Goal: Transaction & Acquisition: Purchase product/service

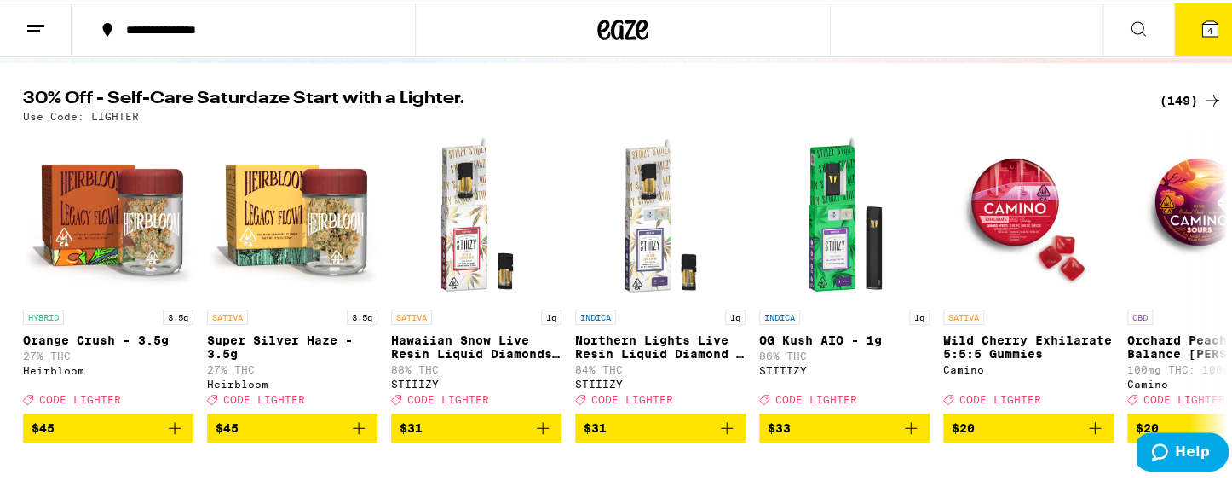
scroll to position [170, 0]
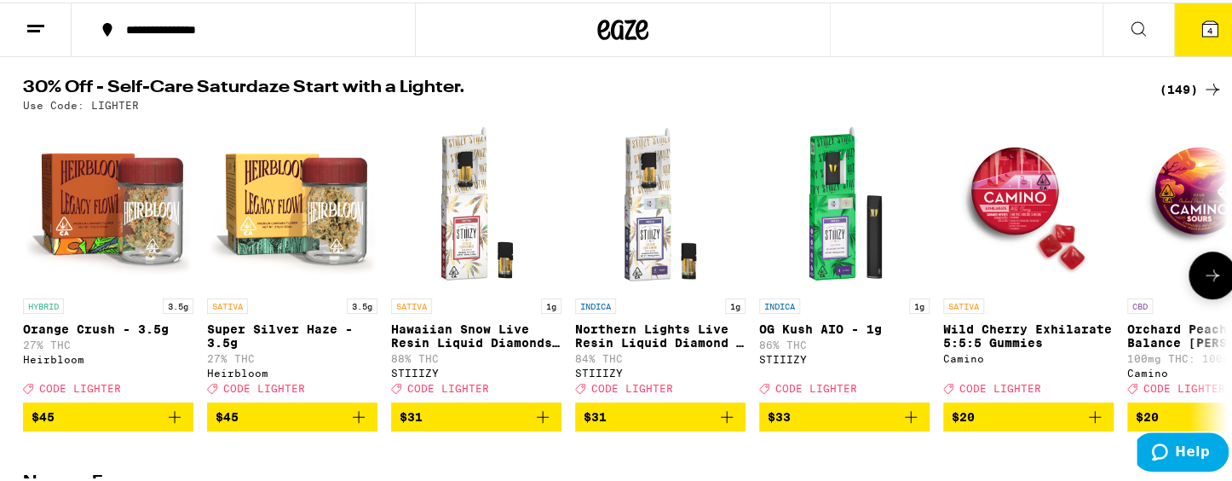
click at [1133, 283] on icon at bounding box center [1212, 272] width 20 height 20
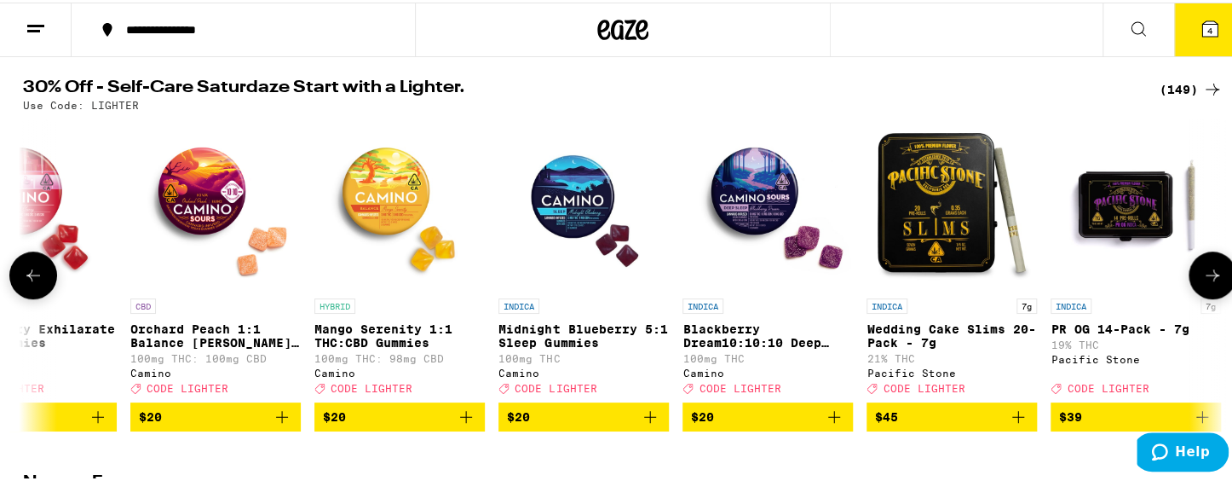
scroll to position [0, 1013]
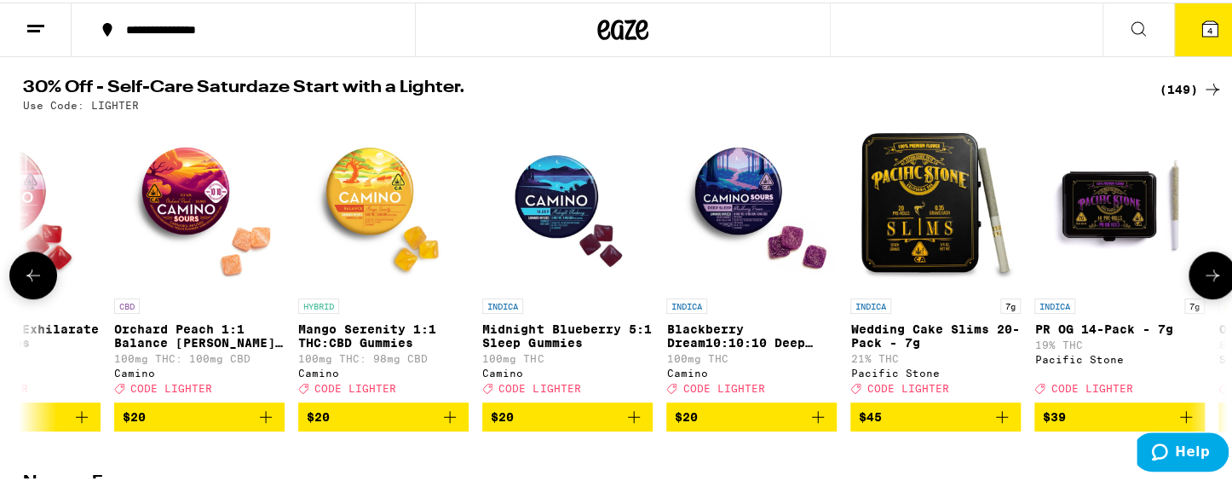
click at [1133, 283] on icon at bounding box center [1212, 272] width 20 height 20
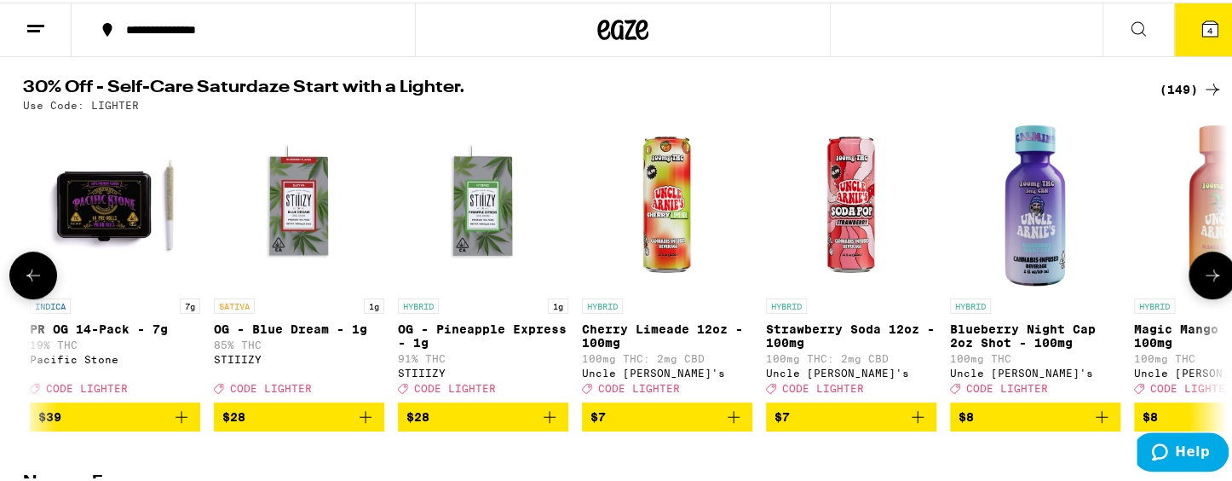
scroll to position [0, 2027]
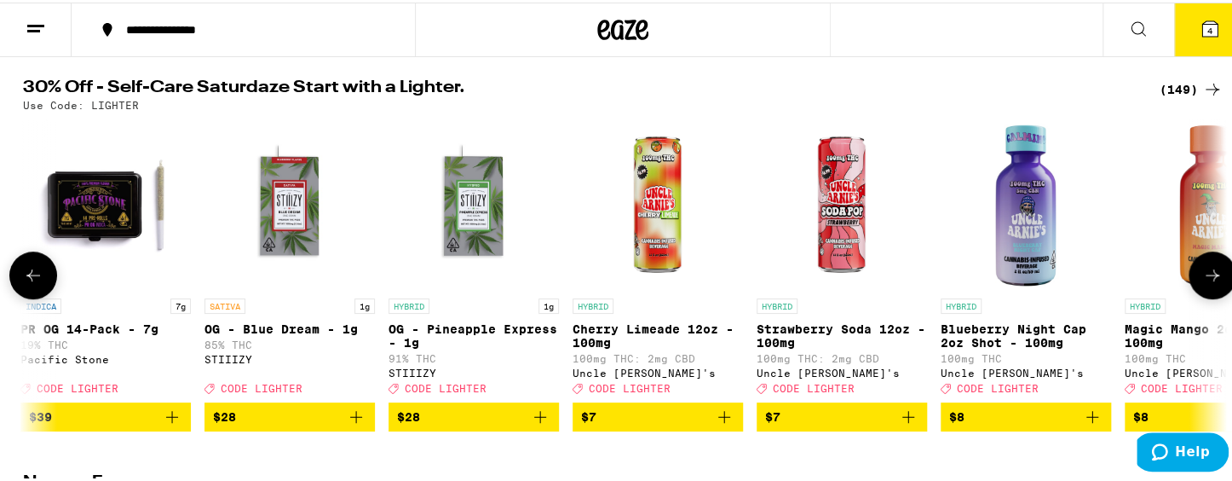
click at [1133, 283] on icon at bounding box center [1212, 272] width 20 height 20
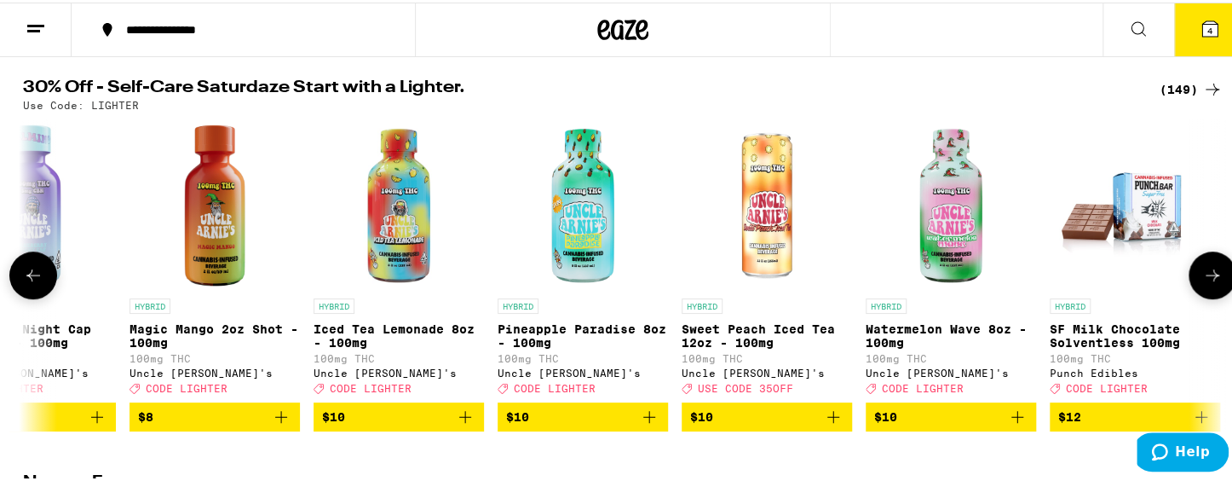
scroll to position [0, 3041]
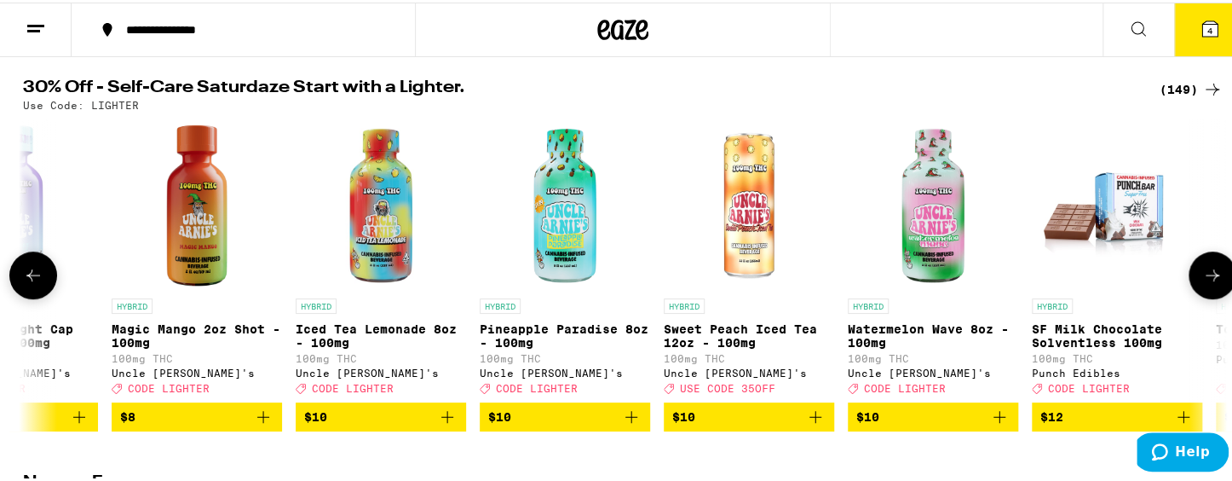
click at [1133, 283] on icon at bounding box center [1212, 272] width 20 height 20
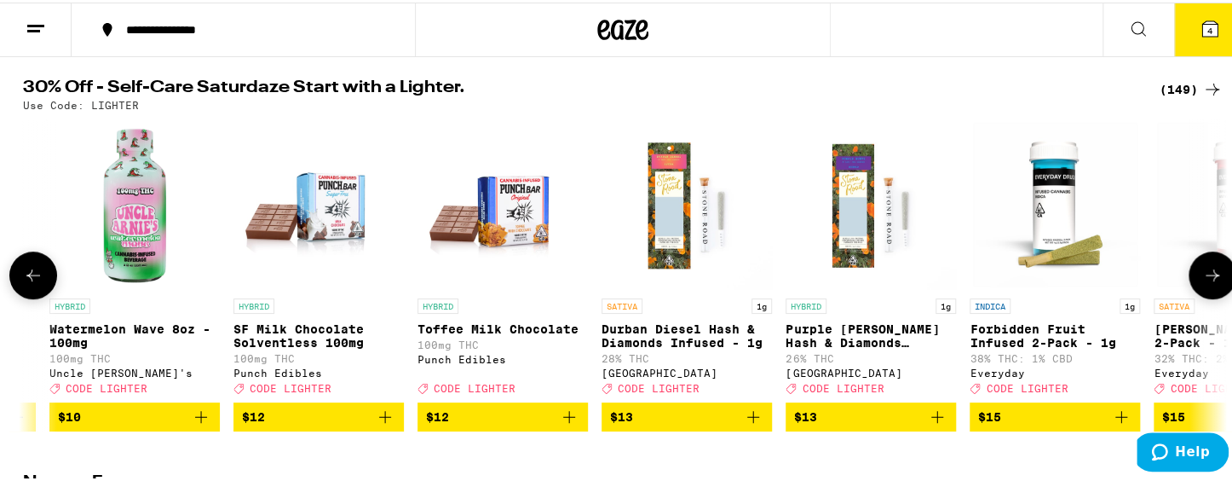
scroll to position [0, 4055]
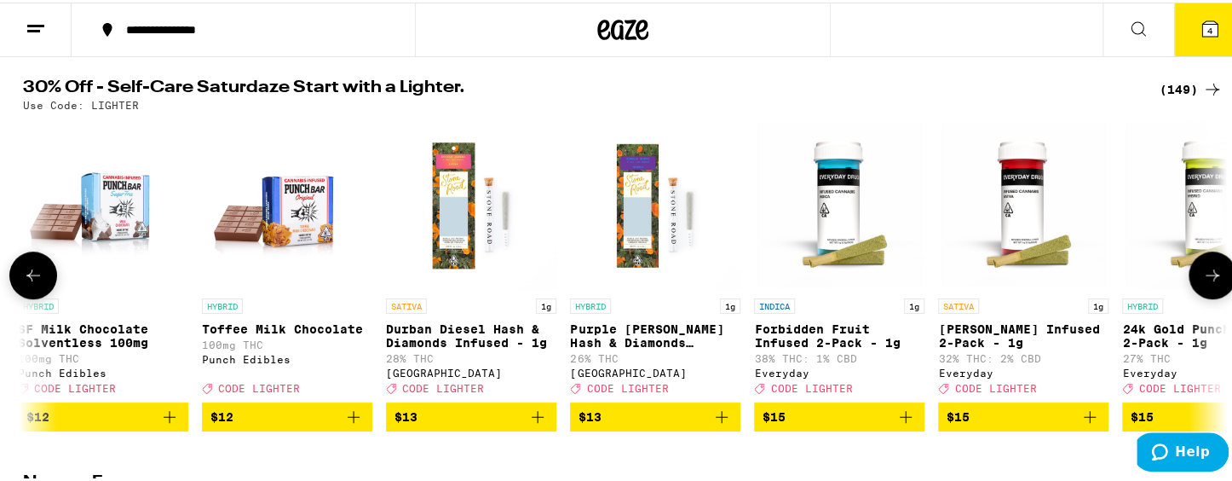
click at [1133, 283] on icon at bounding box center [1212, 272] width 20 height 20
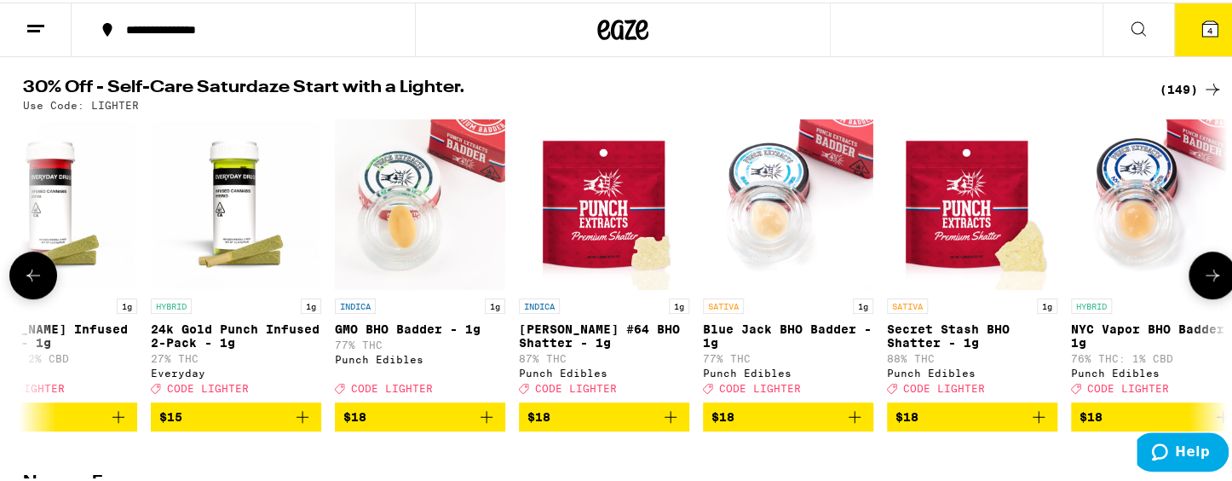
scroll to position [0, 5069]
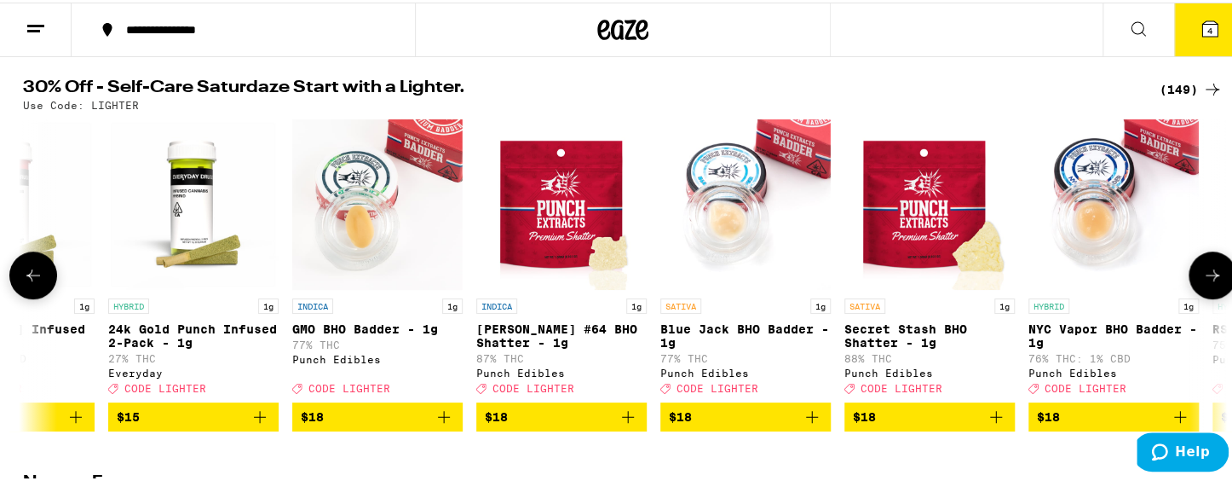
click at [1133, 283] on icon at bounding box center [1212, 272] width 20 height 20
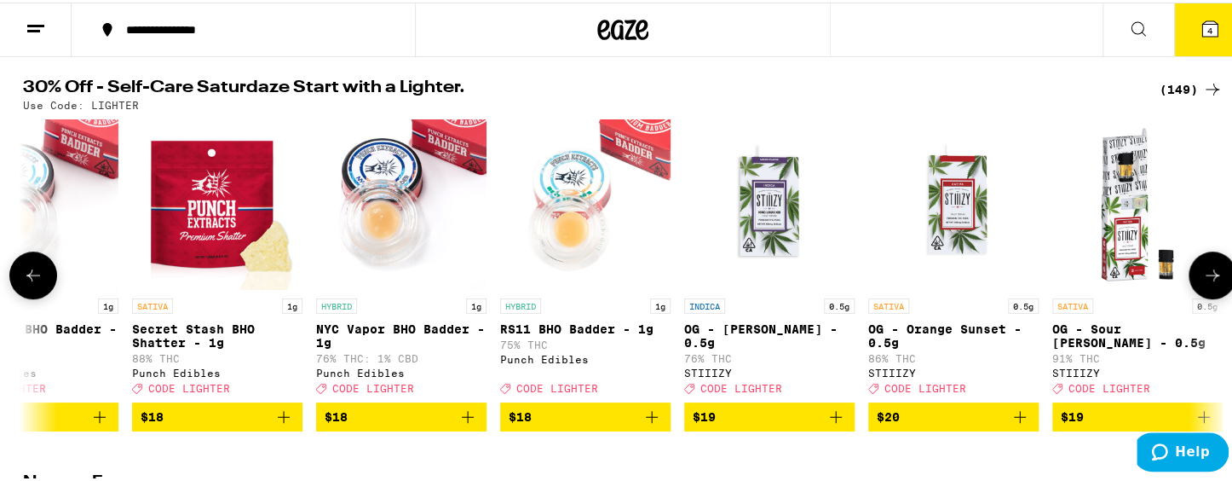
scroll to position [0, 6082]
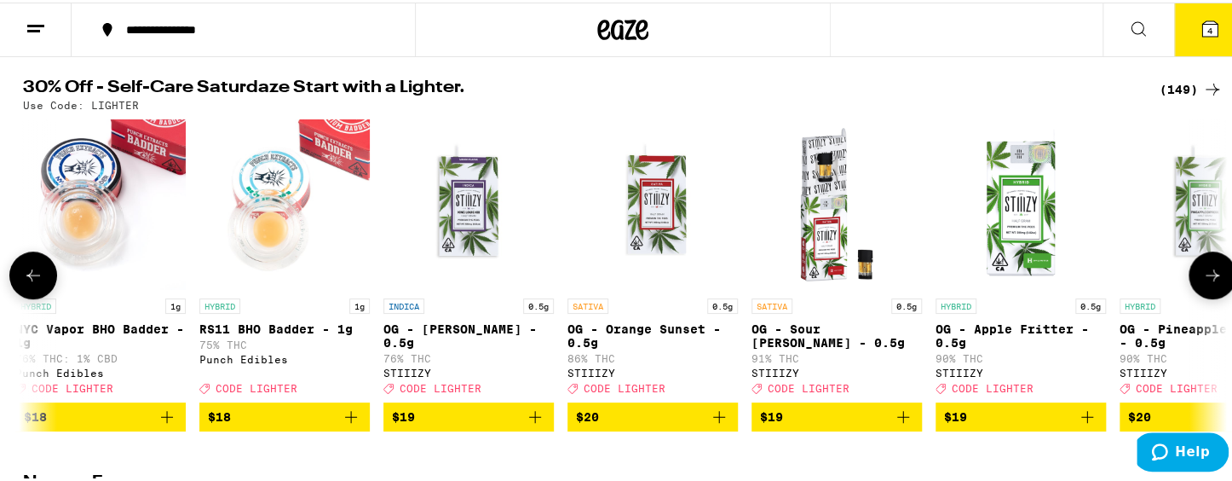
click at [1133, 283] on icon at bounding box center [1212, 272] width 20 height 20
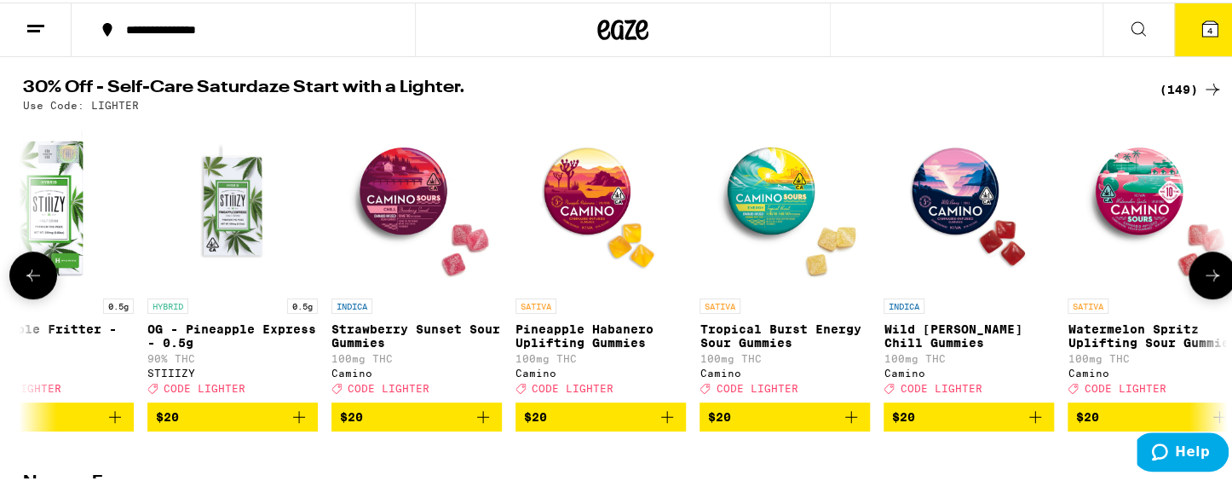
scroll to position [0, 7096]
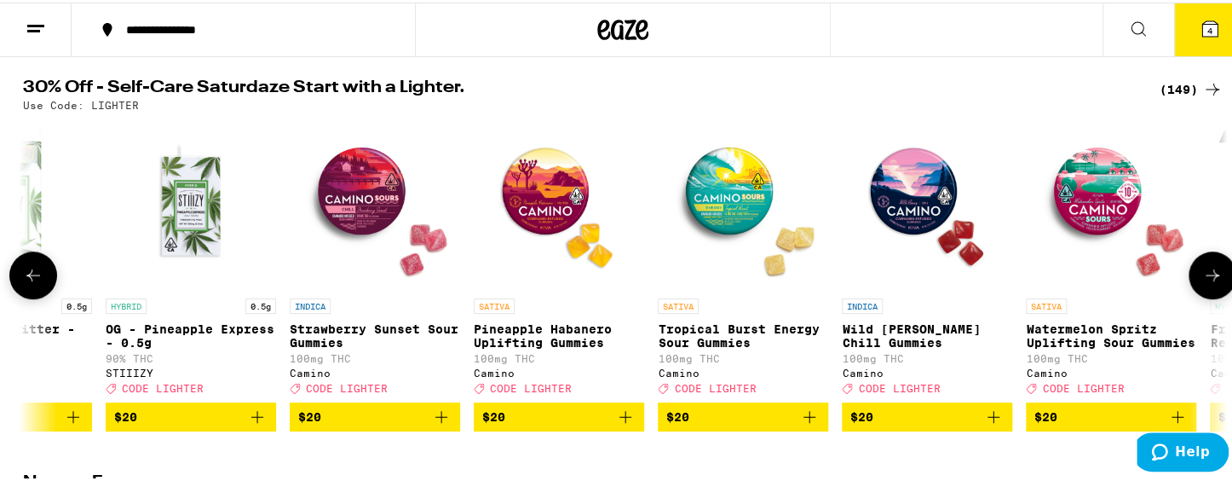
click at [24, 281] on icon at bounding box center [33, 272] width 20 height 20
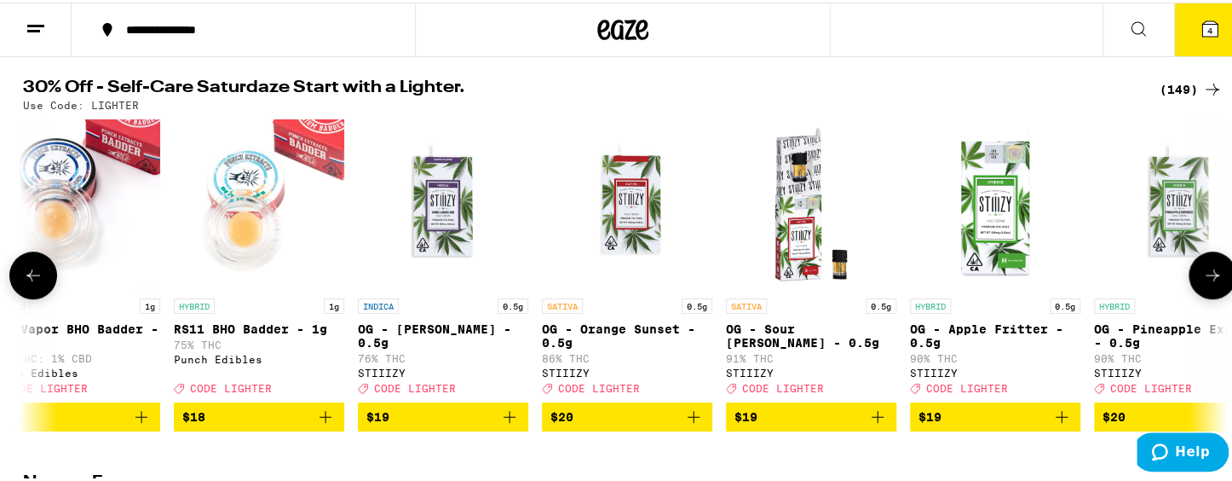
scroll to position [0, 6081]
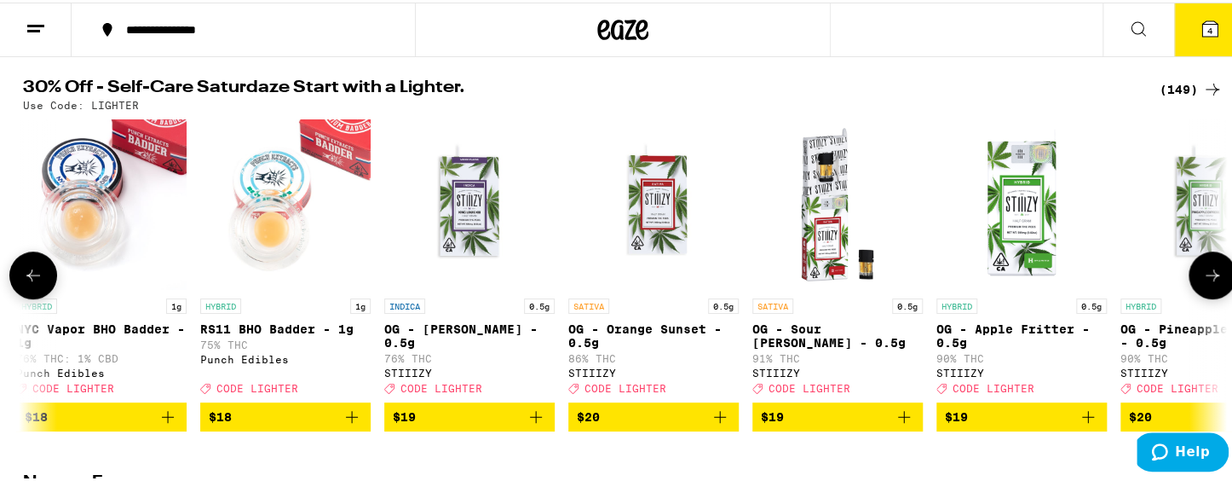
click at [1133, 283] on icon at bounding box center [1212, 272] width 20 height 20
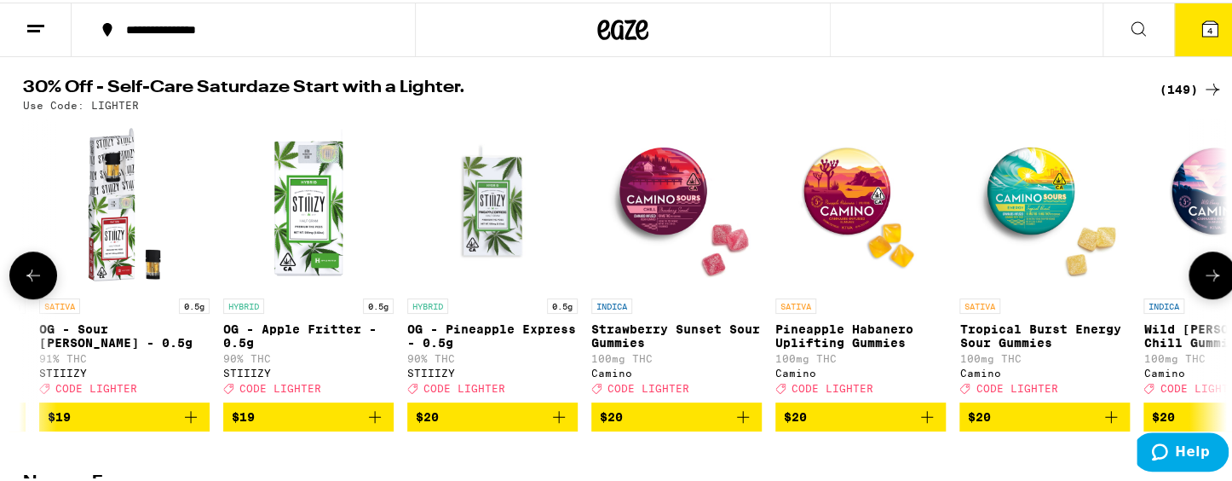
scroll to position [0, 7095]
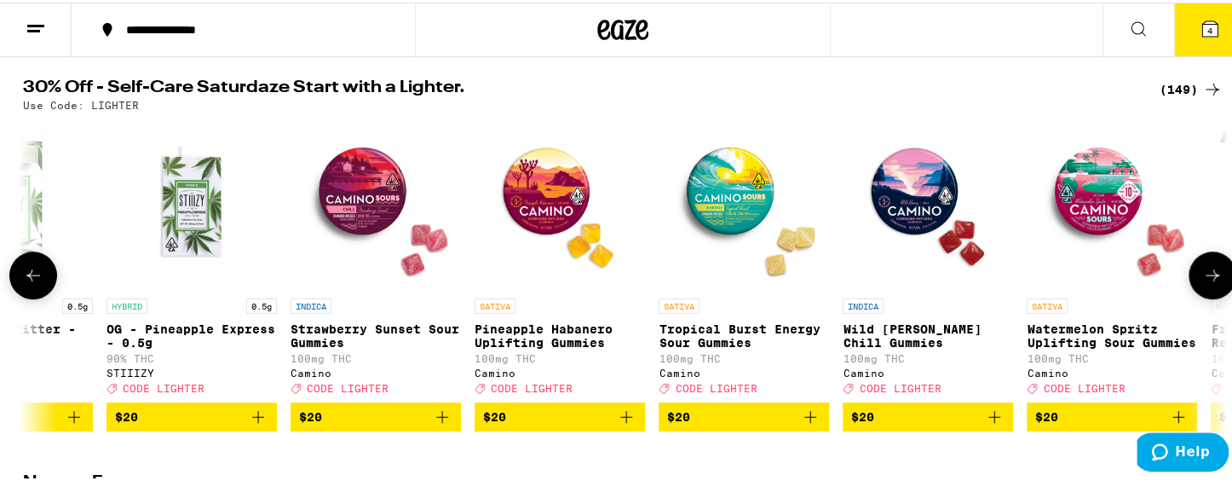
click at [1133, 283] on icon at bounding box center [1212, 272] width 20 height 20
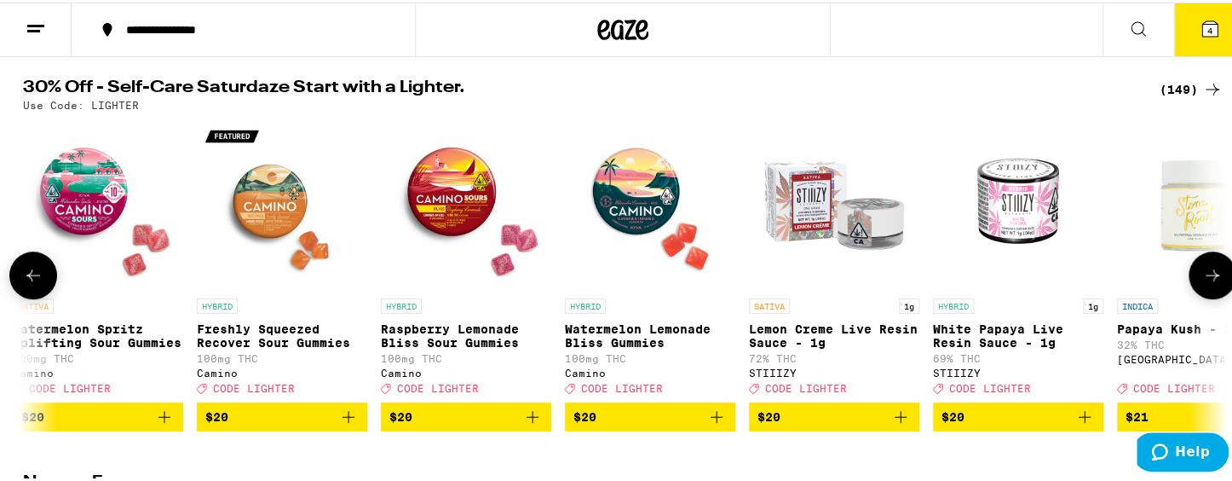
click at [1133, 283] on icon at bounding box center [1212, 272] width 20 height 20
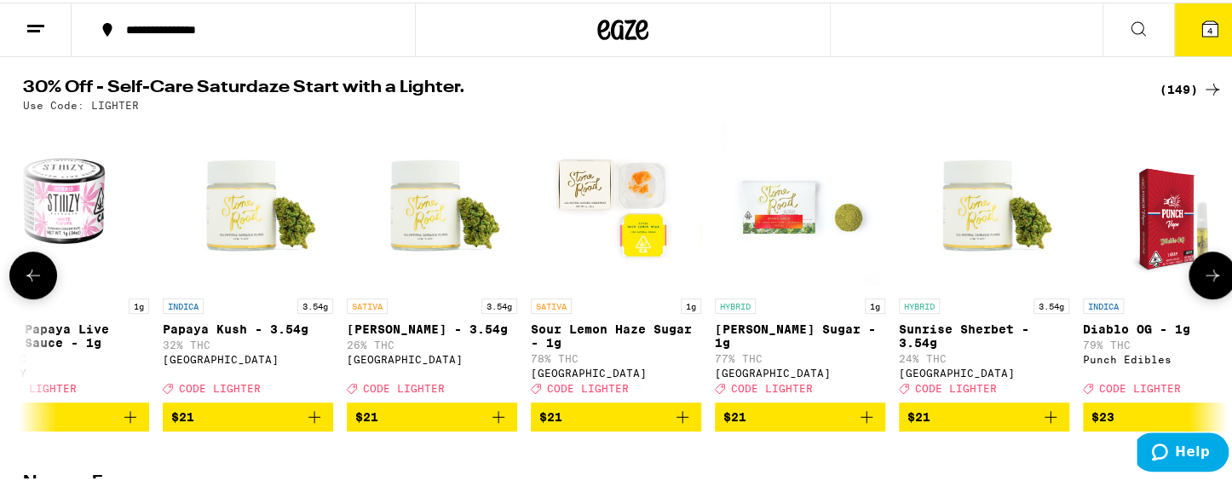
scroll to position [0, 9123]
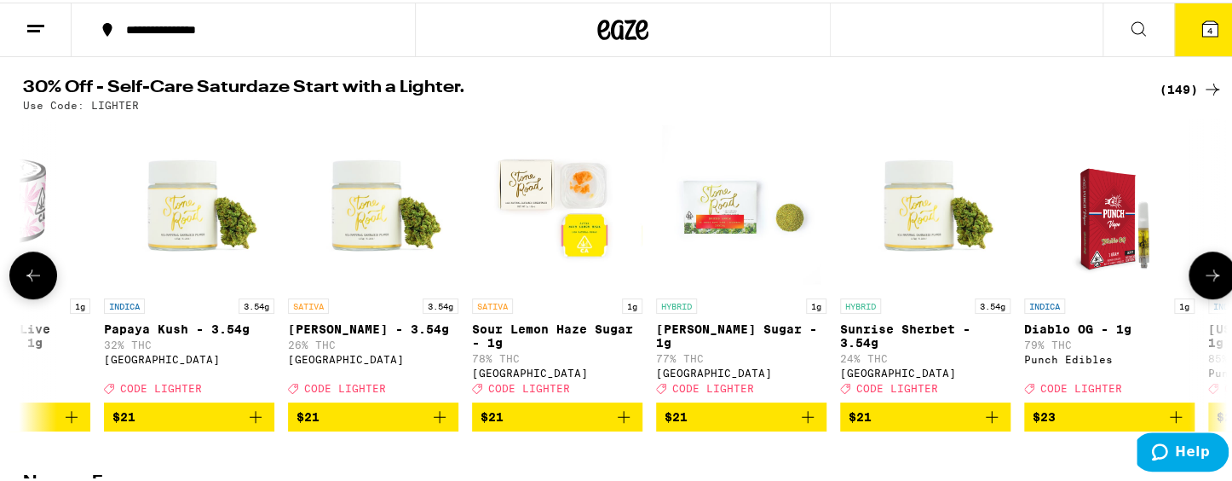
click at [1133, 283] on icon at bounding box center [1212, 272] width 20 height 20
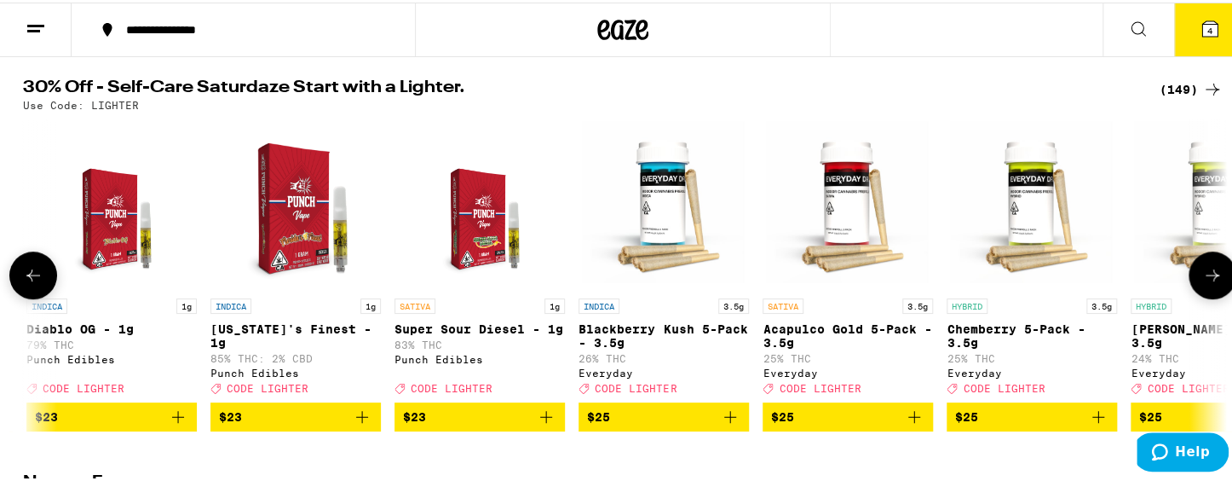
scroll to position [0, 10137]
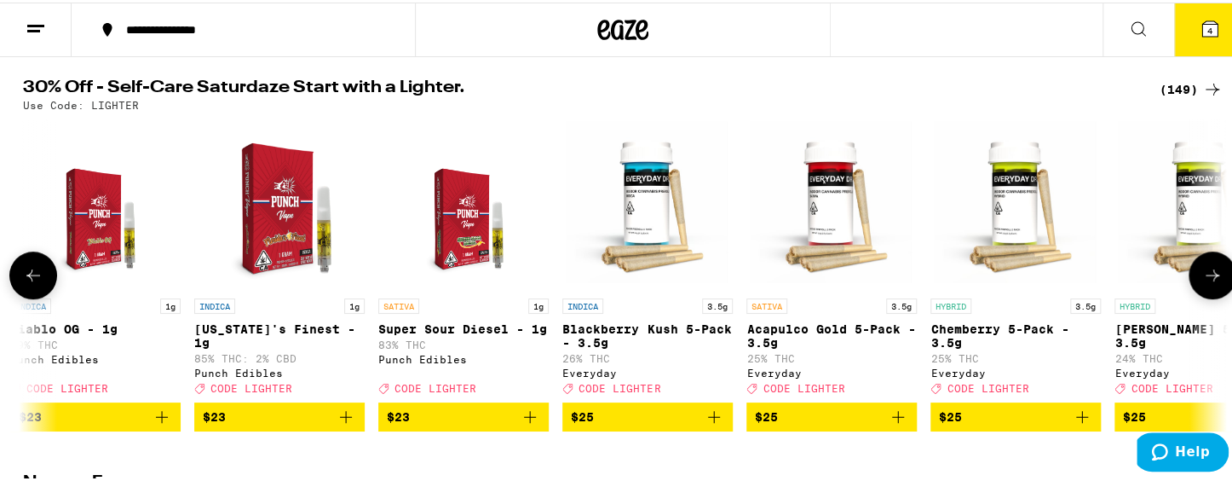
click at [1133, 283] on icon at bounding box center [1212, 272] width 20 height 20
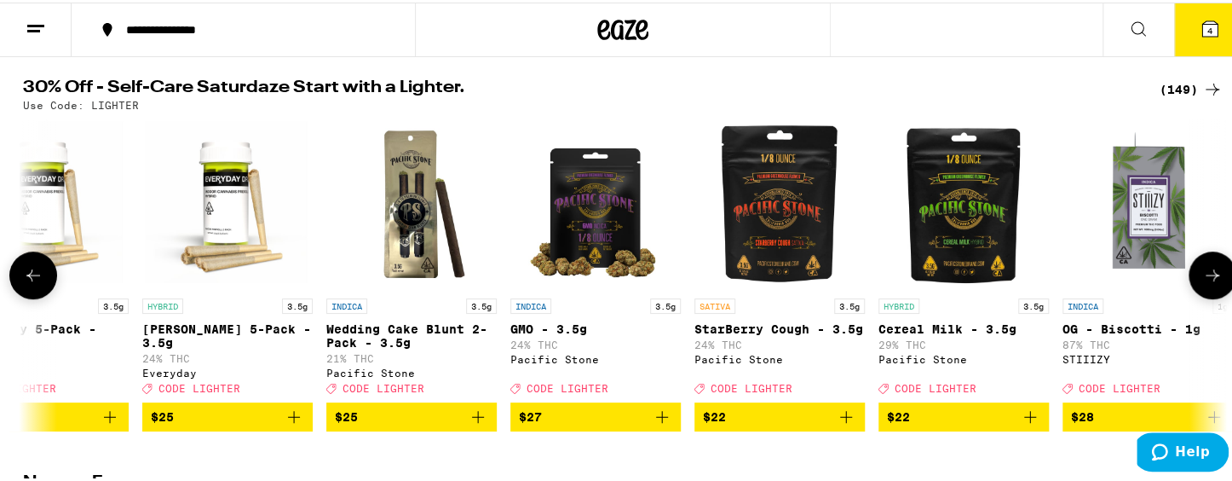
scroll to position [0, 11150]
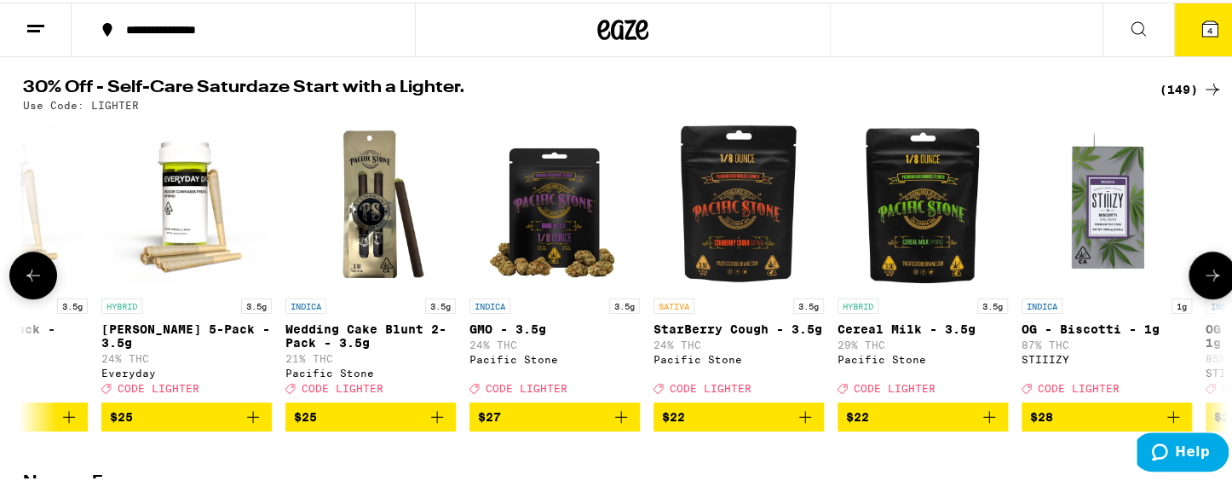
click at [1133, 283] on icon at bounding box center [1212, 272] width 20 height 20
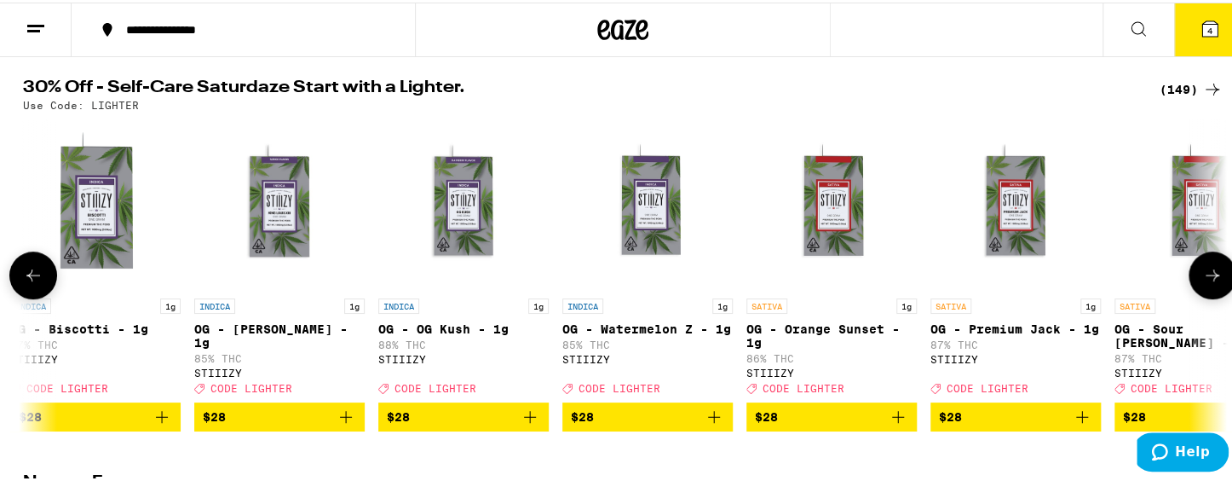
scroll to position [0, 12164]
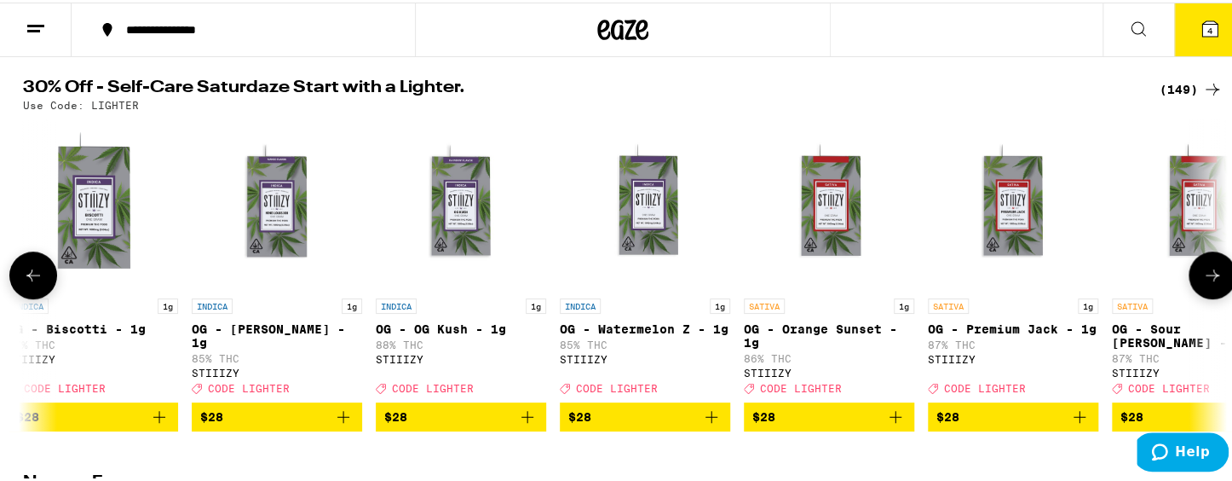
click at [1133, 283] on icon at bounding box center [1212, 272] width 20 height 20
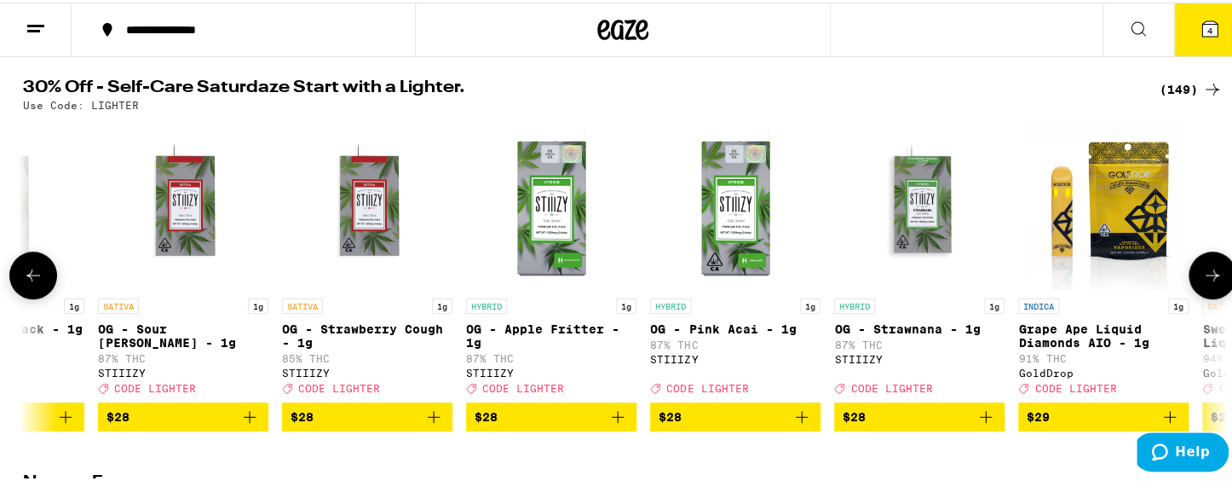
click at [1133, 283] on icon at bounding box center [1212, 272] width 20 height 20
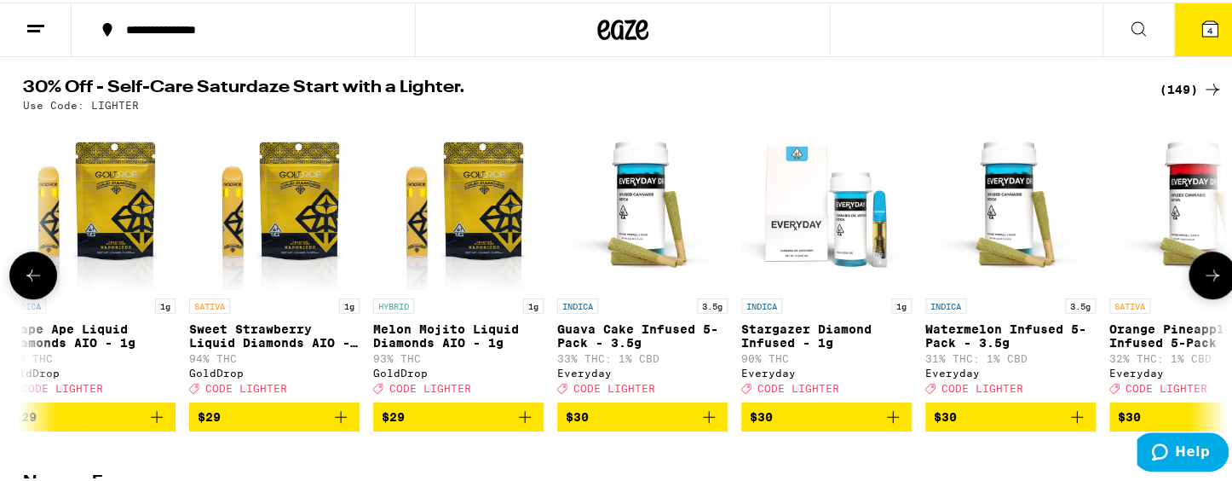
click at [1133, 283] on icon at bounding box center [1212, 272] width 20 height 20
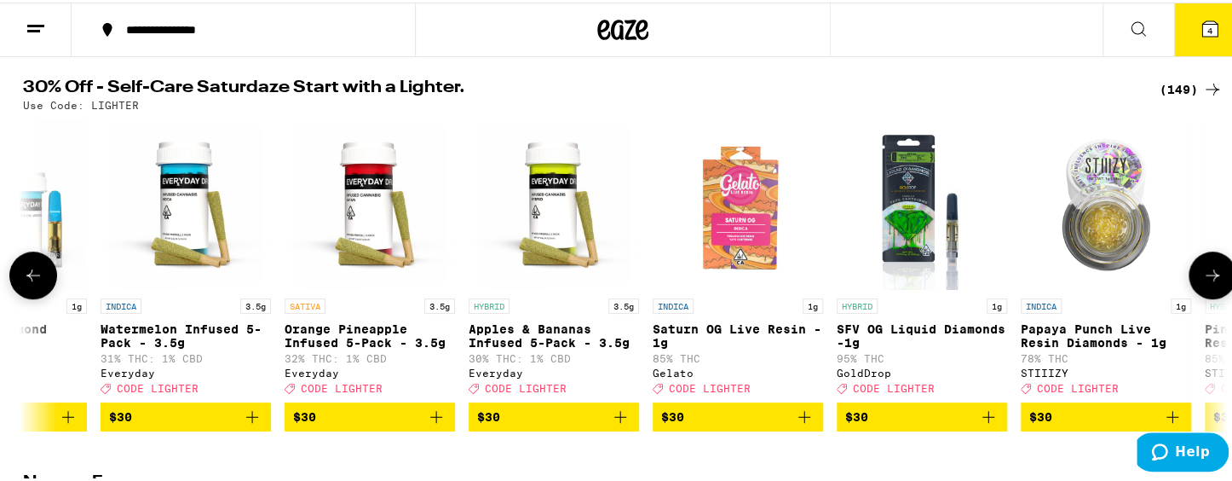
scroll to position [0, 15205]
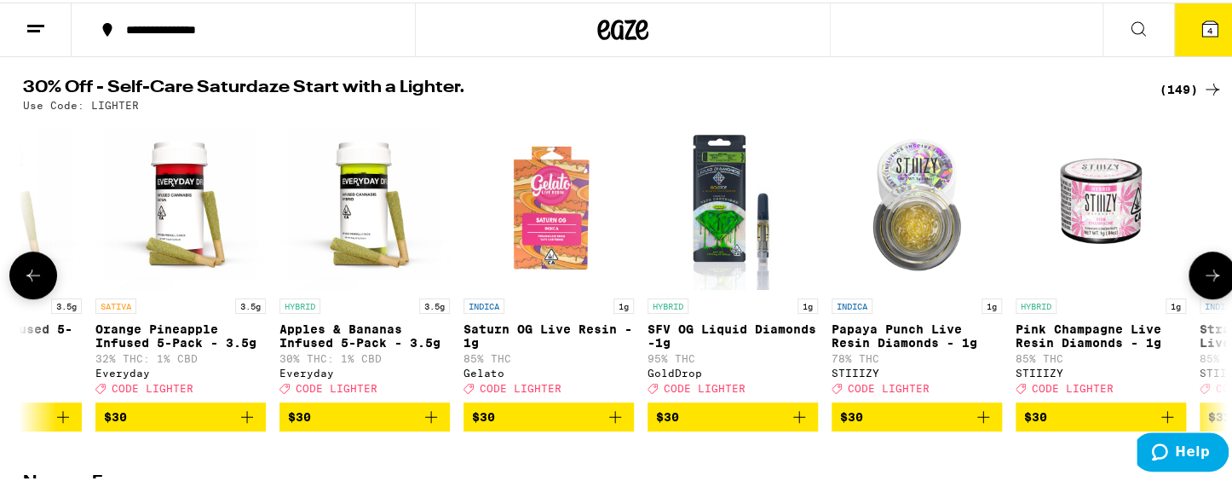
click at [1133, 283] on icon at bounding box center [1212, 272] width 20 height 20
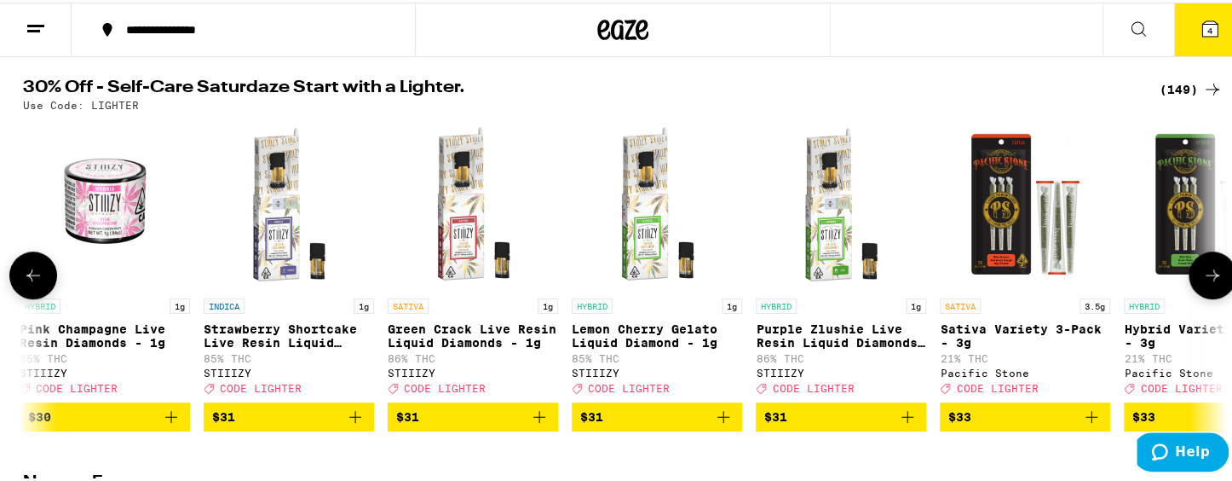
scroll to position [0, 16219]
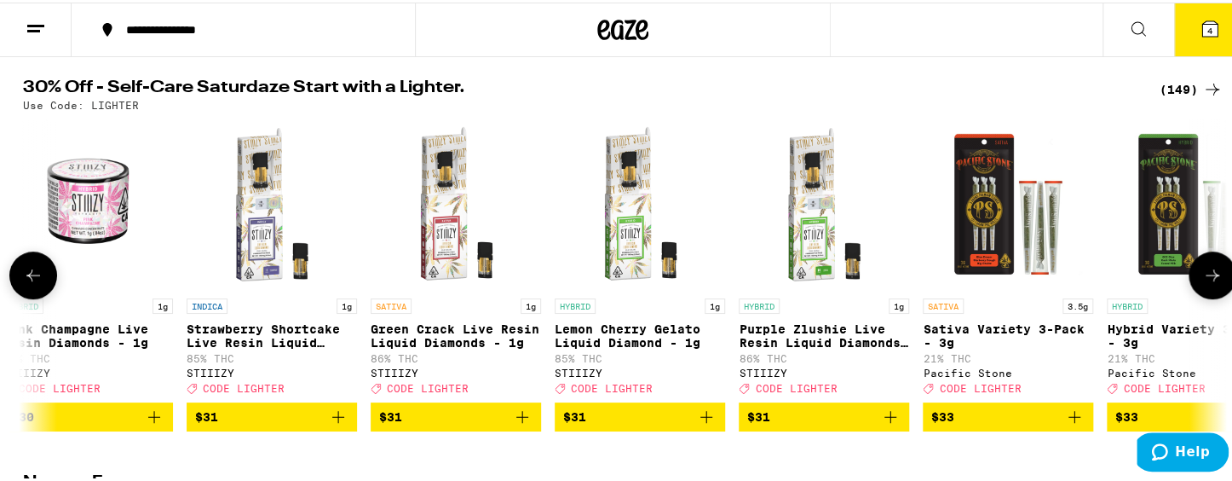
click at [1133, 283] on icon at bounding box center [1212, 272] width 20 height 20
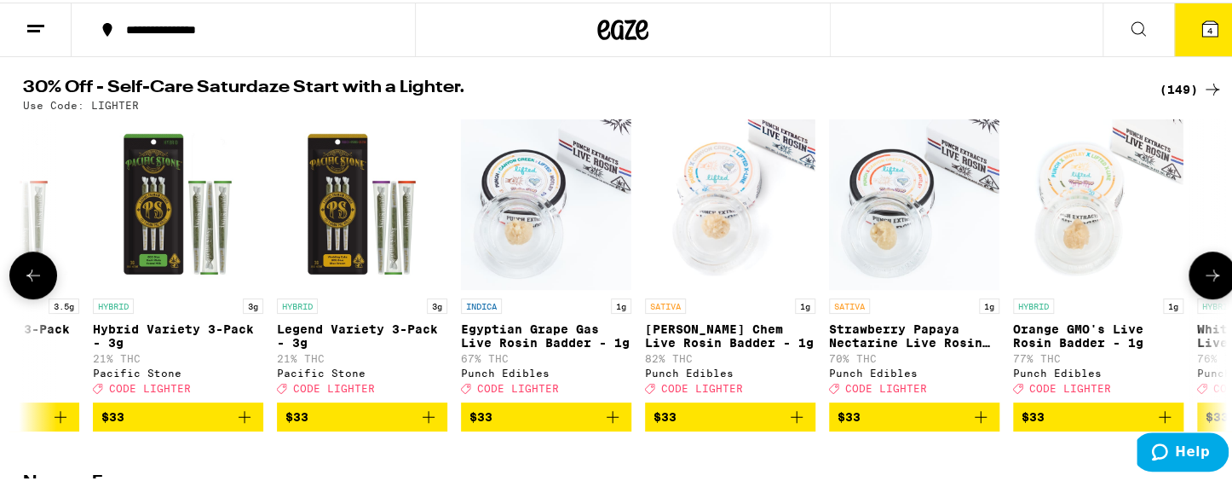
click at [1133, 283] on icon at bounding box center [1212, 272] width 20 height 20
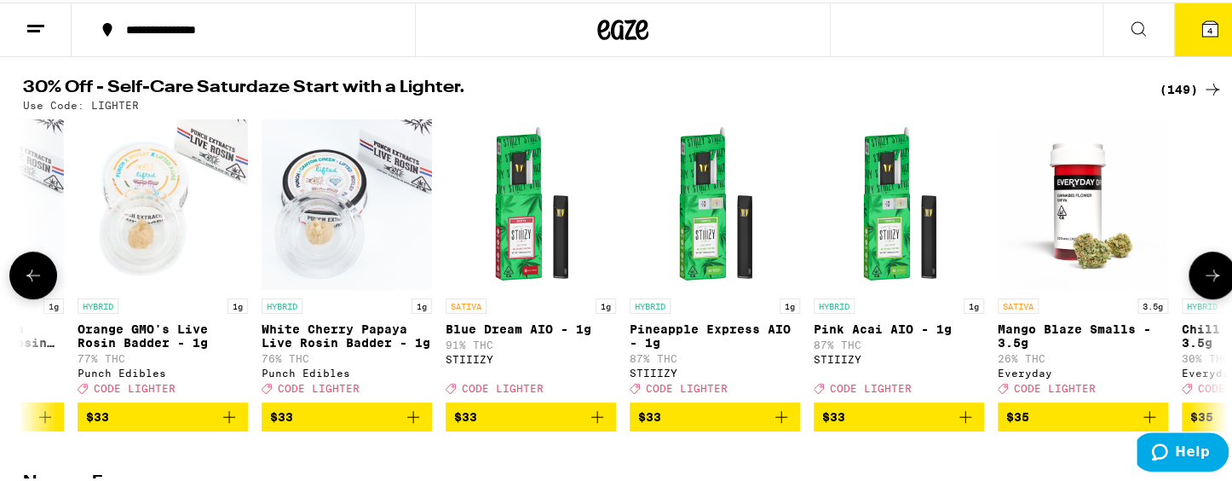
scroll to position [0, 18247]
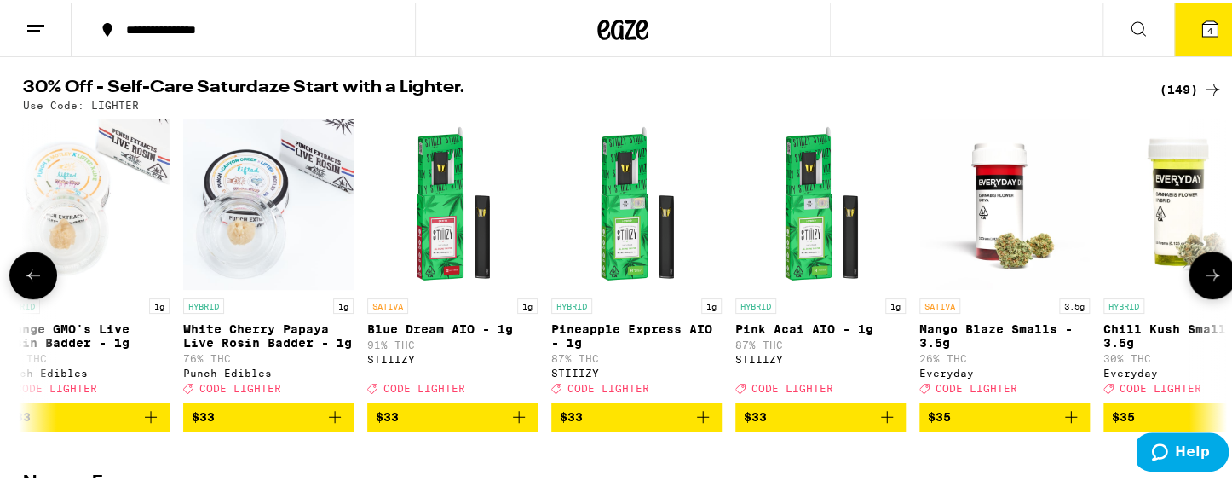
click at [1133, 283] on icon at bounding box center [1212, 272] width 20 height 20
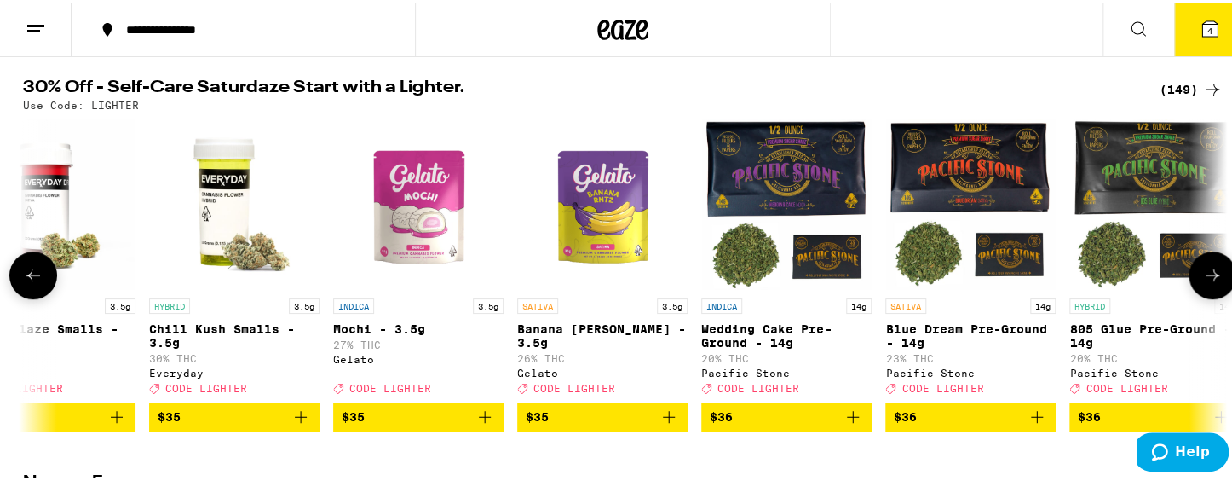
scroll to position [0, 19260]
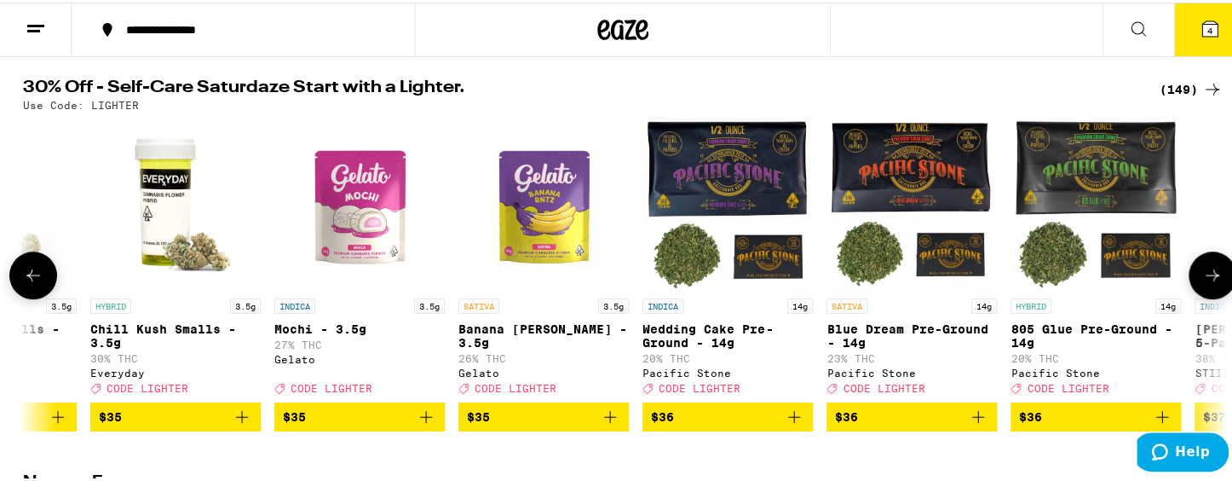
click at [1133, 283] on icon at bounding box center [1212, 272] width 20 height 20
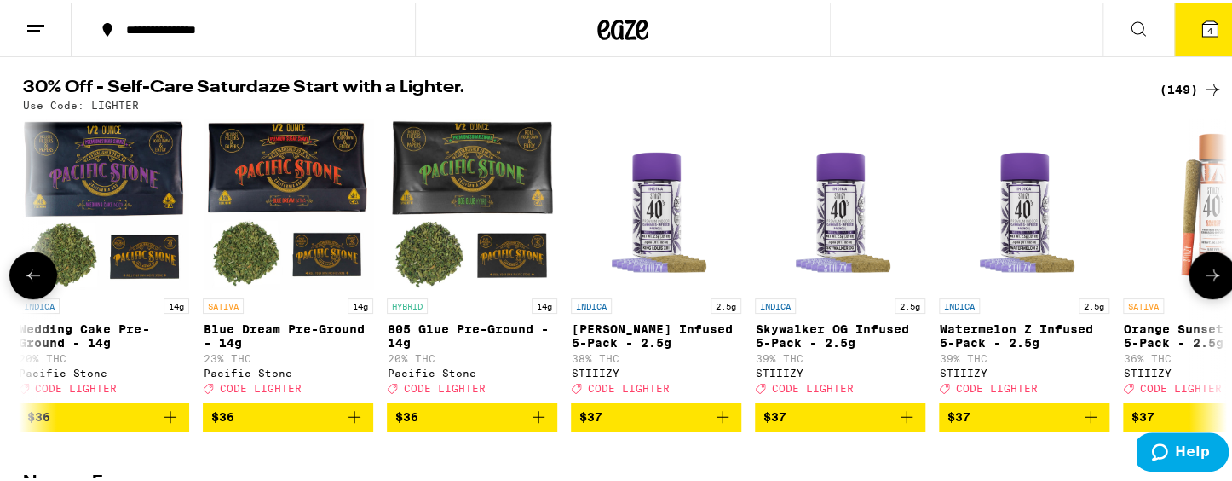
scroll to position [0, 20274]
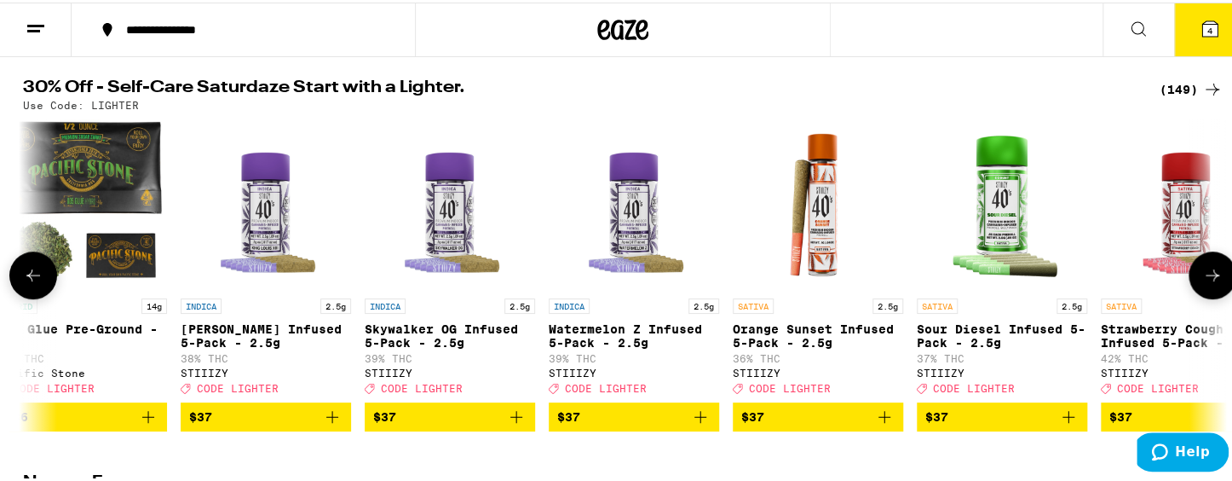
click at [23, 282] on icon at bounding box center [33, 272] width 20 height 20
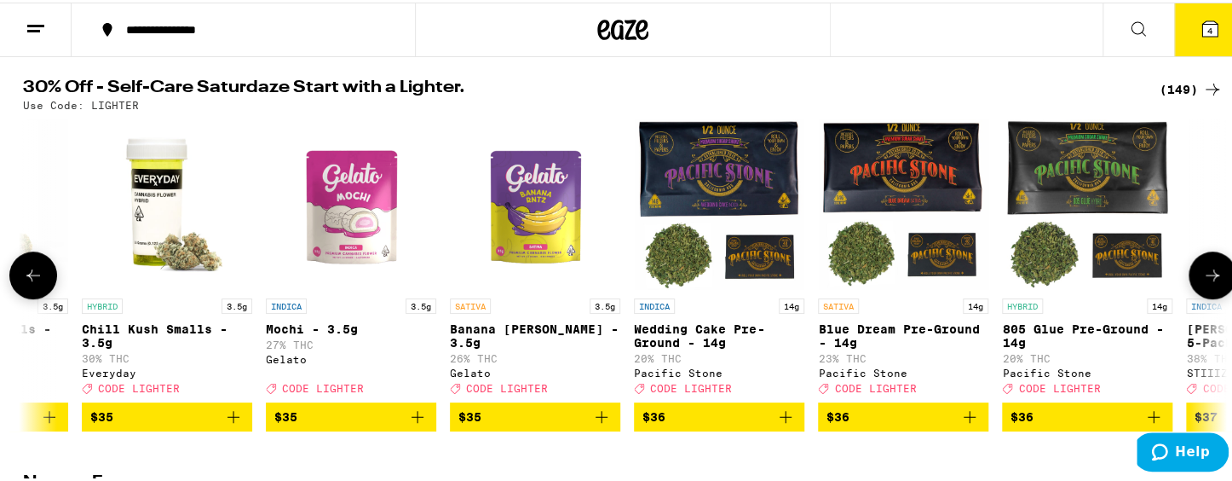
scroll to position [0, 19259]
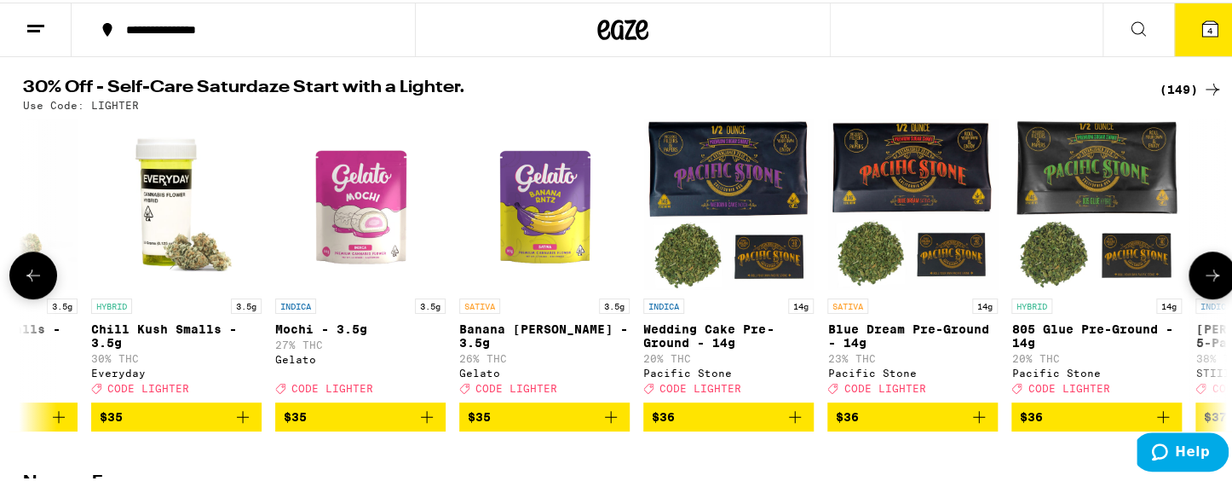
click at [1133, 280] on icon at bounding box center [1212, 272] width 20 height 20
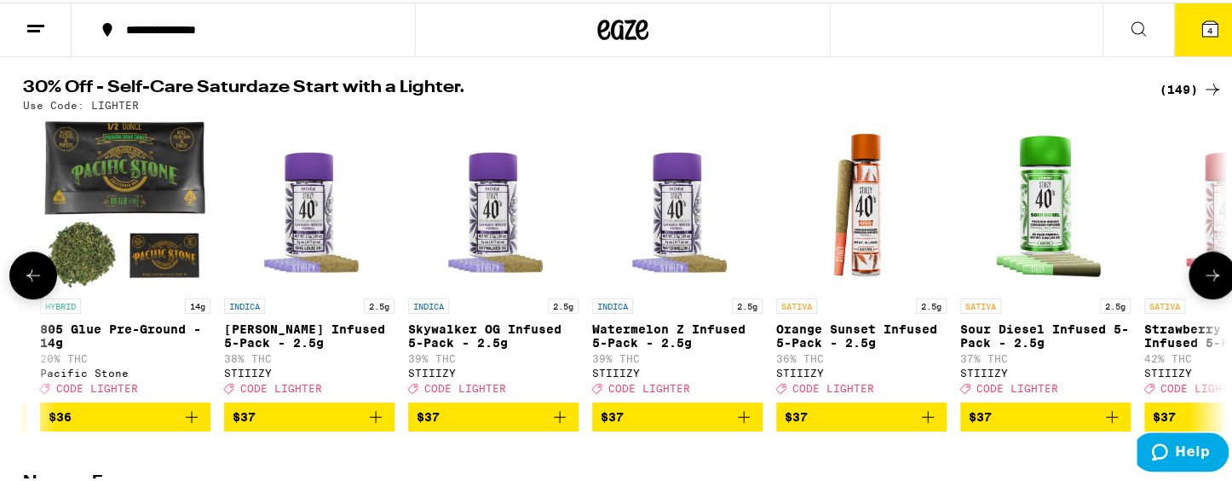
scroll to position [0, 20273]
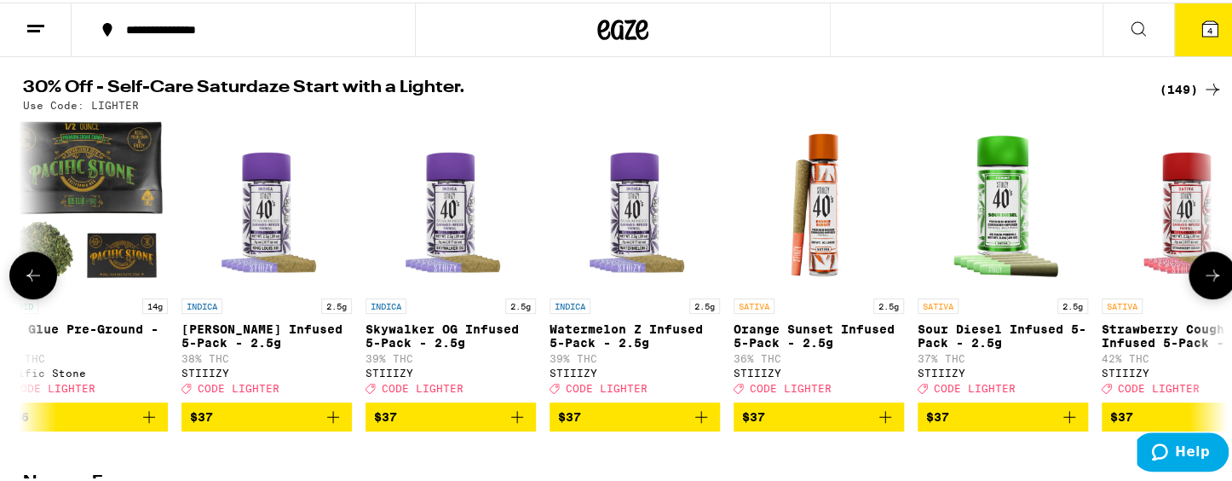
click at [32, 280] on icon at bounding box center [33, 272] width 20 height 20
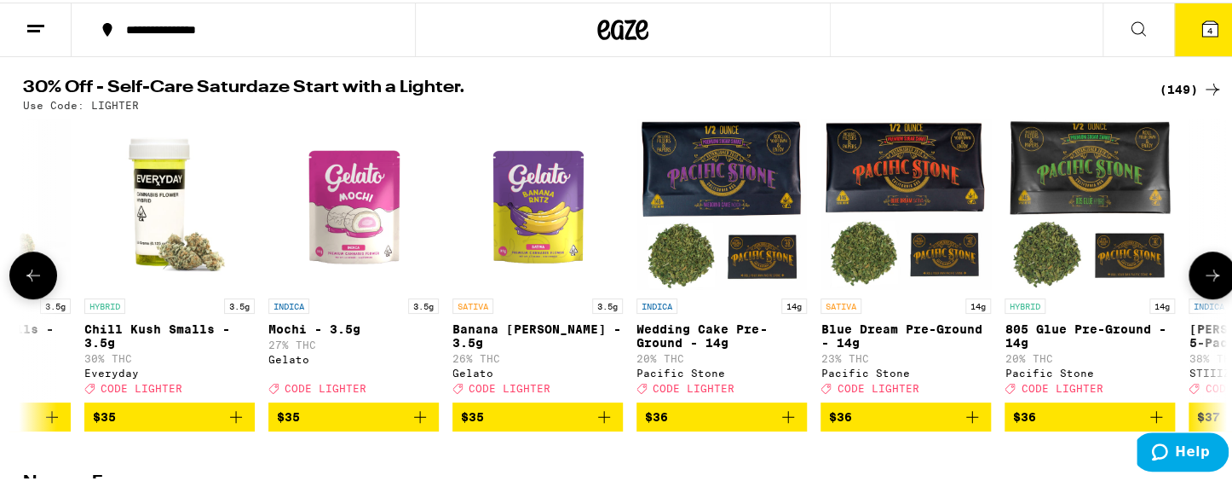
scroll to position [0, 19259]
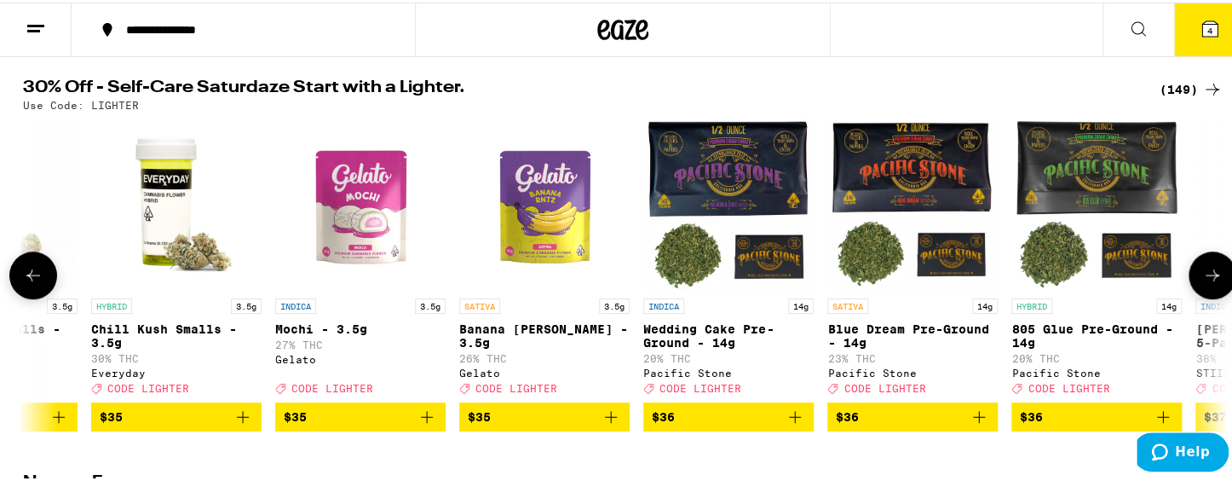
click at [1133, 283] on icon at bounding box center [1212, 272] width 20 height 20
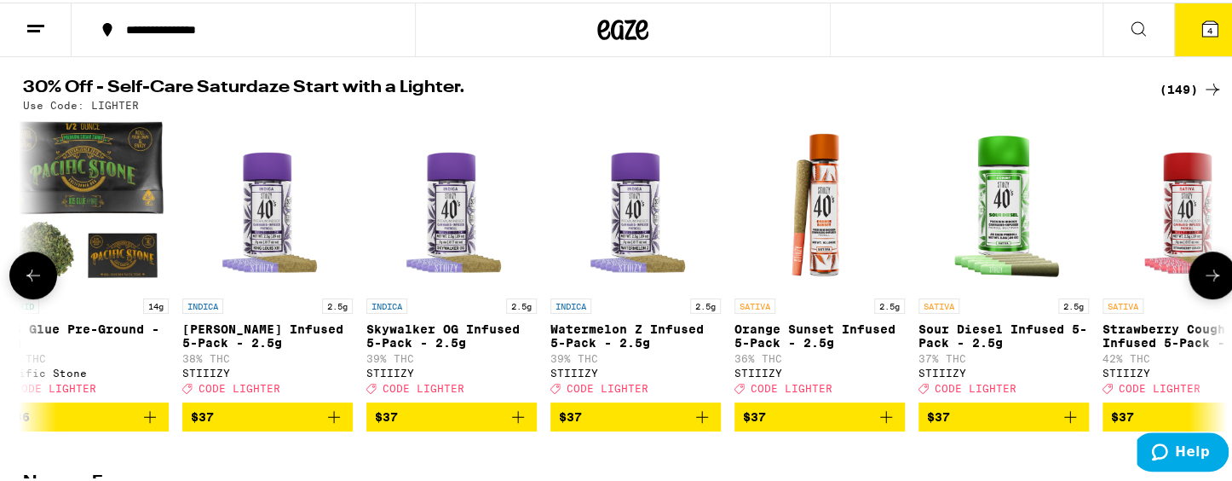
click at [1133, 283] on icon at bounding box center [1212, 272] width 20 height 20
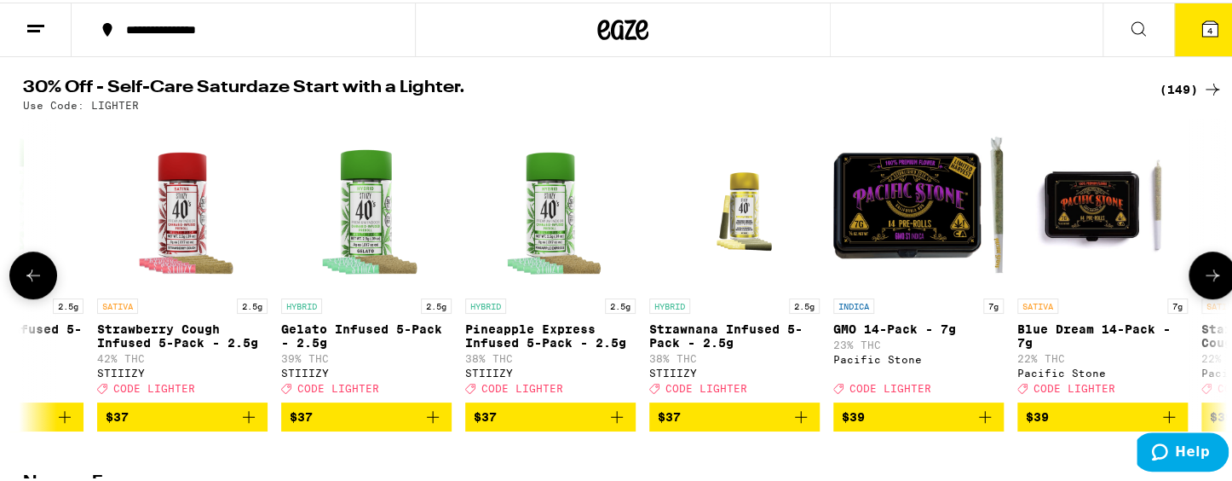
scroll to position [0, 21286]
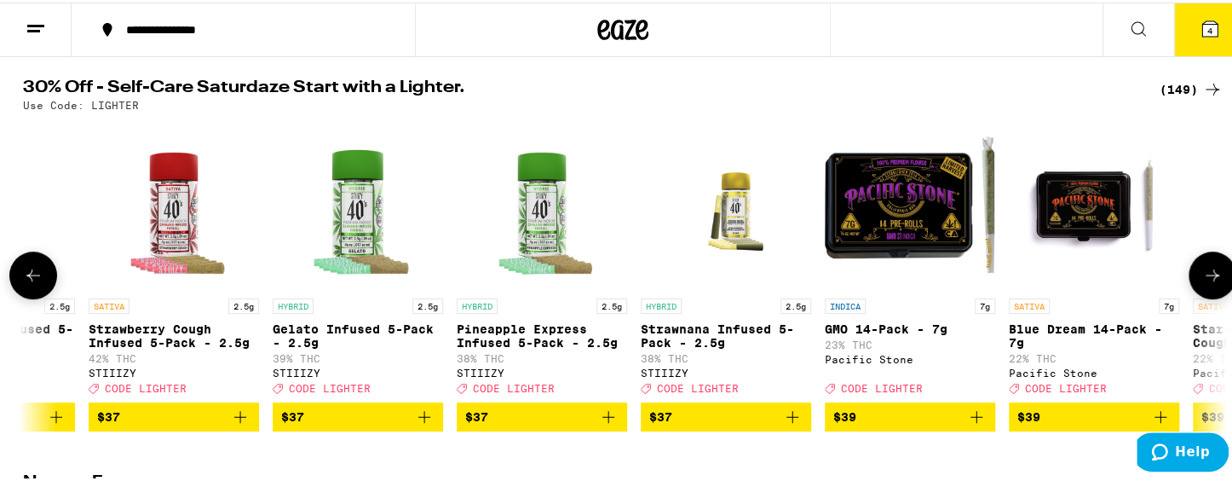
click at [1133, 283] on icon at bounding box center [1212, 272] width 20 height 20
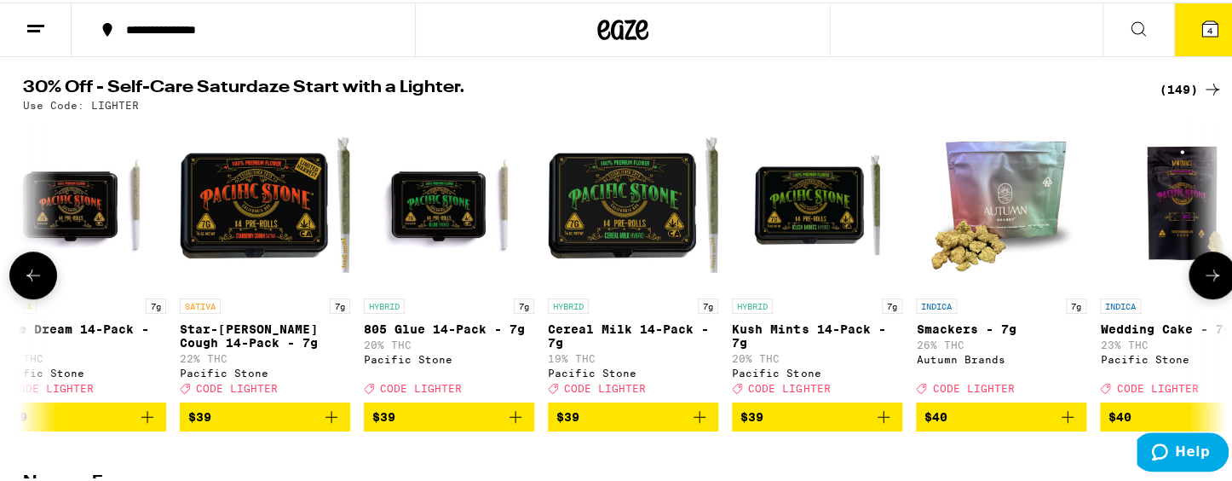
click at [1133, 283] on icon at bounding box center [1212, 272] width 20 height 20
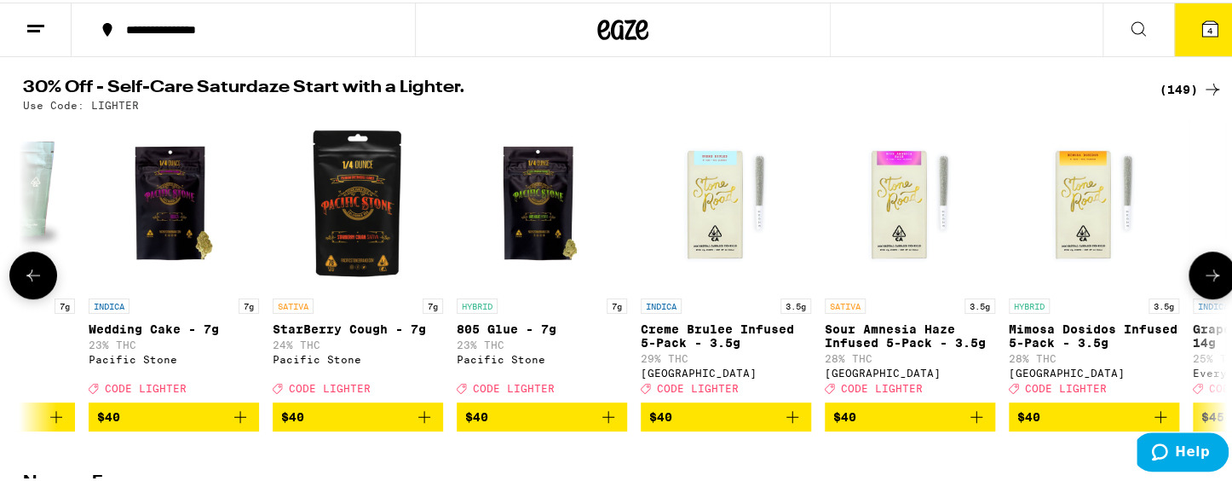
scroll to position [0, 23314]
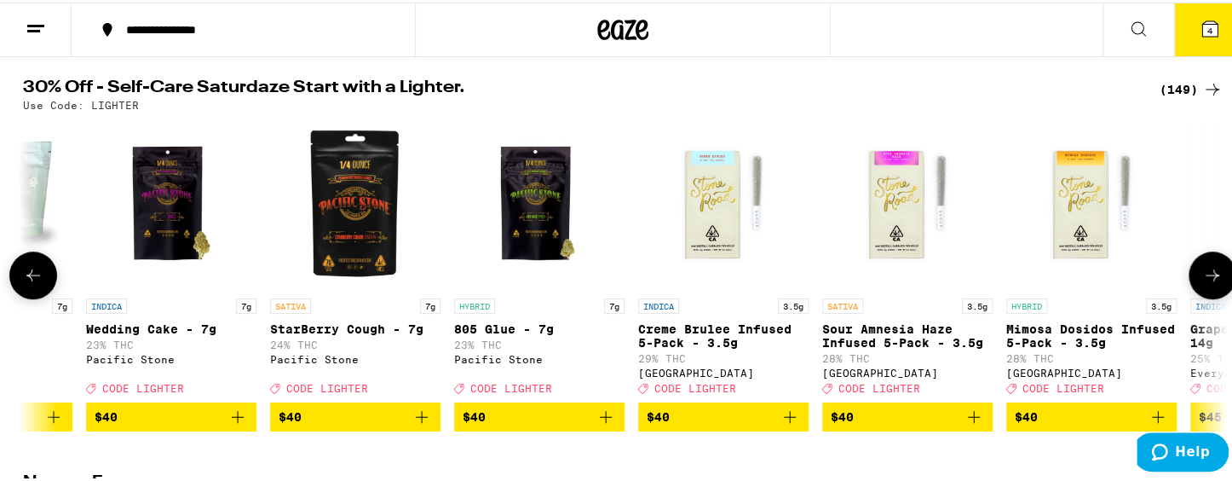
click at [23, 283] on icon at bounding box center [33, 272] width 20 height 20
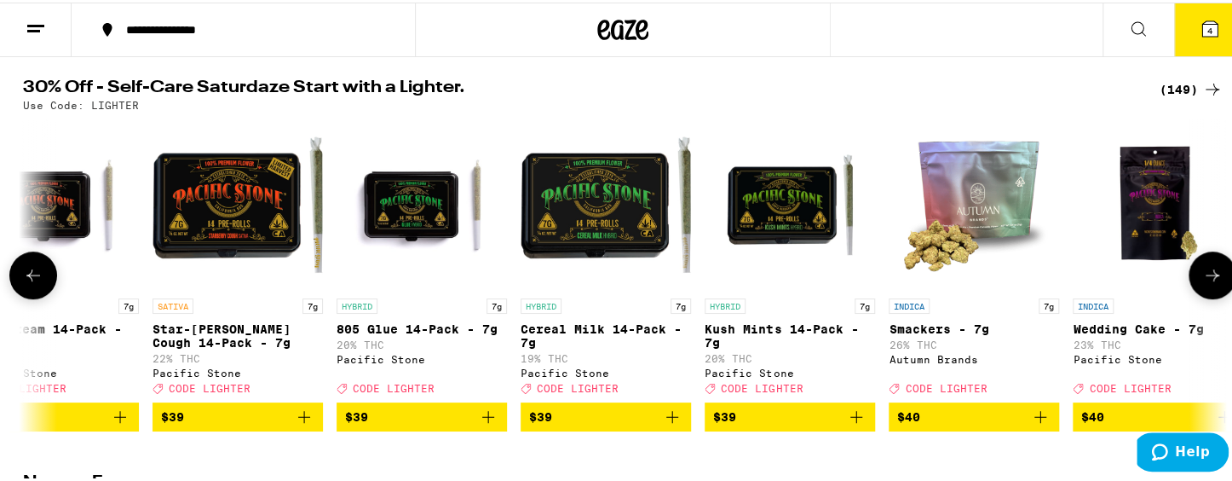
scroll to position [0, 22300]
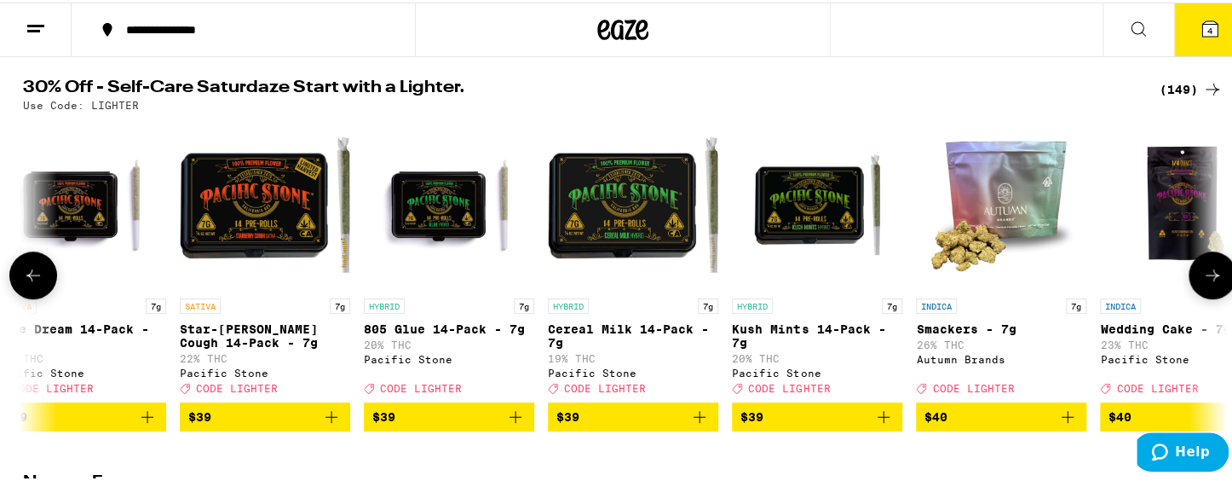
click at [1133, 277] on icon at bounding box center [1212, 272] width 20 height 20
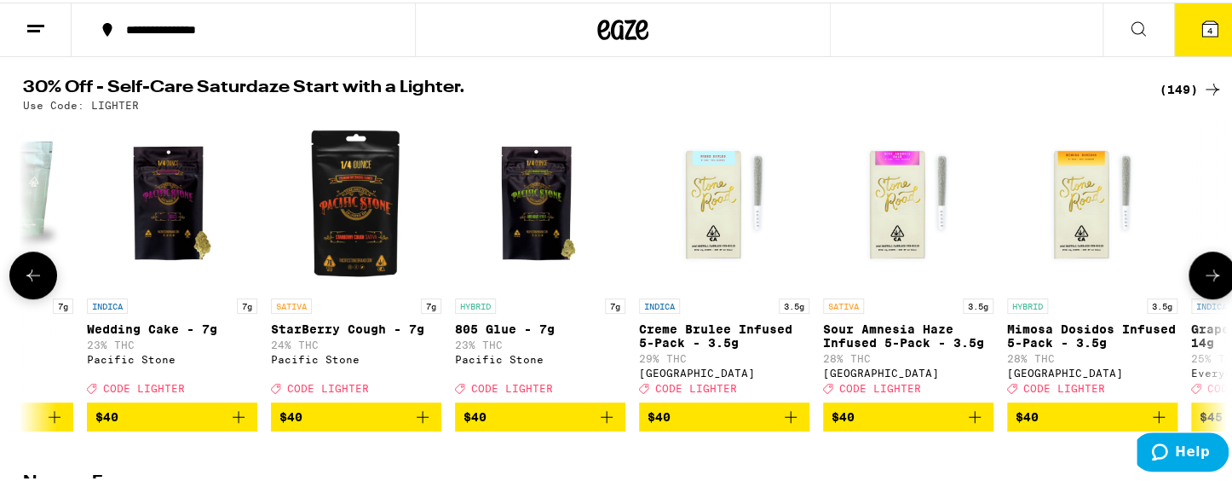
click at [1133, 276] on icon at bounding box center [1212, 272] width 20 height 20
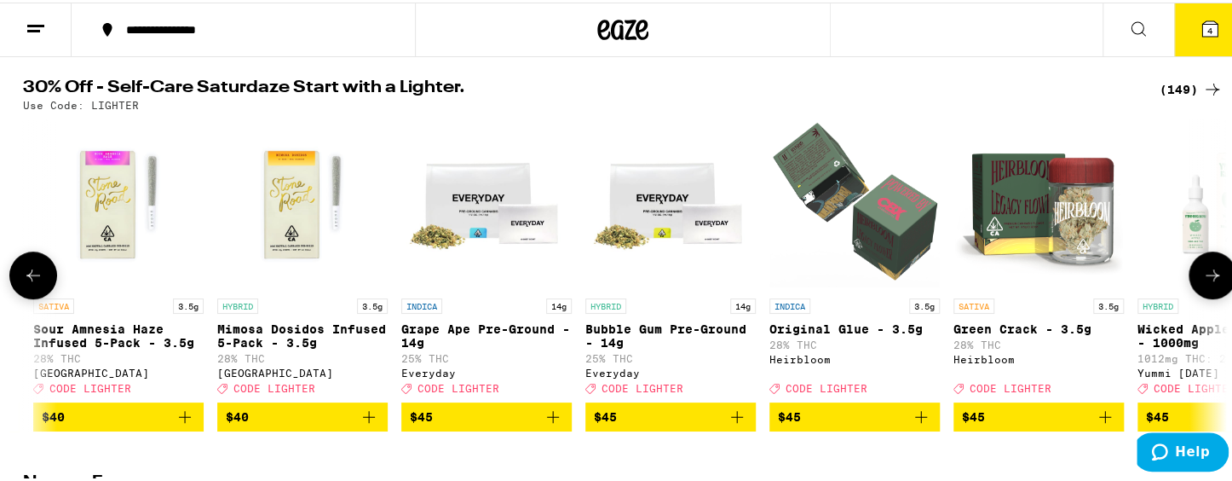
scroll to position [0, 24327]
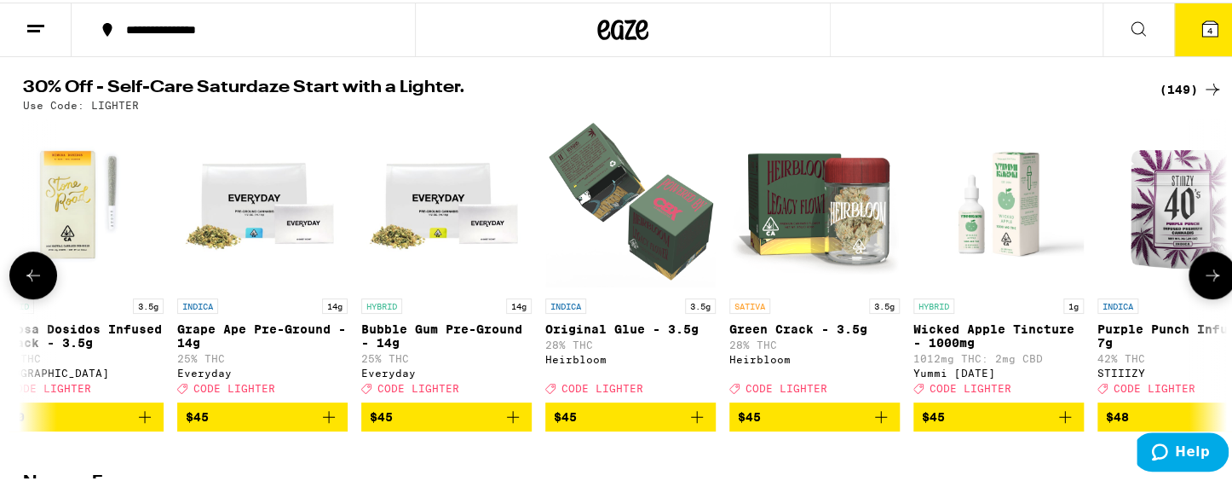
click at [1133, 276] on icon at bounding box center [1212, 272] width 20 height 20
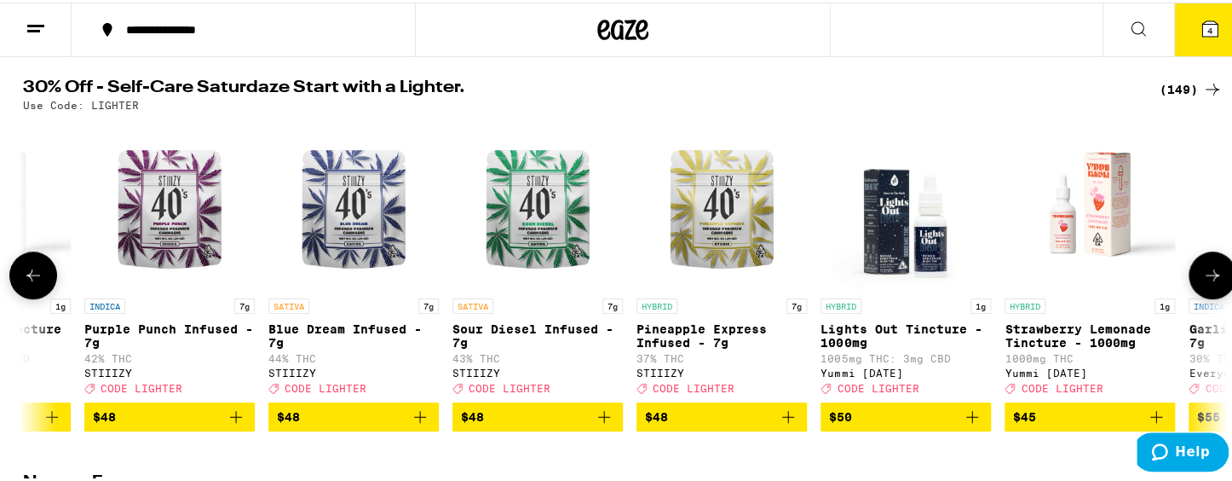
click at [1133, 275] on icon at bounding box center [1212, 272] width 20 height 20
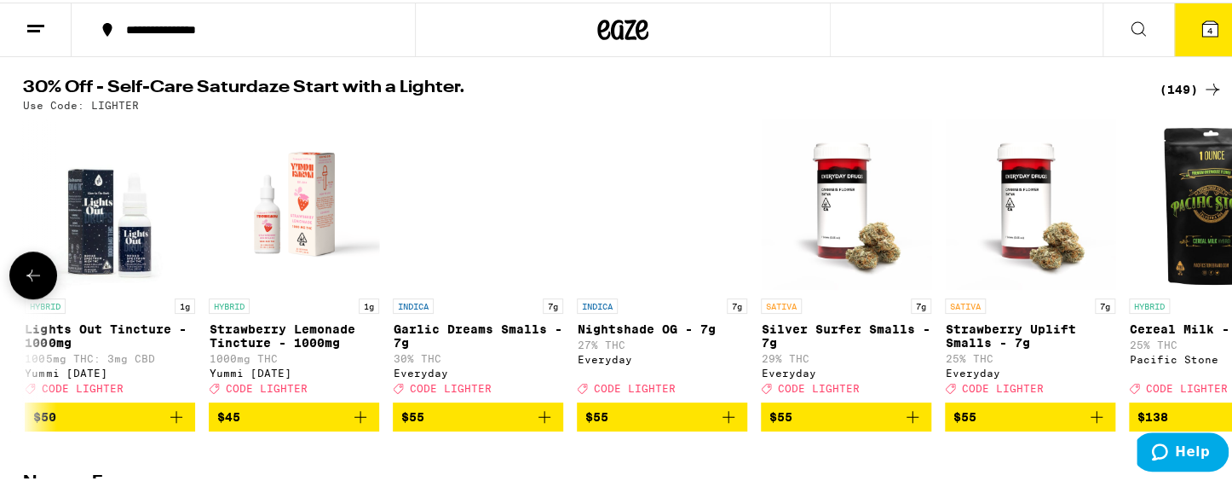
scroll to position [0, 26226]
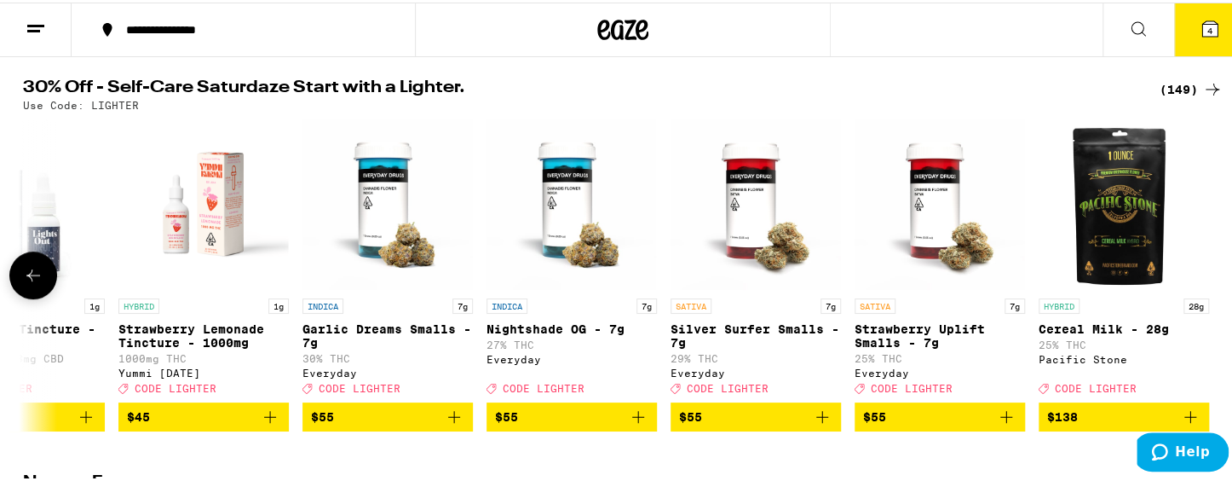
click at [1133, 275] on div at bounding box center [1213, 273] width 48 height 48
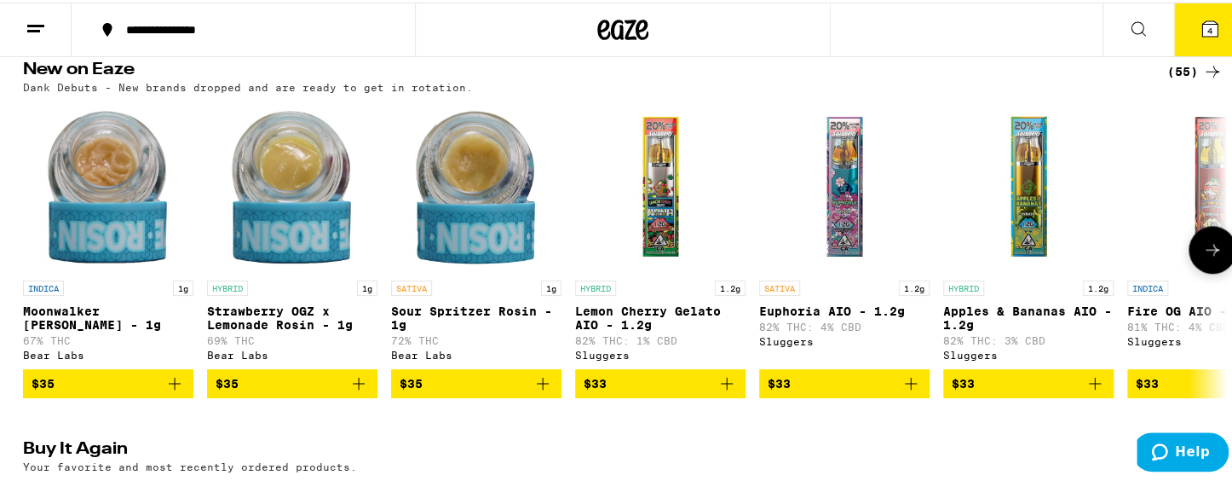
scroll to position [590, 0]
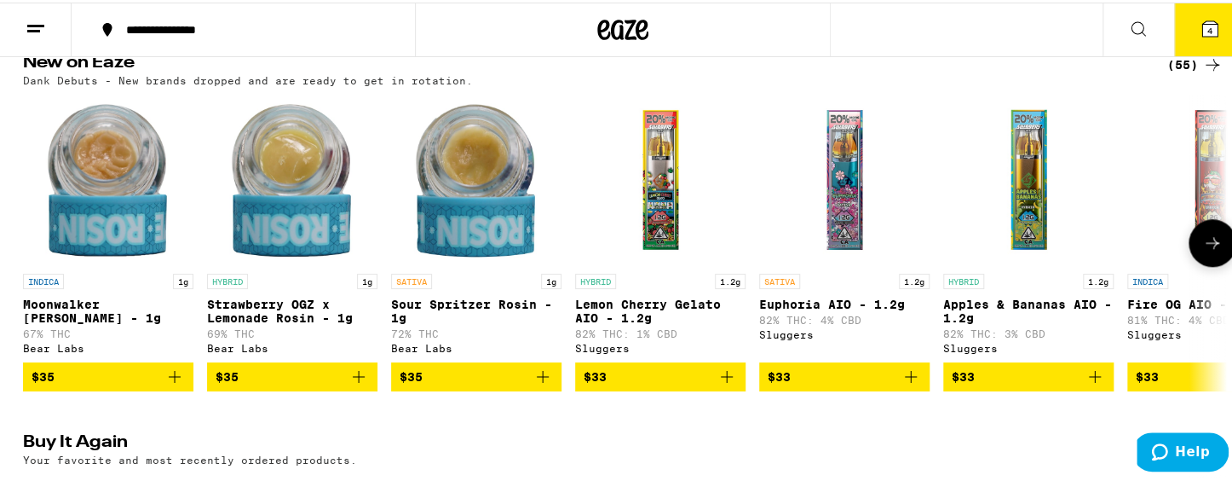
click at [1133, 246] on icon at bounding box center [1213, 240] width 14 height 12
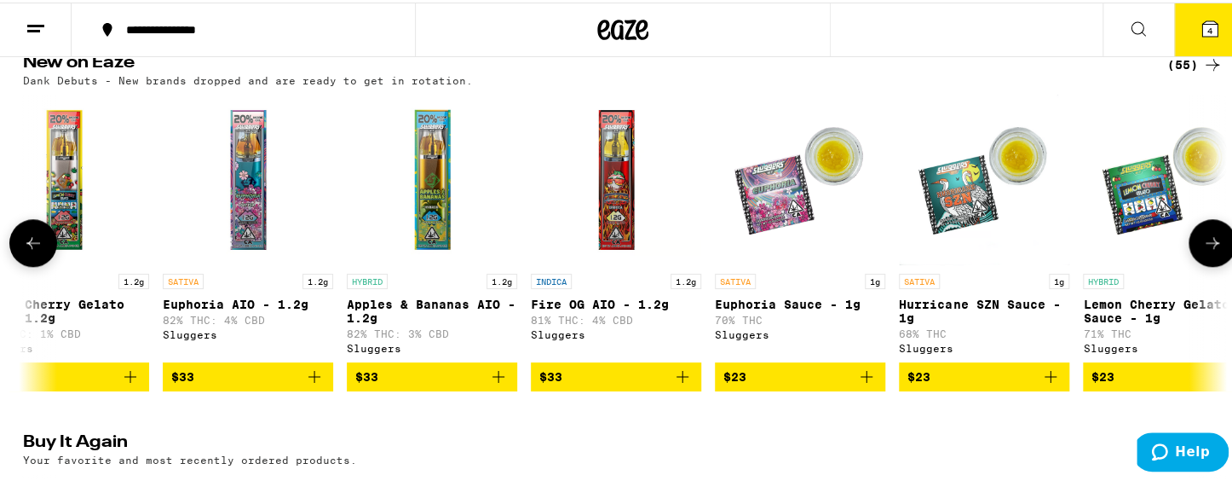
scroll to position [0, 1013]
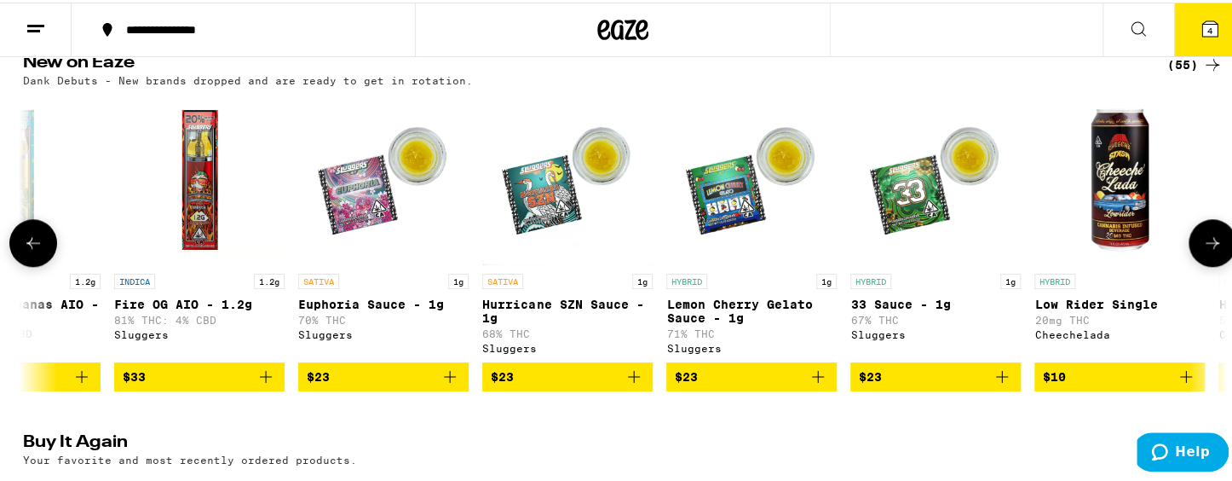
click at [1133, 246] on icon at bounding box center [1213, 240] width 14 height 12
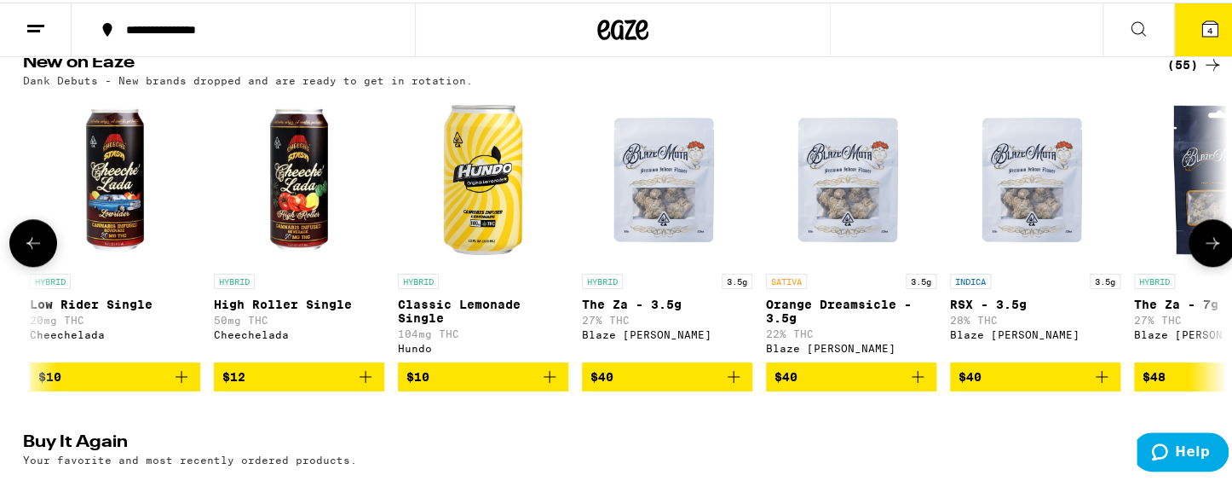
scroll to position [0, 2027]
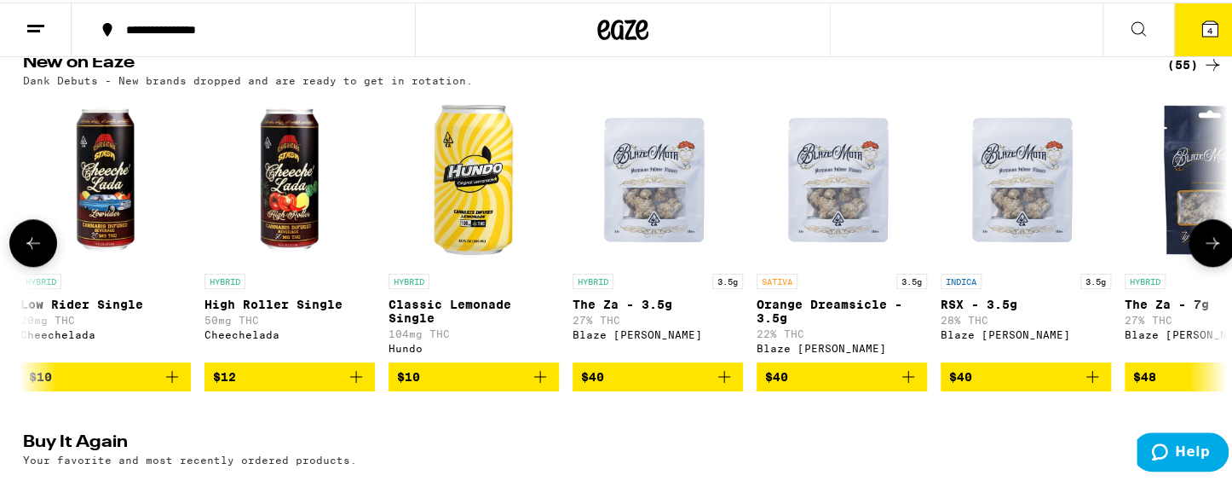
click at [1133, 246] on icon at bounding box center [1213, 240] width 14 height 12
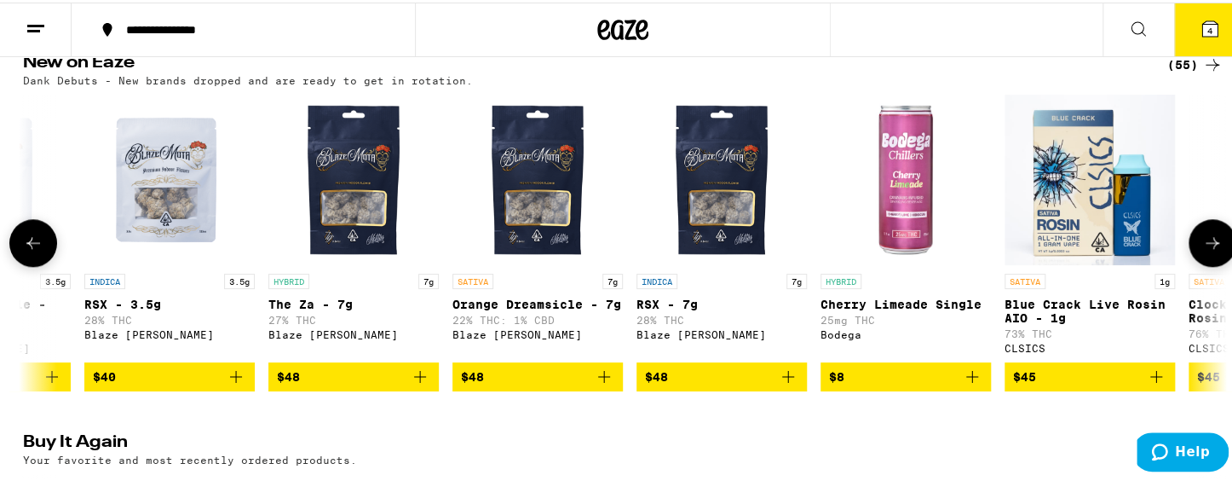
scroll to position [0, 3041]
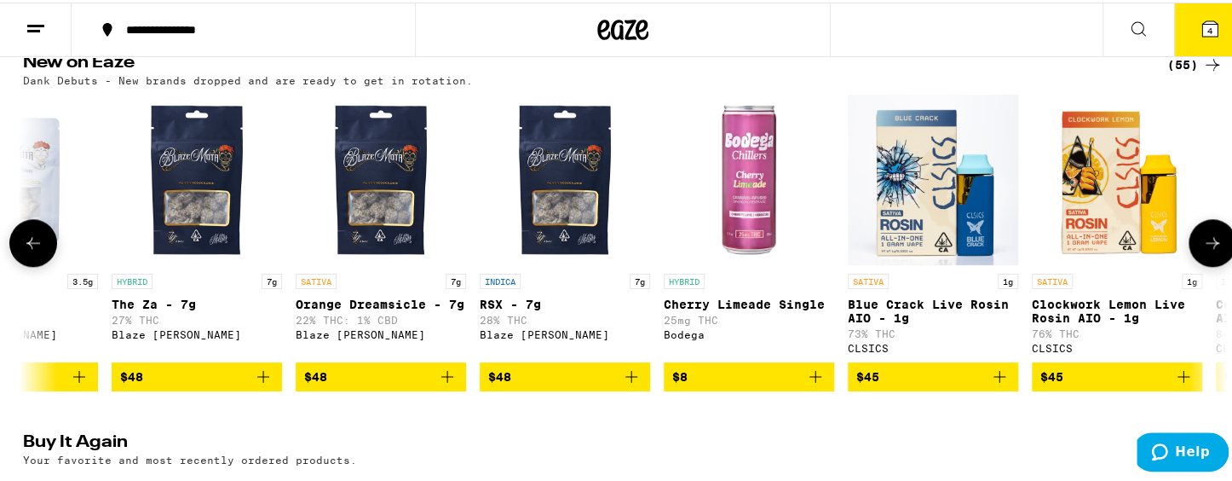
click at [1133, 246] on icon at bounding box center [1213, 240] width 14 height 12
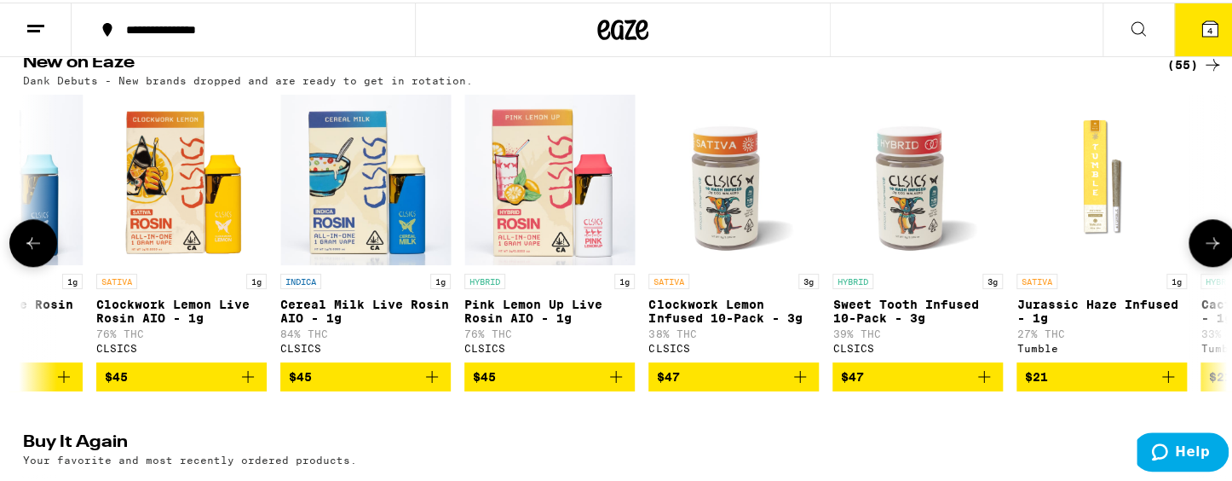
scroll to position [0, 4055]
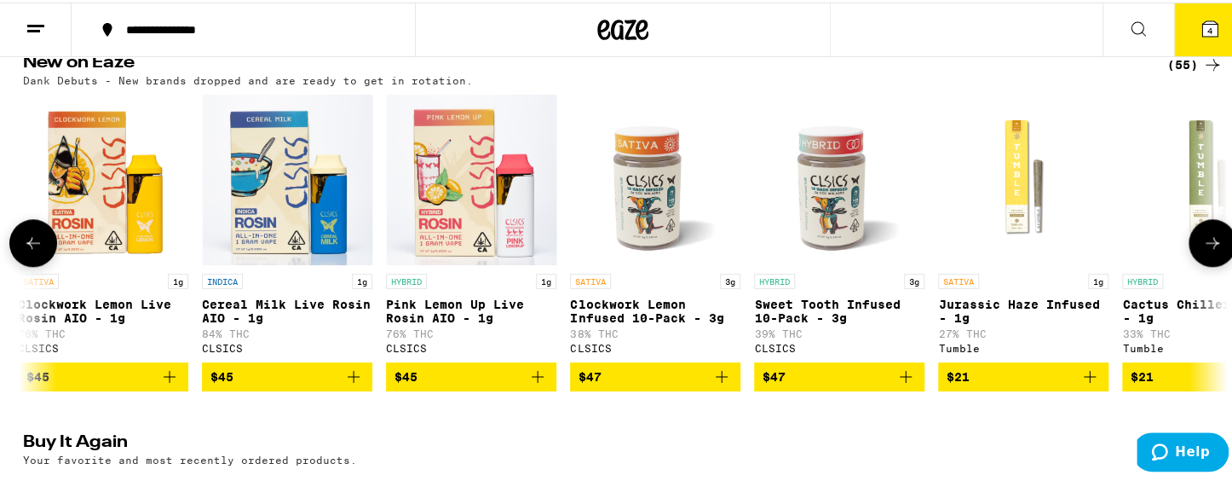
click at [1133, 246] on icon at bounding box center [1213, 240] width 14 height 12
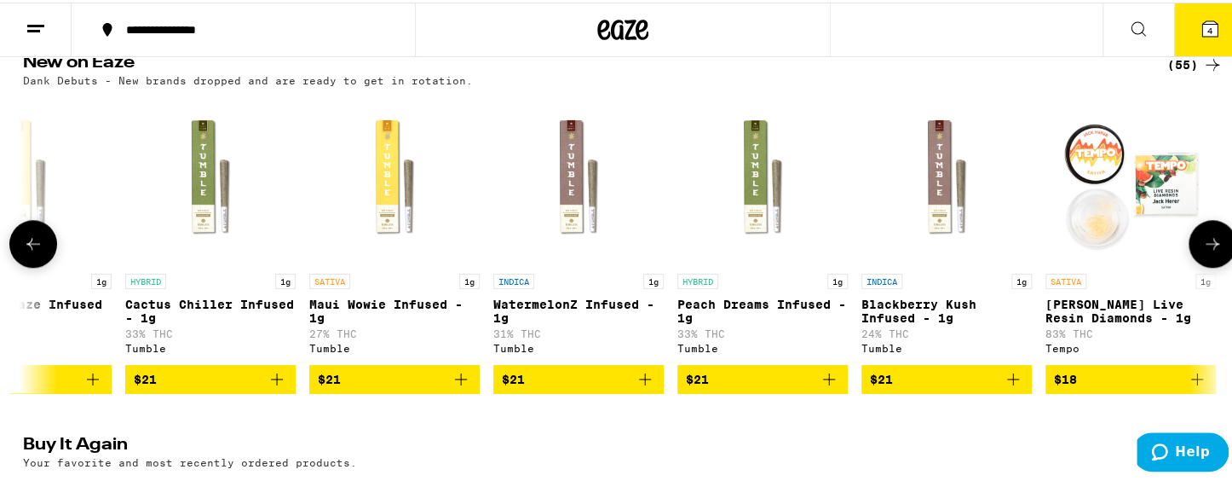
scroll to position [0, 5069]
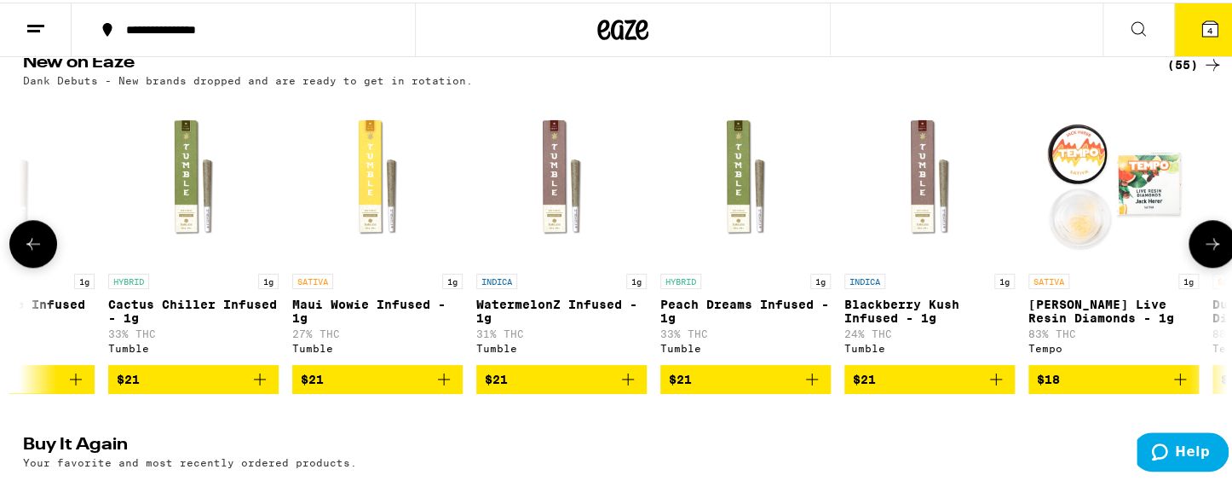
click at [1133, 251] on icon at bounding box center [1212, 241] width 20 height 20
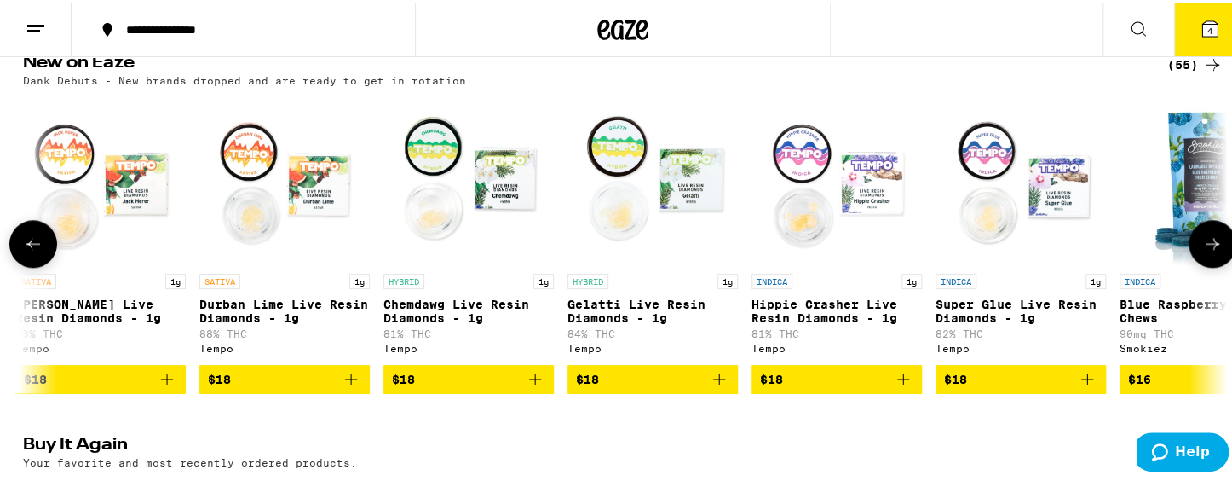
click at [1133, 251] on icon at bounding box center [1212, 241] width 20 height 20
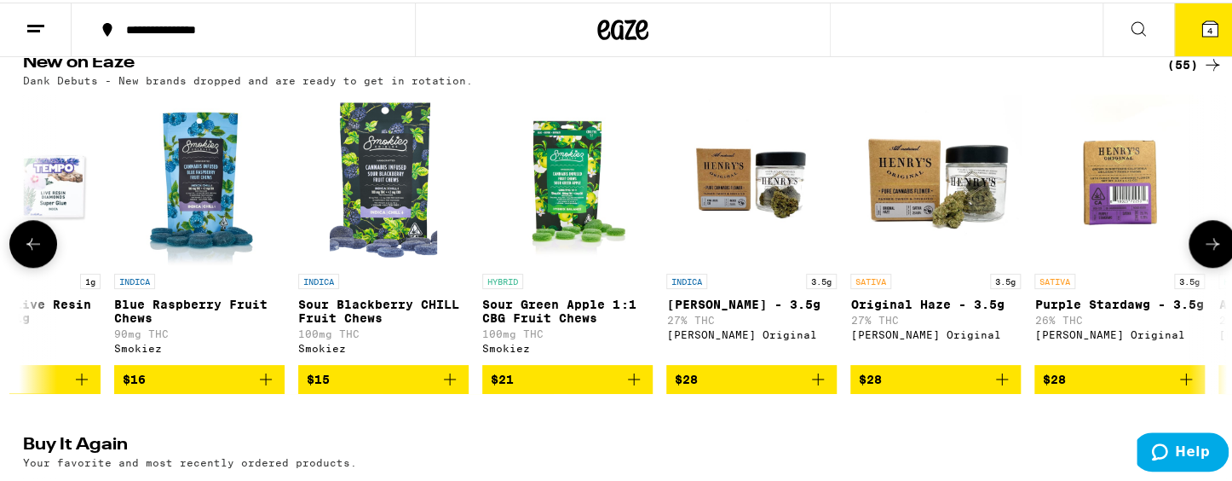
scroll to position [0, 7096]
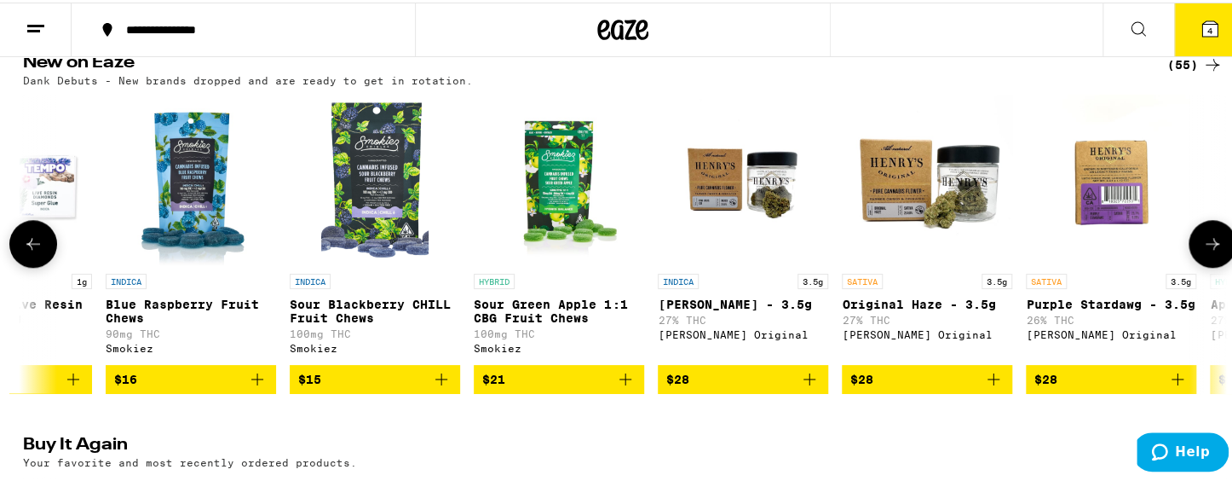
click at [1133, 251] on icon at bounding box center [1212, 241] width 20 height 20
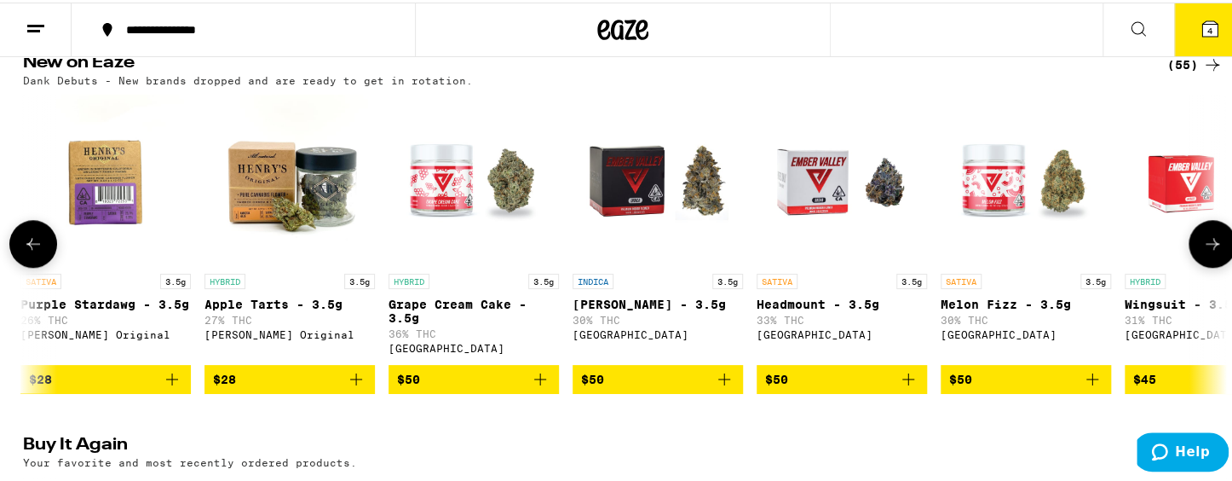
scroll to position [0, 8109]
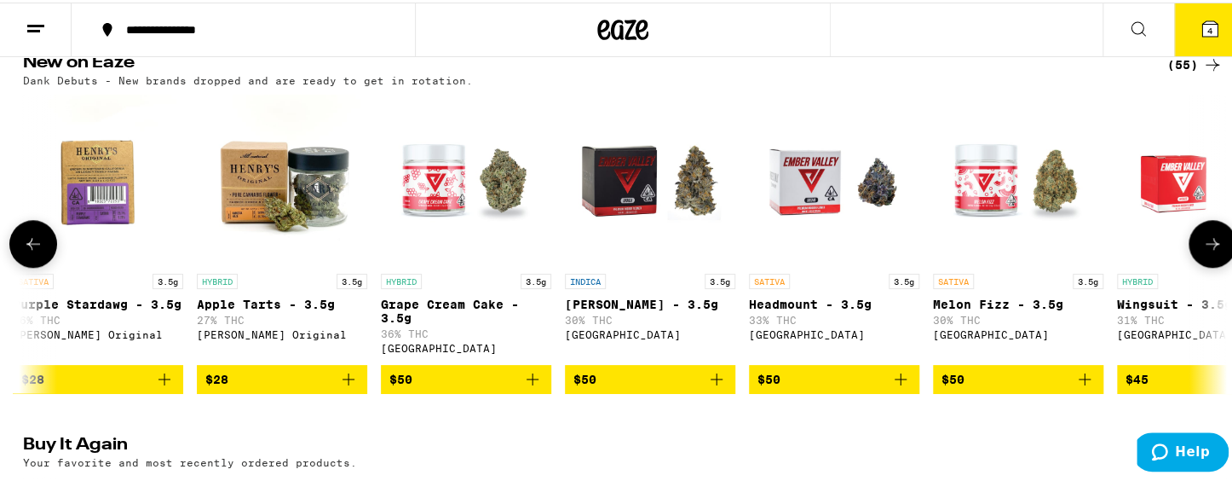
click at [1133, 251] on icon at bounding box center [1212, 241] width 20 height 20
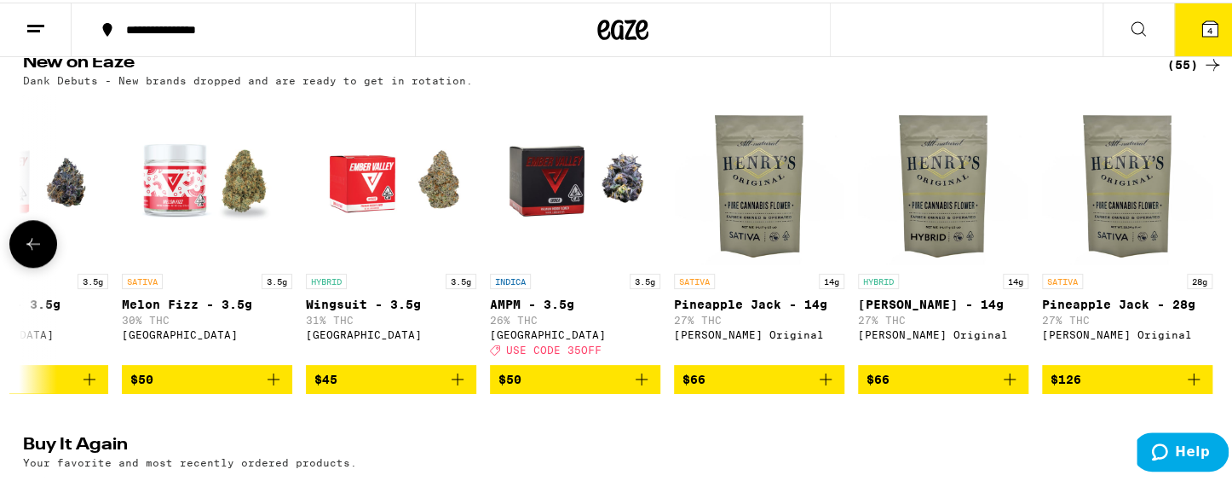
scroll to position [0, 8924]
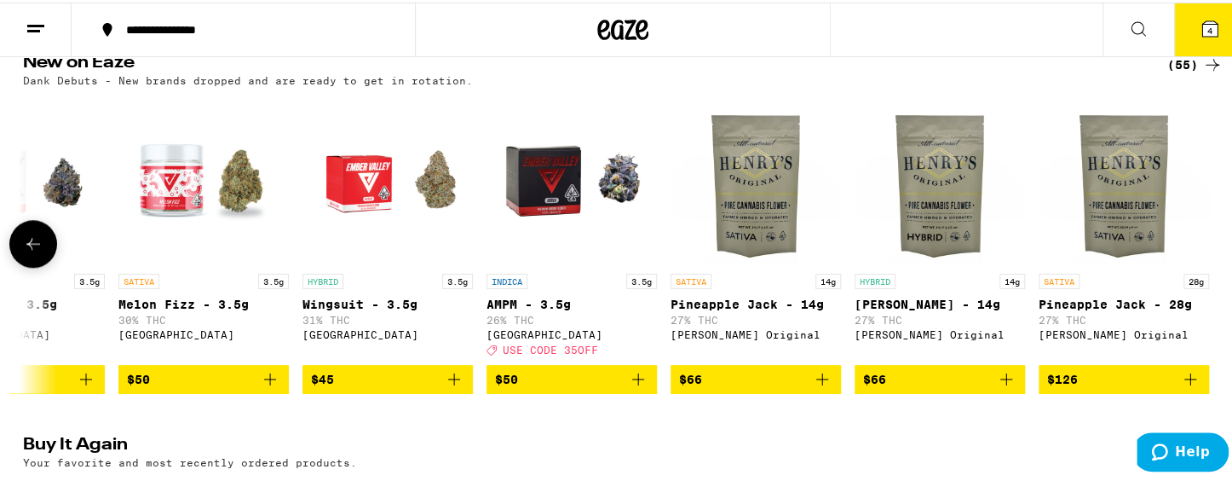
click at [1133, 260] on div at bounding box center [1213, 241] width 48 height 48
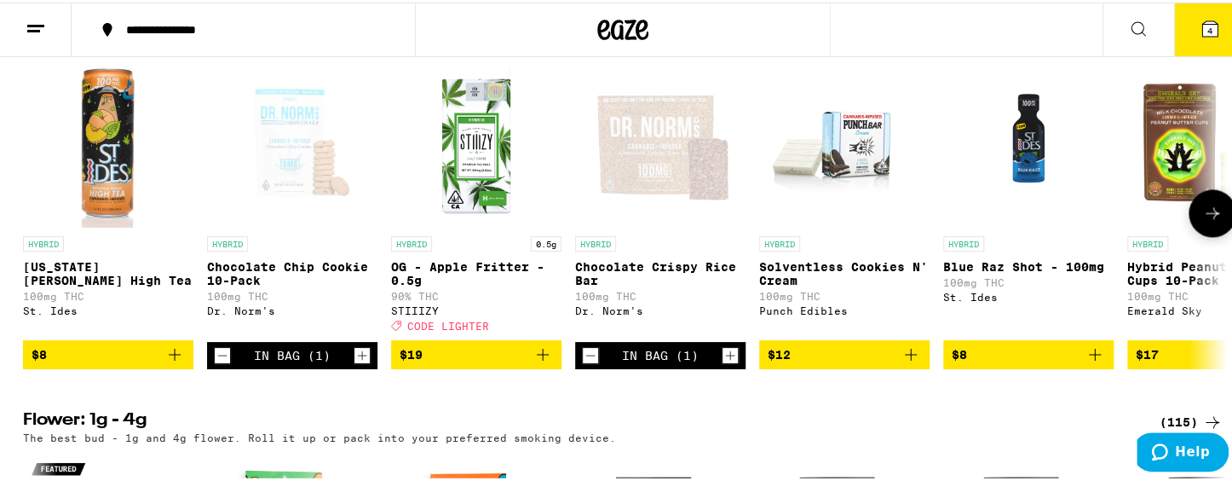
scroll to position [1010, 0]
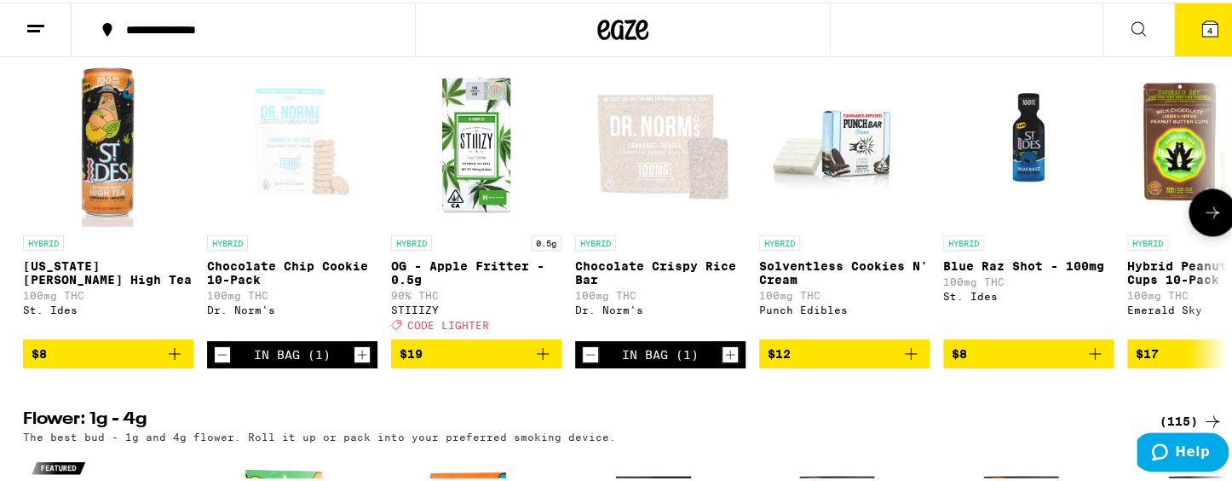
click at [164, 361] on icon "Add to bag" at bounding box center [174, 351] width 20 height 20
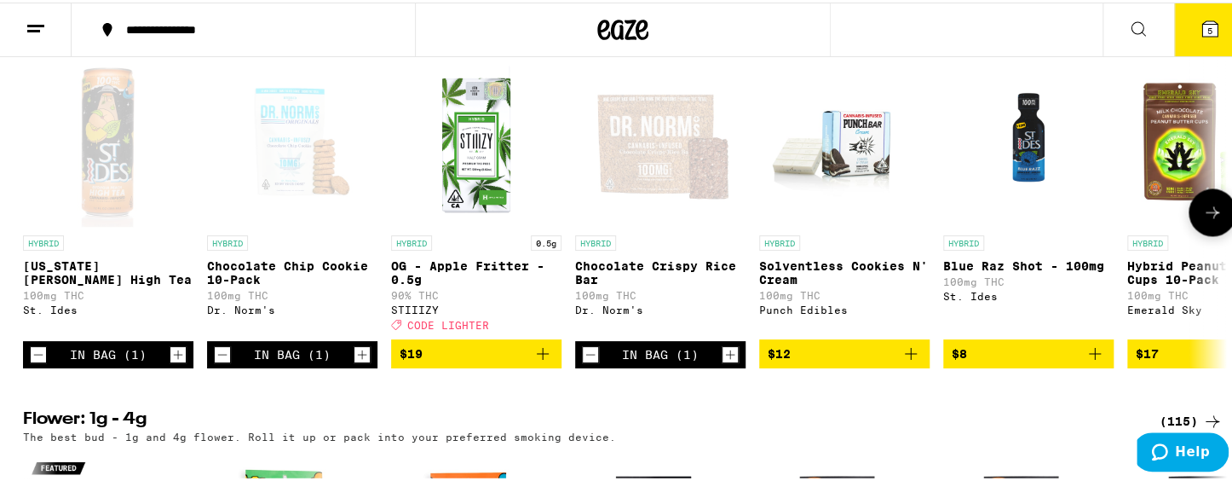
click at [1133, 220] on icon at bounding box center [1212, 209] width 20 height 20
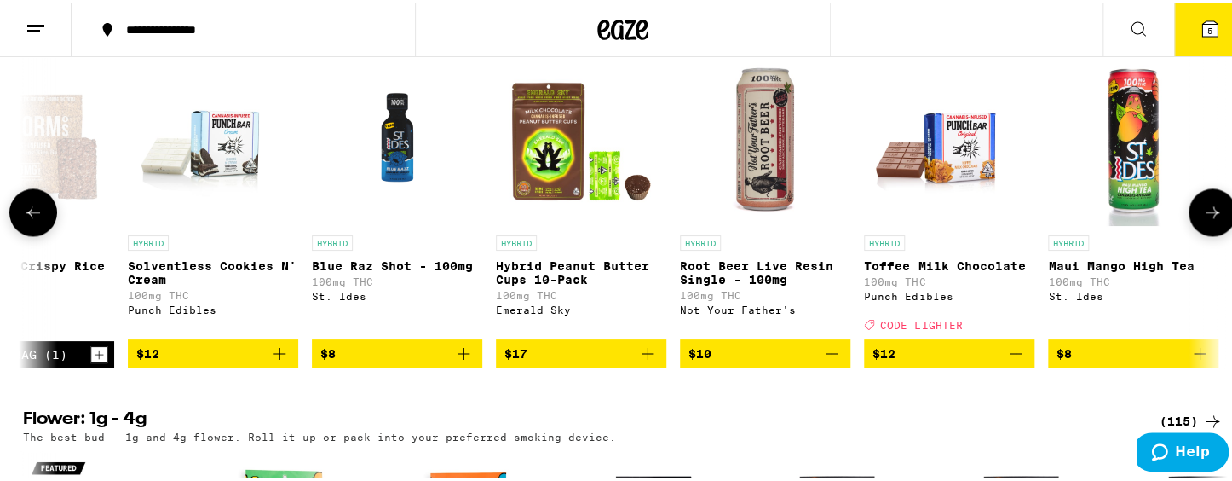
scroll to position [0, 1013]
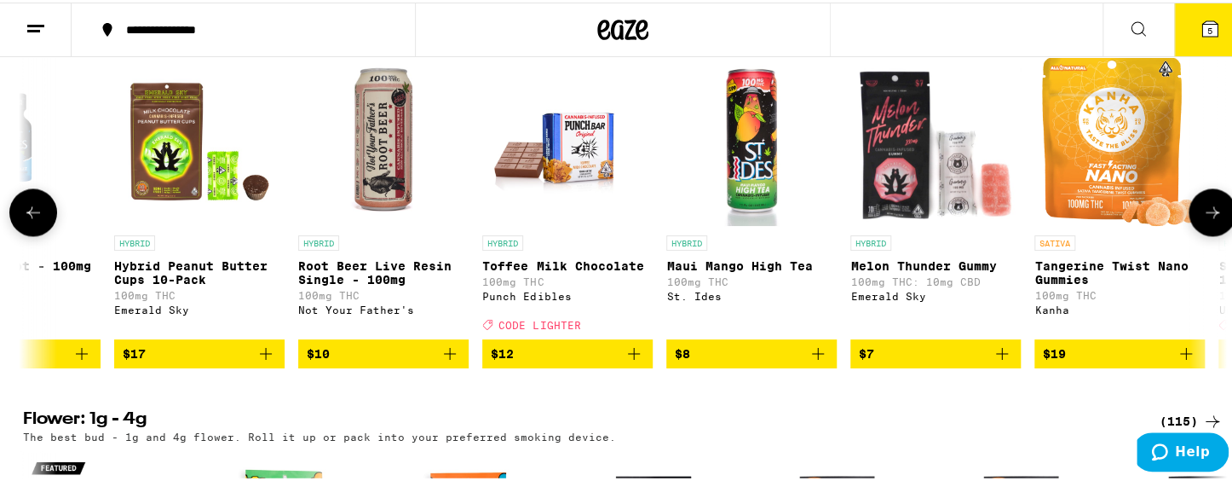
click at [1133, 220] on icon at bounding box center [1212, 209] width 20 height 20
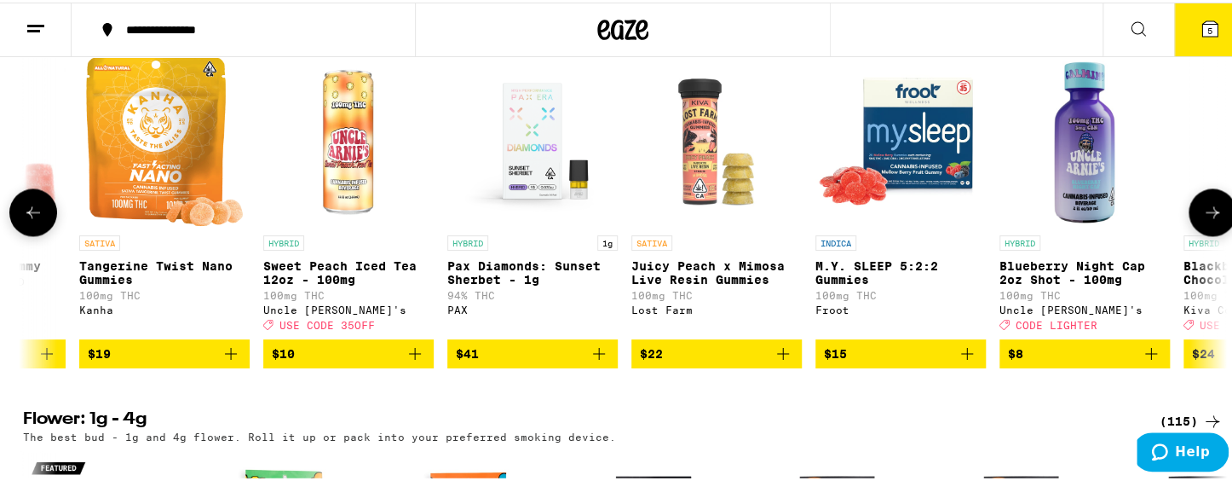
scroll to position [0, 2027]
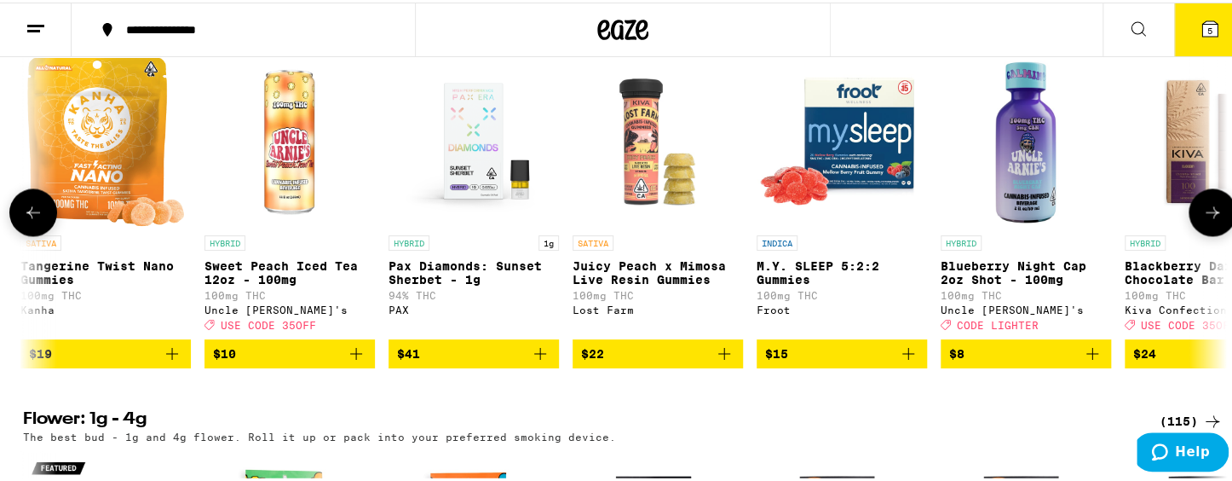
click at [1133, 220] on icon at bounding box center [1212, 209] width 20 height 20
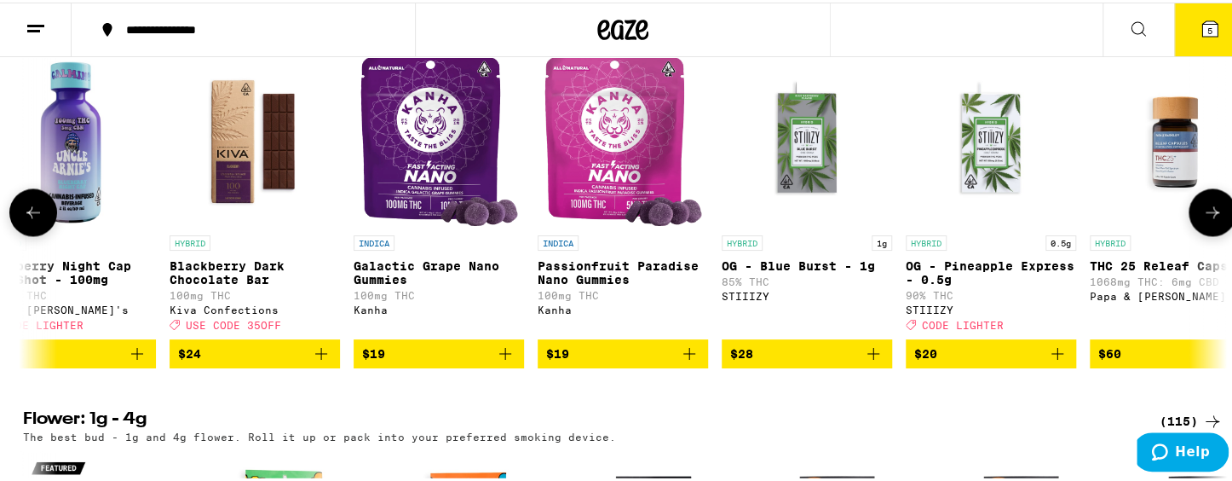
scroll to position [0, 3041]
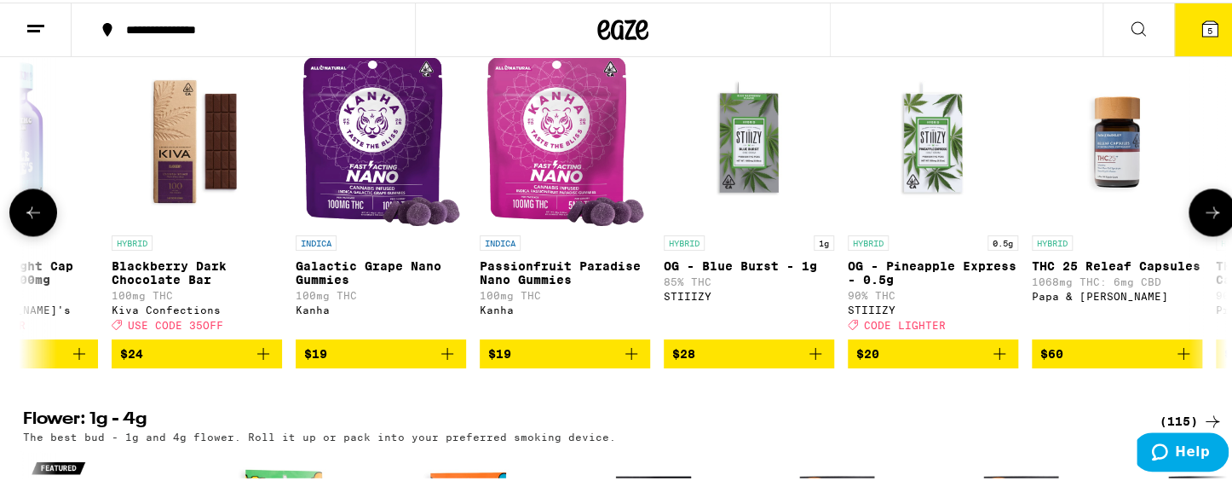
click at [1133, 220] on icon at bounding box center [1212, 209] width 20 height 20
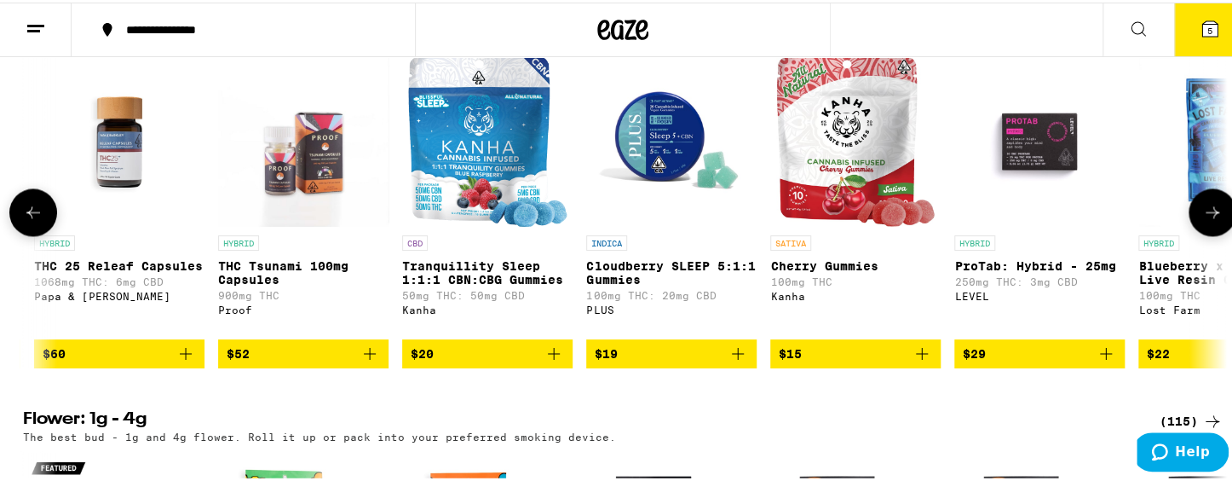
scroll to position [0, 4055]
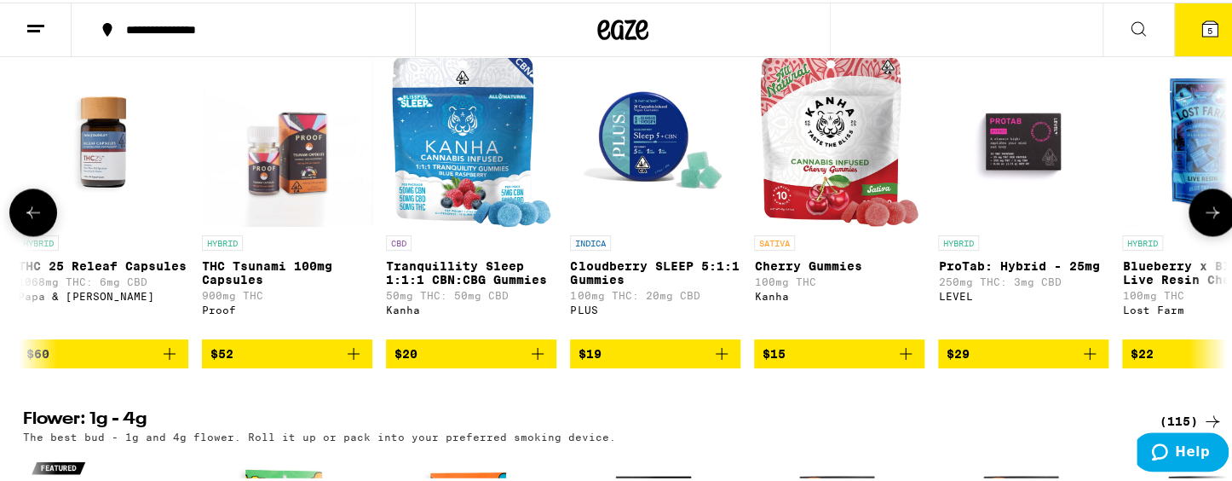
click at [1133, 220] on icon at bounding box center [1212, 209] width 20 height 20
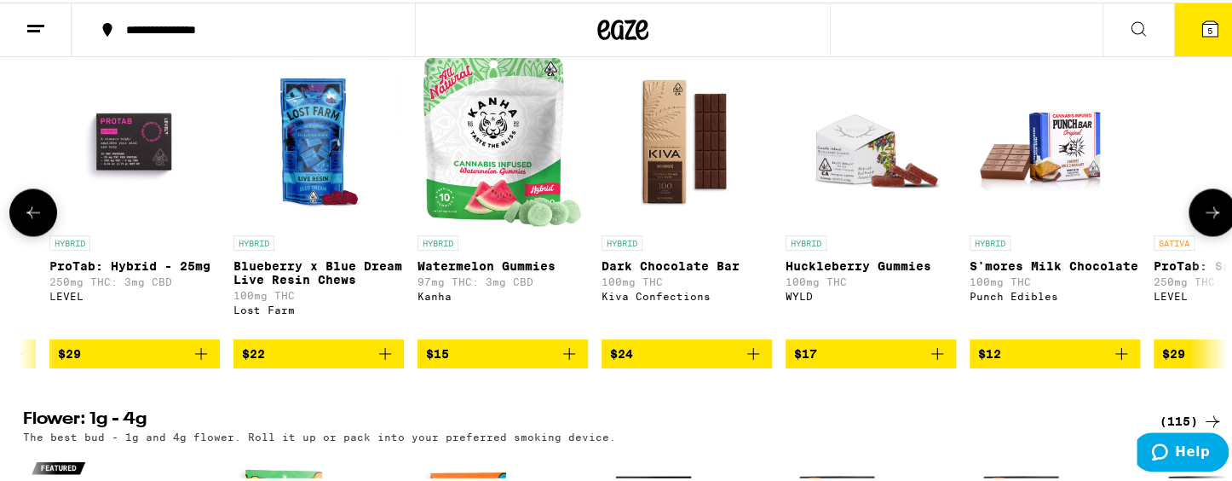
scroll to position [0, 5069]
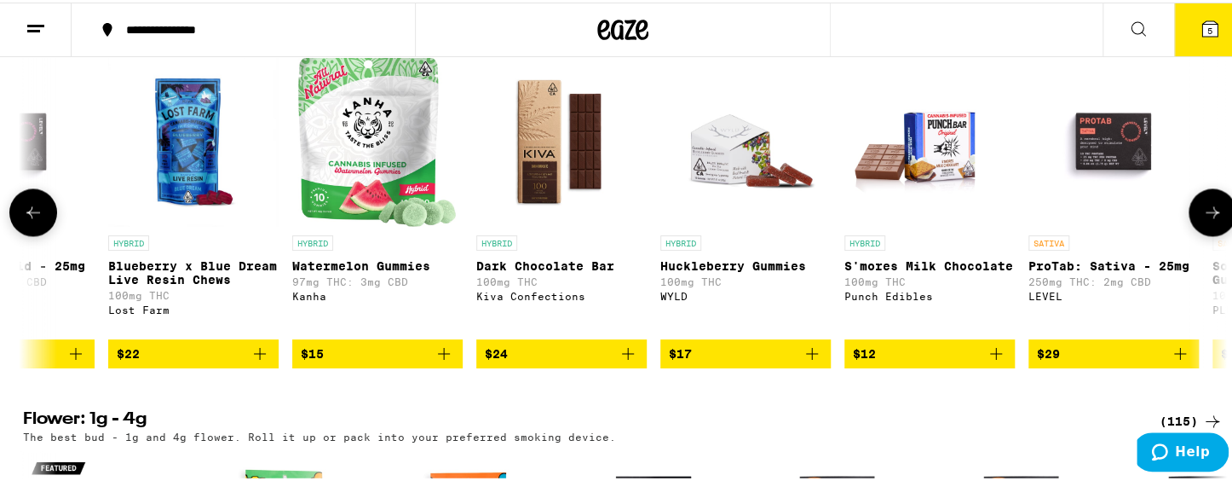
click at [1133, 220] on icon at bounding box center [1212, 209] width 20 height 20
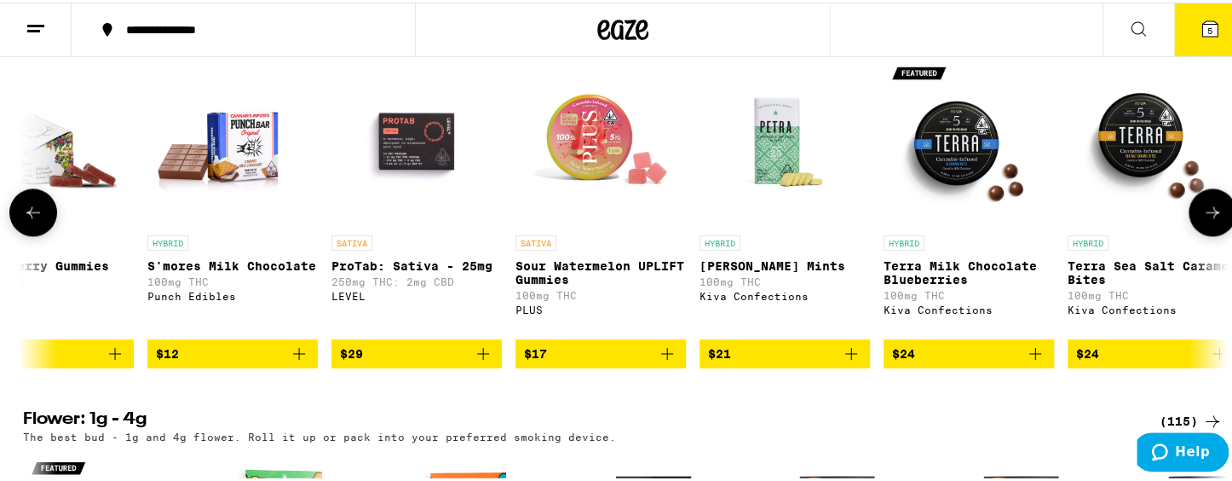
scroll to position [0, 5795]
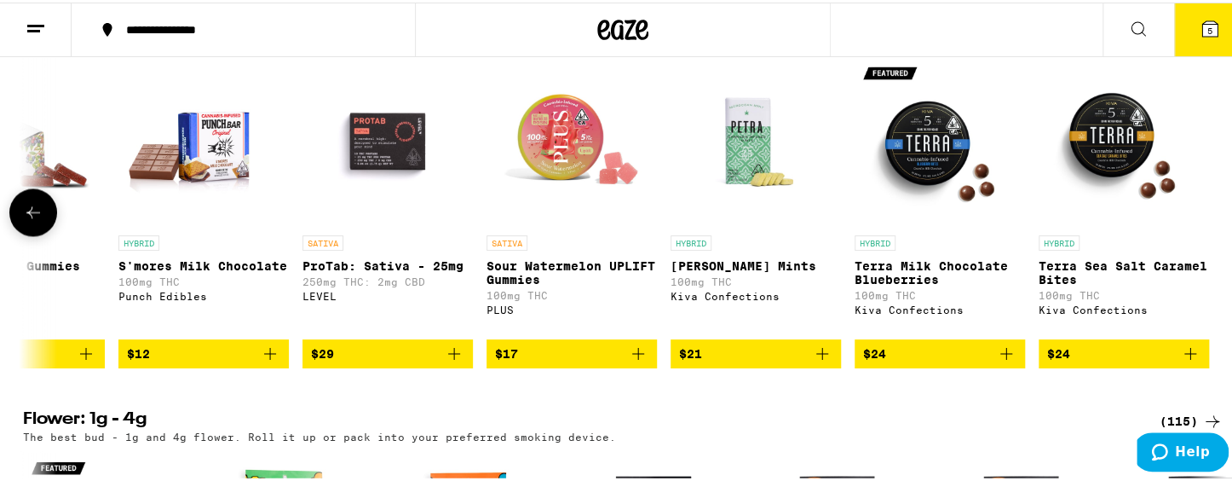
click at [23, 220] on icon at bounding box center [33, 209] width 20 height 20
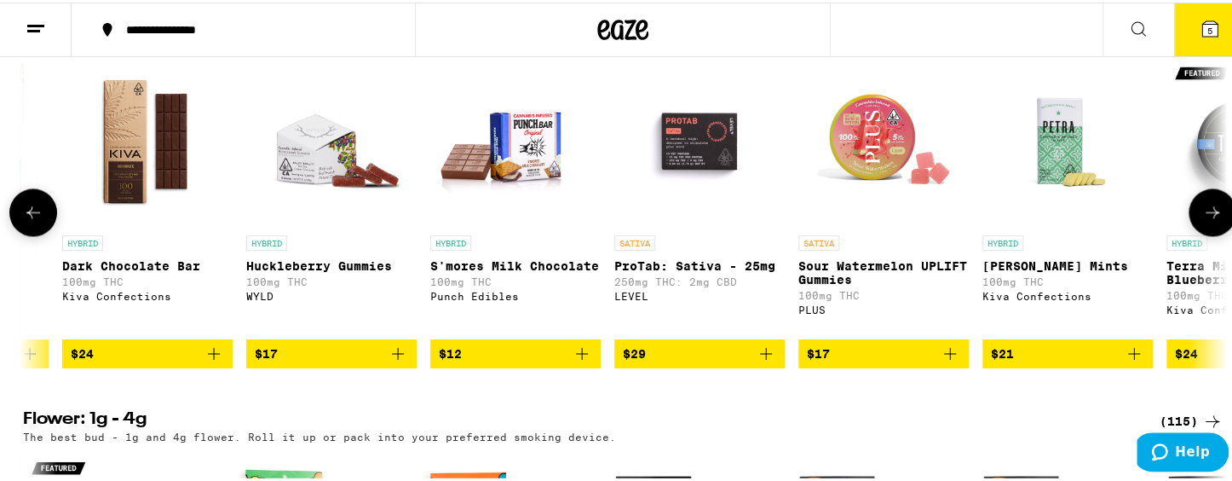
click at [23, 220] on icon at bounding box center [33, 209] width 20 height 20
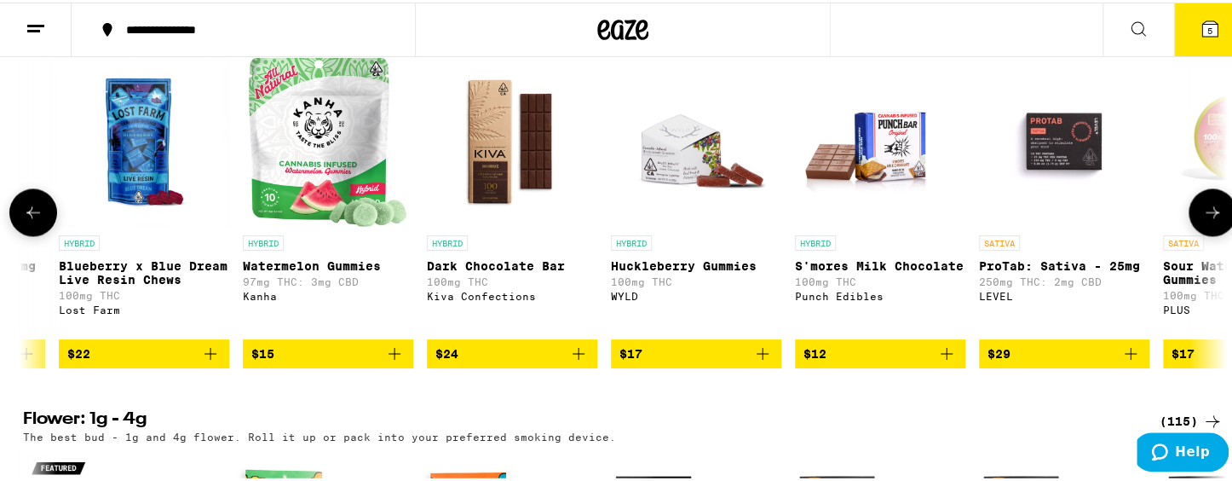
click at [23, 220] on icon at bounding box center [33, 209] width 20 height 20
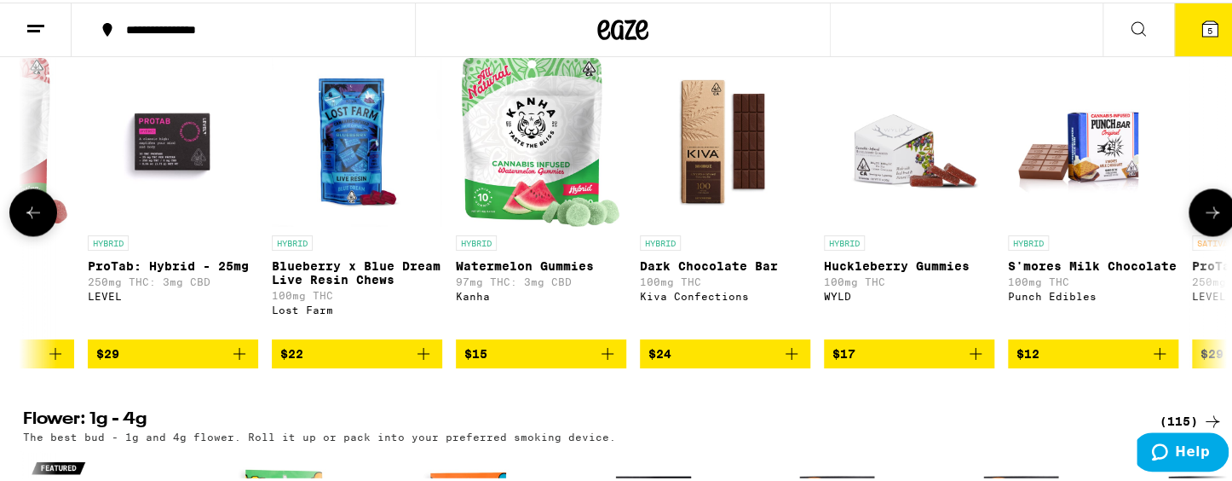
click at [23, 220] on icon at bounding box center [33, 209] width 20 height 20
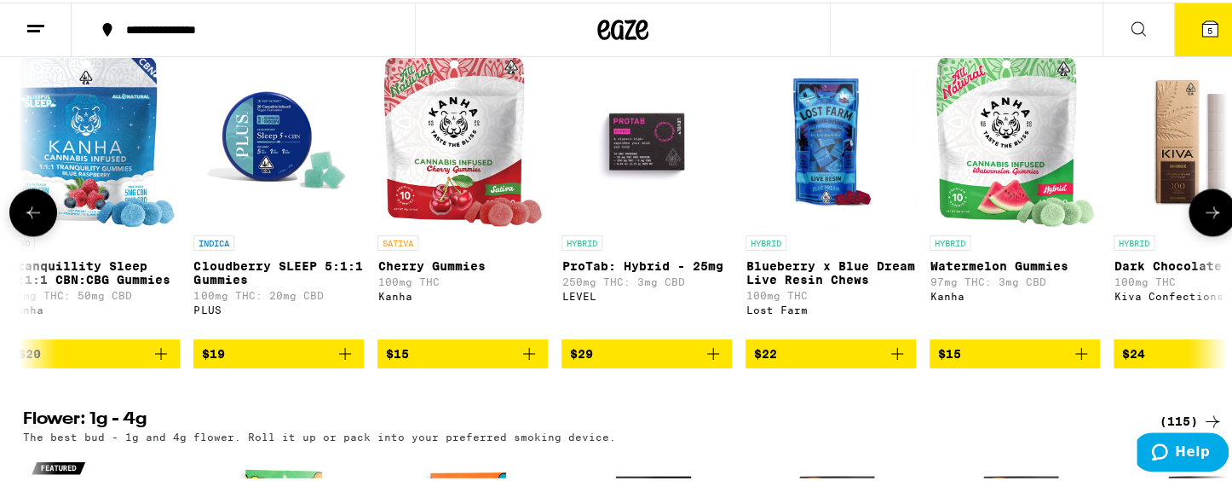
click at [23, 220] on icon at bounding box center [33, 209] width 20 height 20
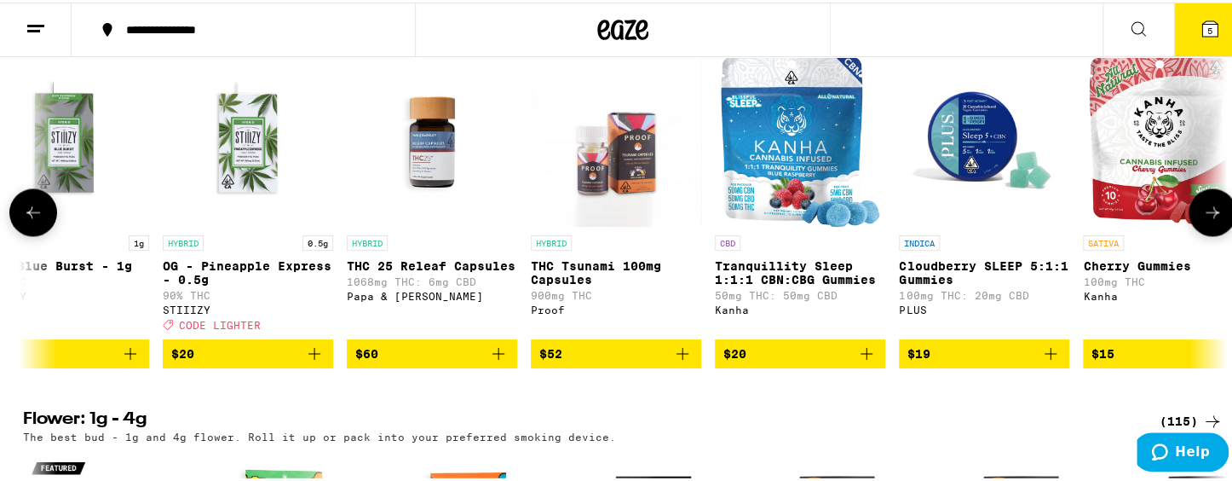
click at [23, 220] on icon at bounding box center [33, 209] width 20 height 20
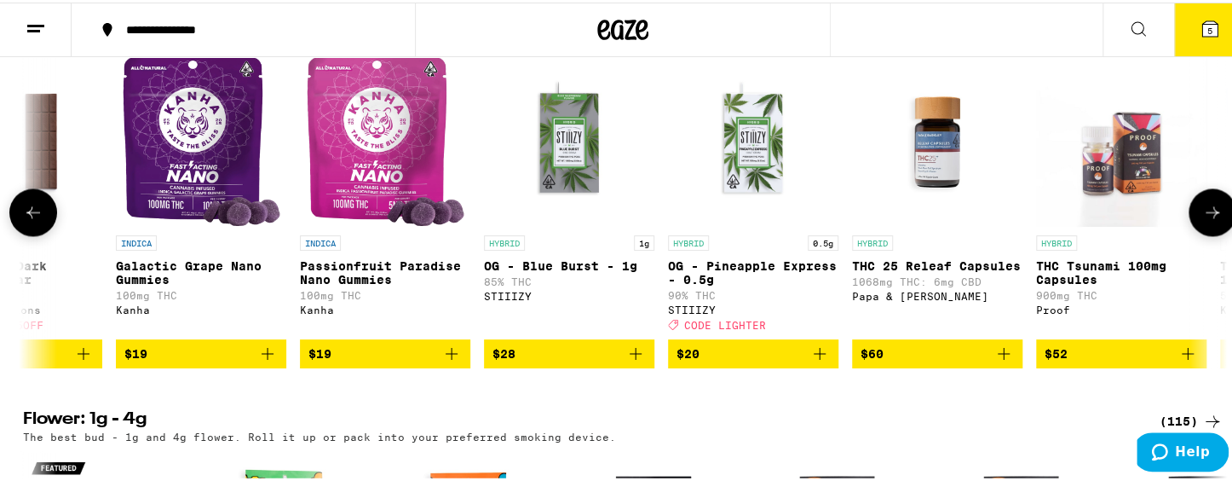
click at [23, 220] on icon at bounding box center [33, 209] width 20 height 20
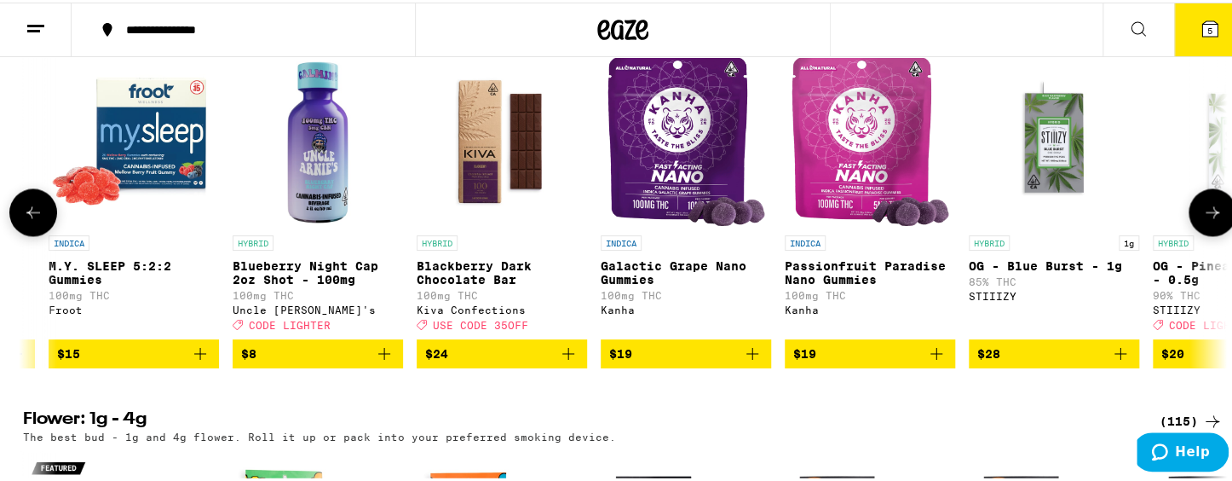
click at [23, 220] on icon at bounding box center [33, 209] width 20 height 20
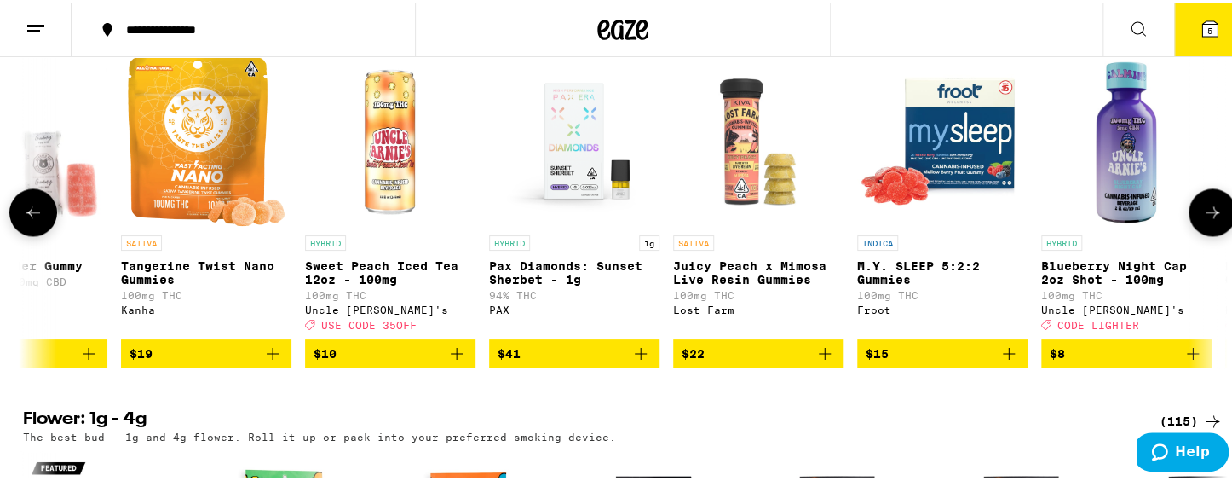
click at [23, 220] on icon at bounding box center [33, 209] width 20 height 20
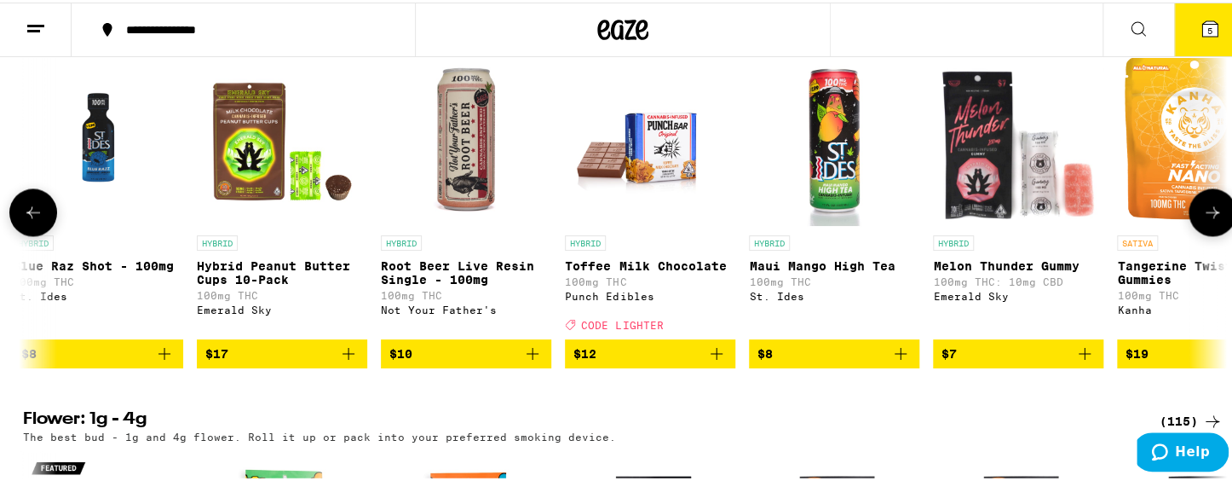
click at [23, 220] on icon at bounding box center [33, 209] width 20 height 20
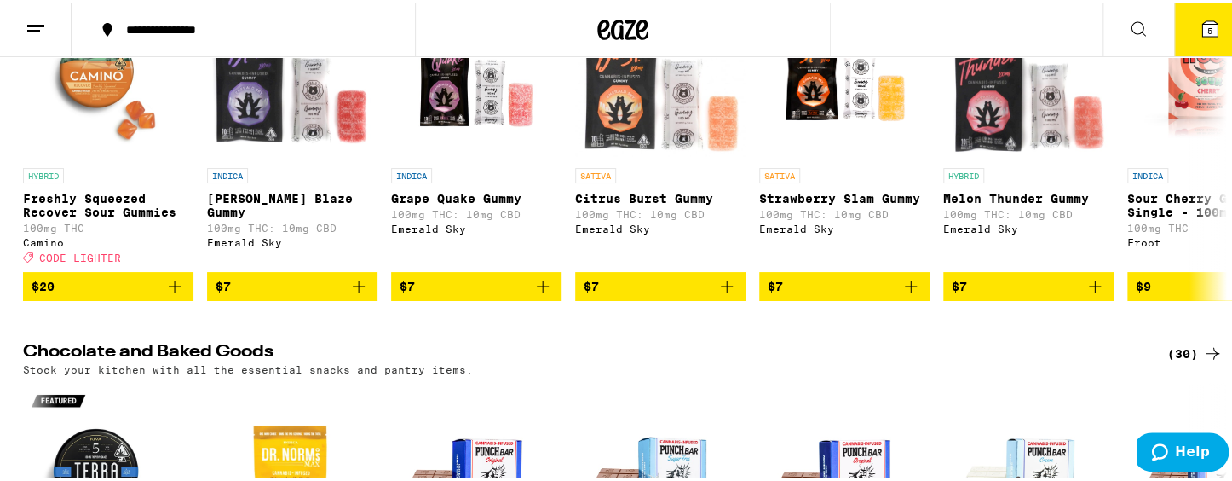
scroll to position [5095, 0]
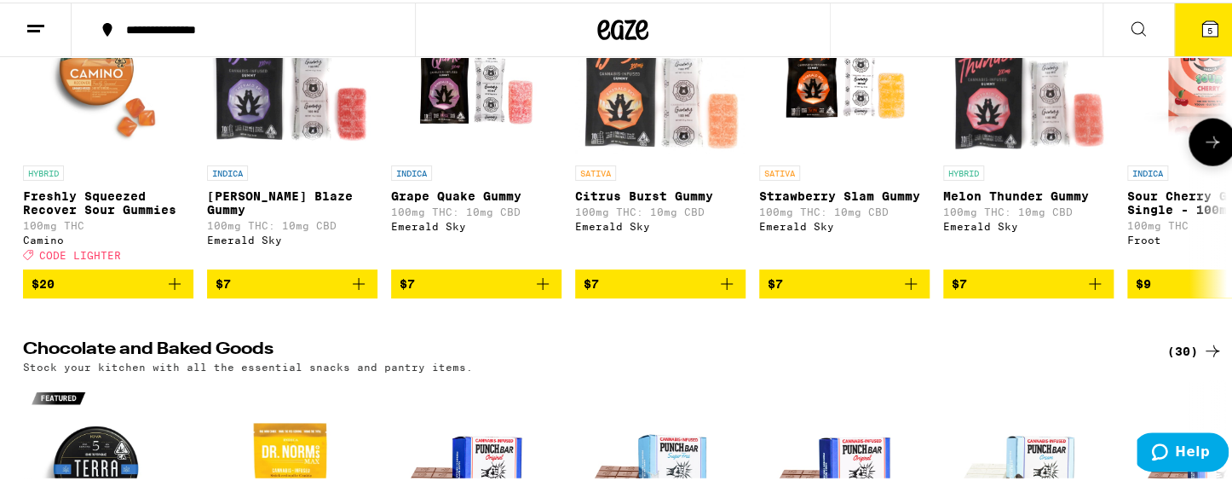
click at [1133, 150] on icon at bounding box center [1212, 140] width 20 height 20
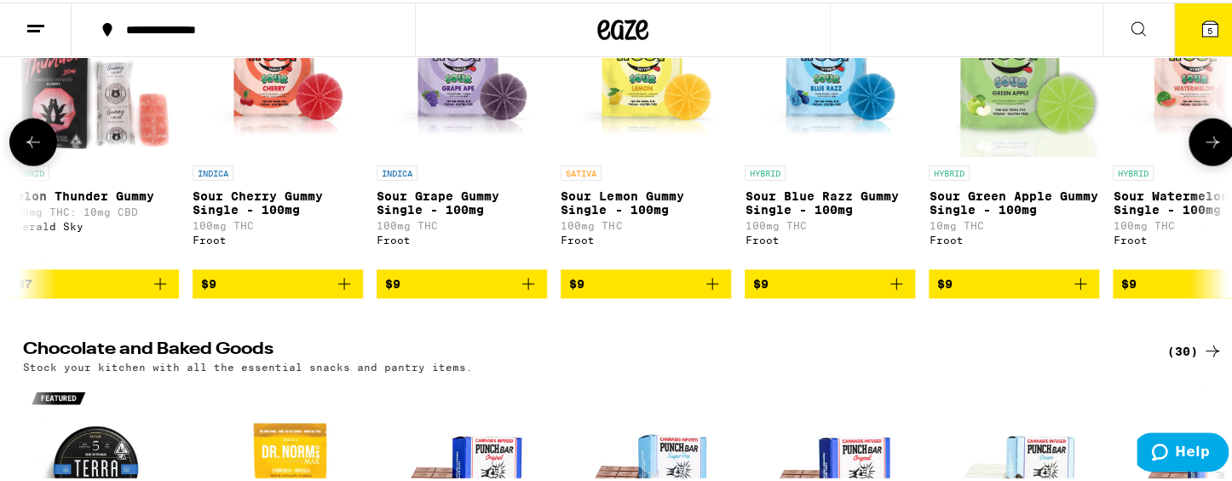
scroll to position [0, 1013]
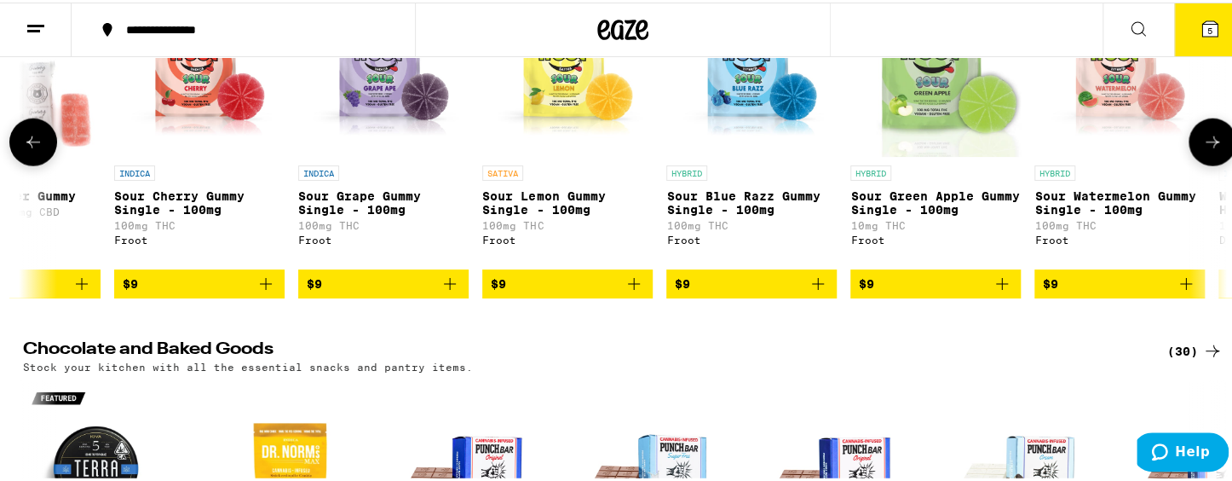
click at [1133, 150] on icon at bounding box center [1212, 140] width 20 height 20
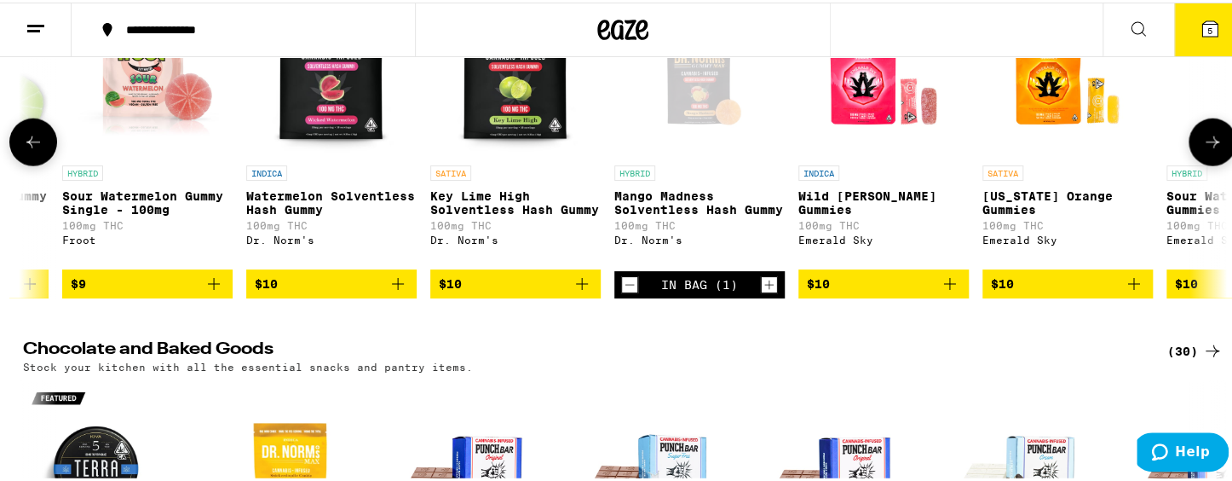
scroll to position [0, 2027]
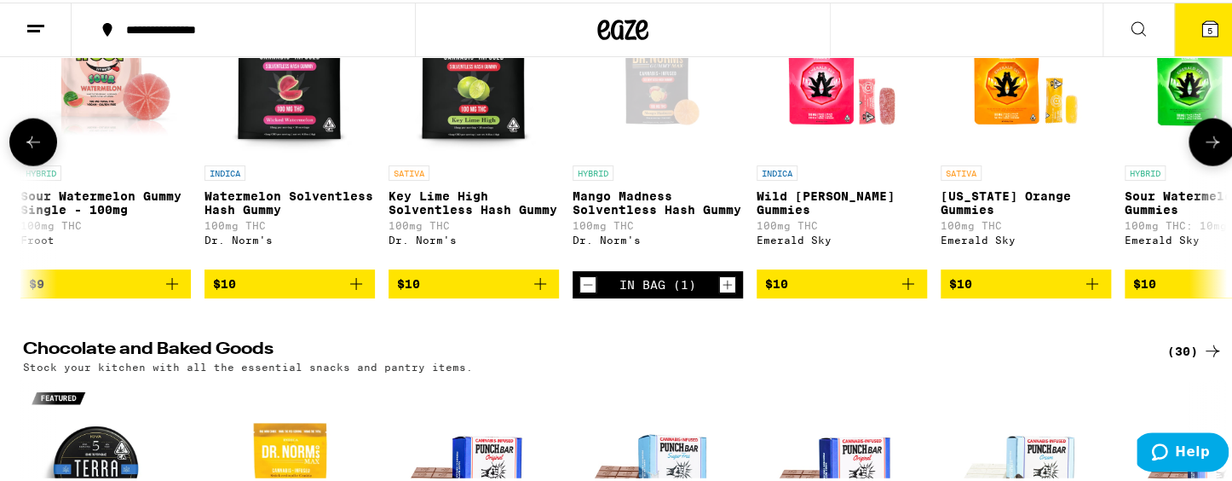
click at [1133, 150] on icon at bounding box center [1212, 140] width 20 height 20
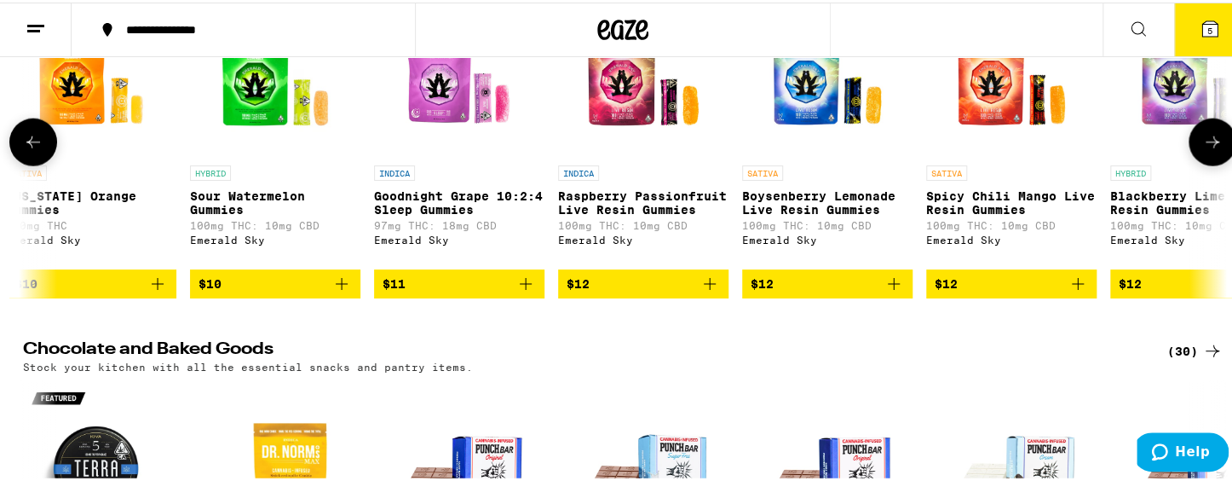
scroll to position [0, 3041]
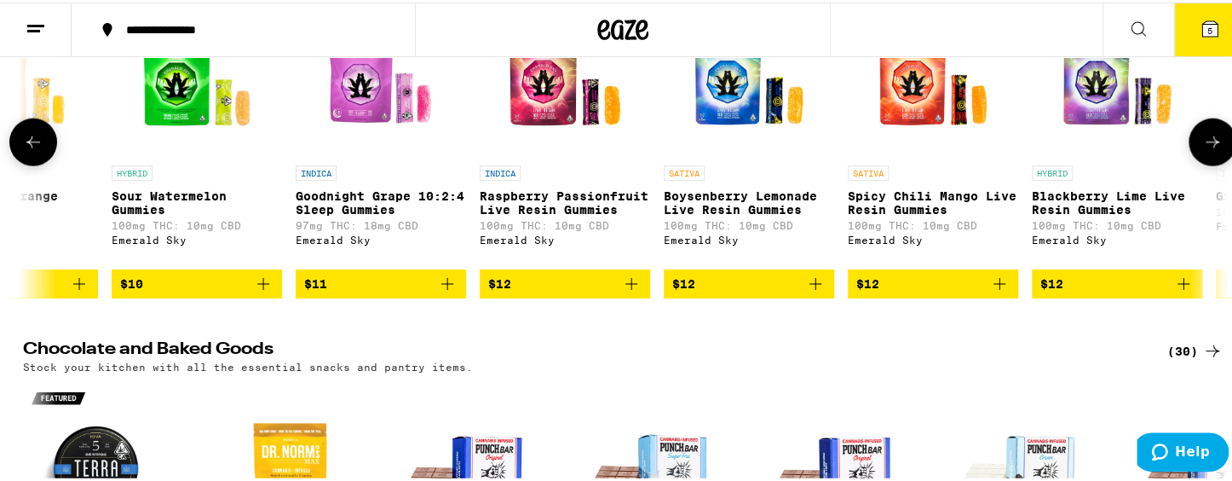
click at [1133, 150] on icon at bounding box center [1212, 140] width 20 height 20
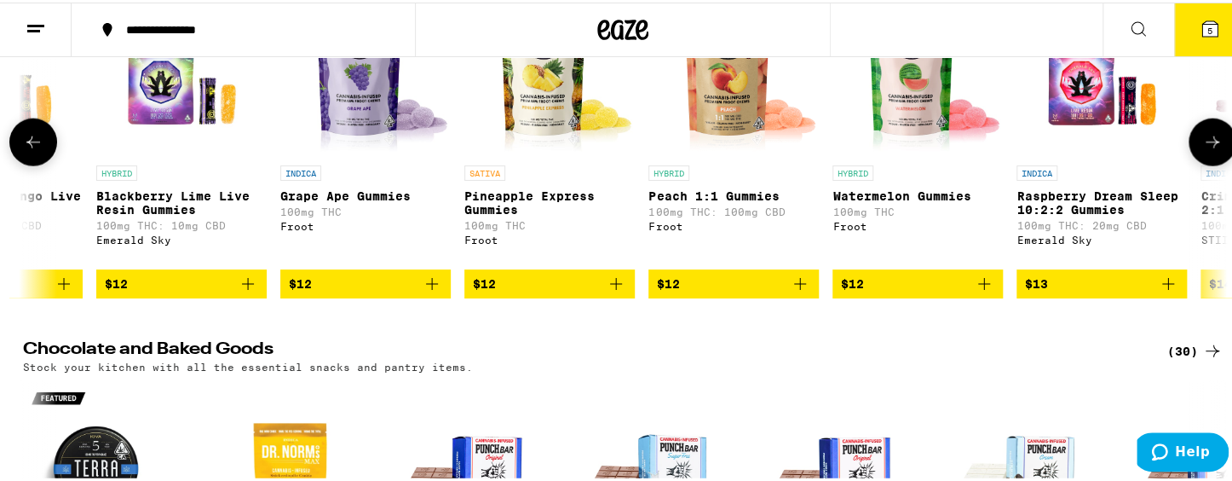
scroll to position [0, 4055]
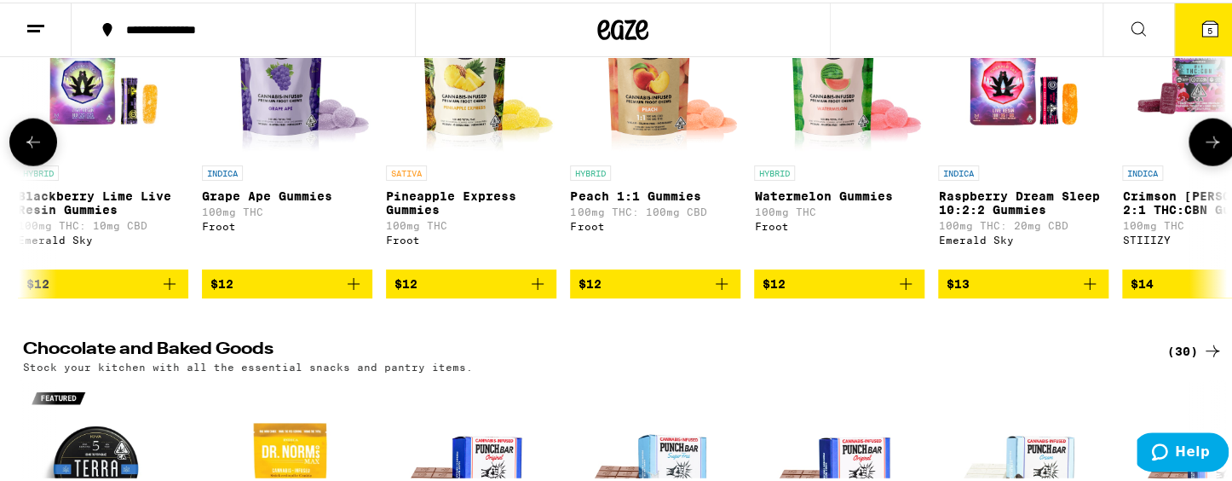
click at [1133, 150] on icon at bounding box center [1212, 140] width 20 height 20
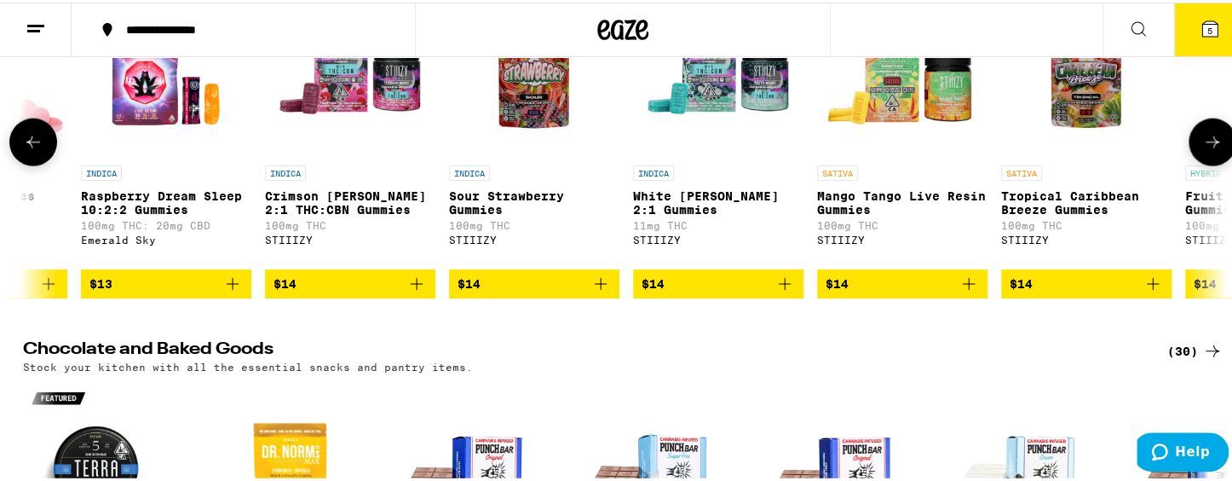
scroll to position [0, 5069]
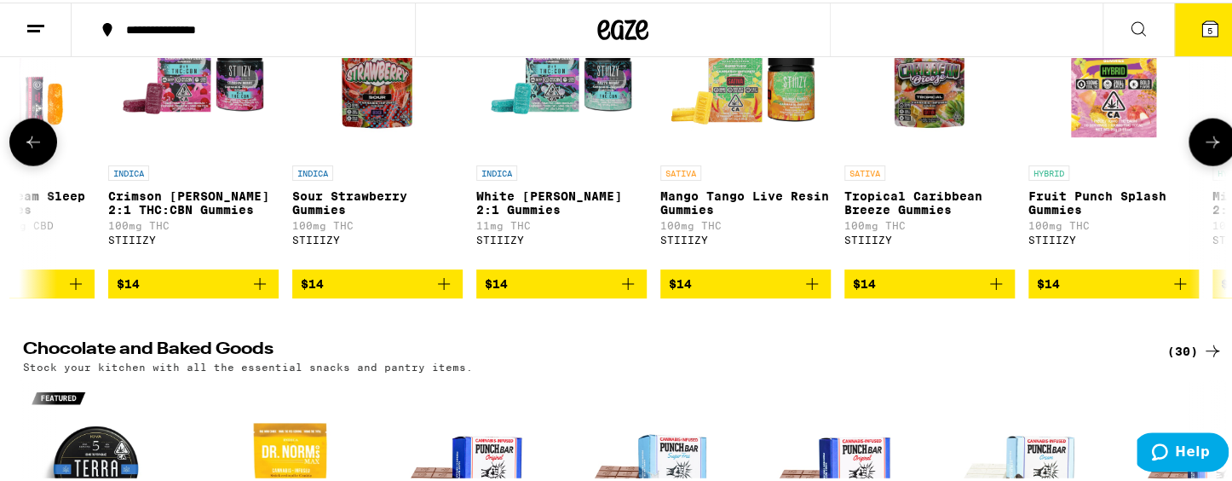
click at [1133, 150] on icon at bounding box center [1212, 140] width 20 height 20
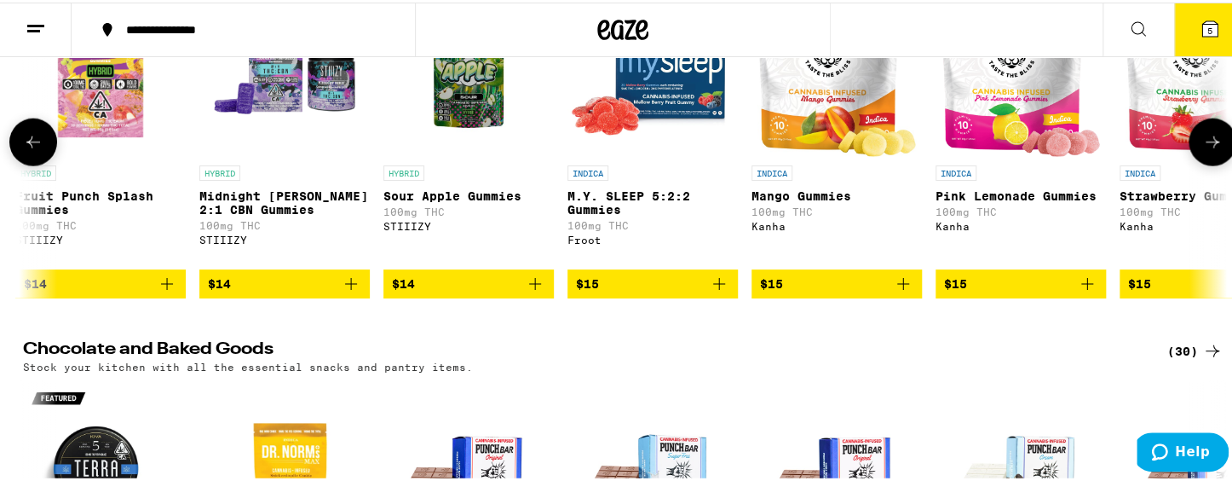
click at [1133, 150] on icon at bounding box center [1212, 140] width 20 height 20
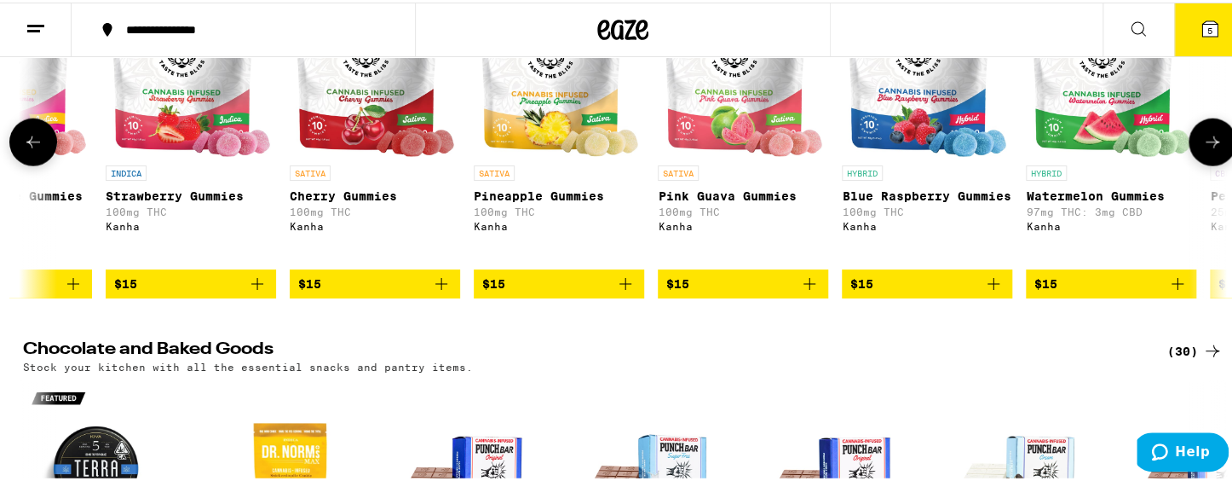
click at [1133, 150] on icon at bounding box center [1212, 140] width 20 height 20
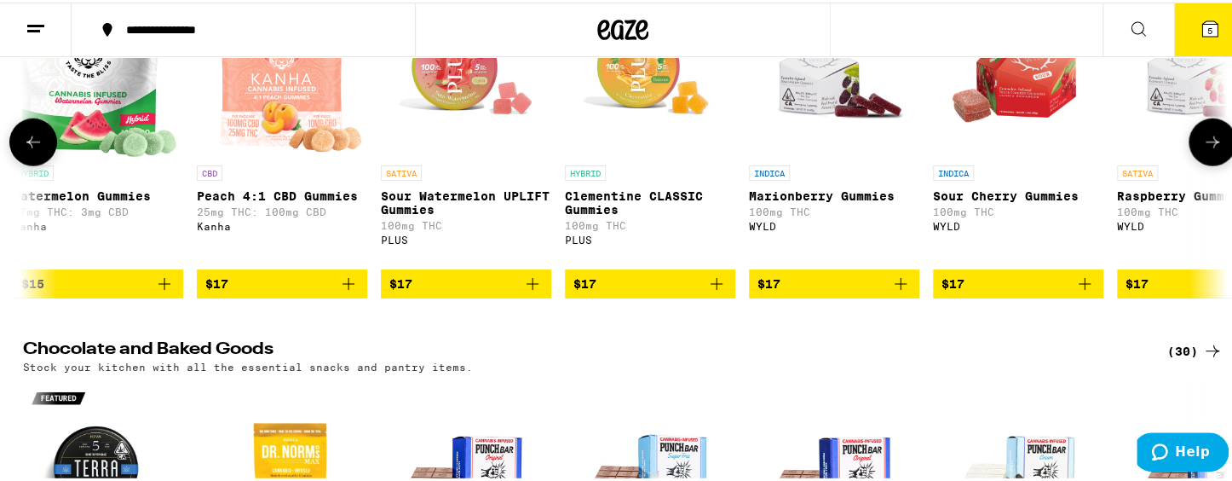
click at [1133, 150] on icon at bounding box center [1212, 140] width 20 height 20
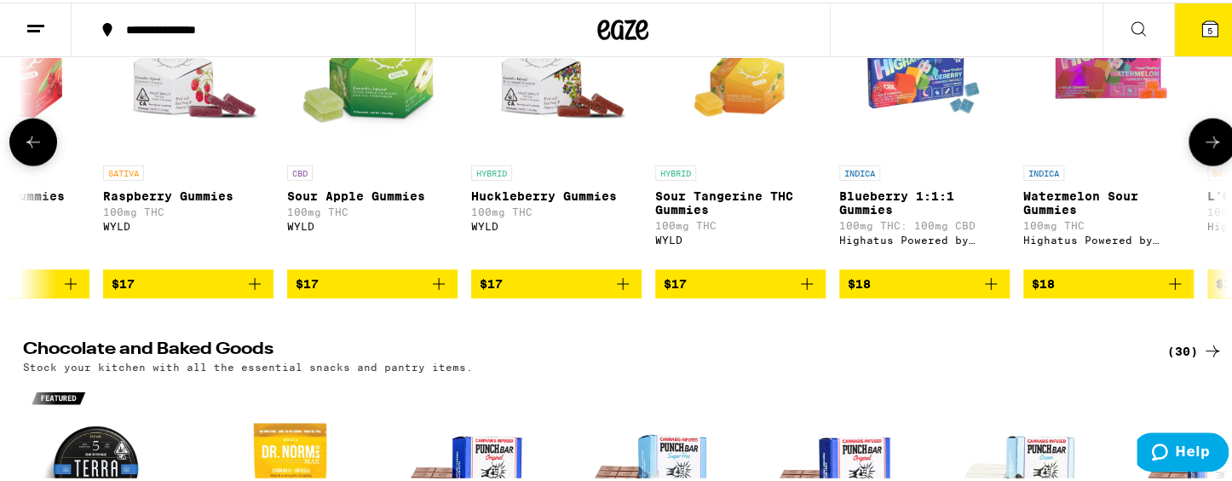
click at [1133, 150] on icon at bounding box center [1212, 140] width 20 height 20
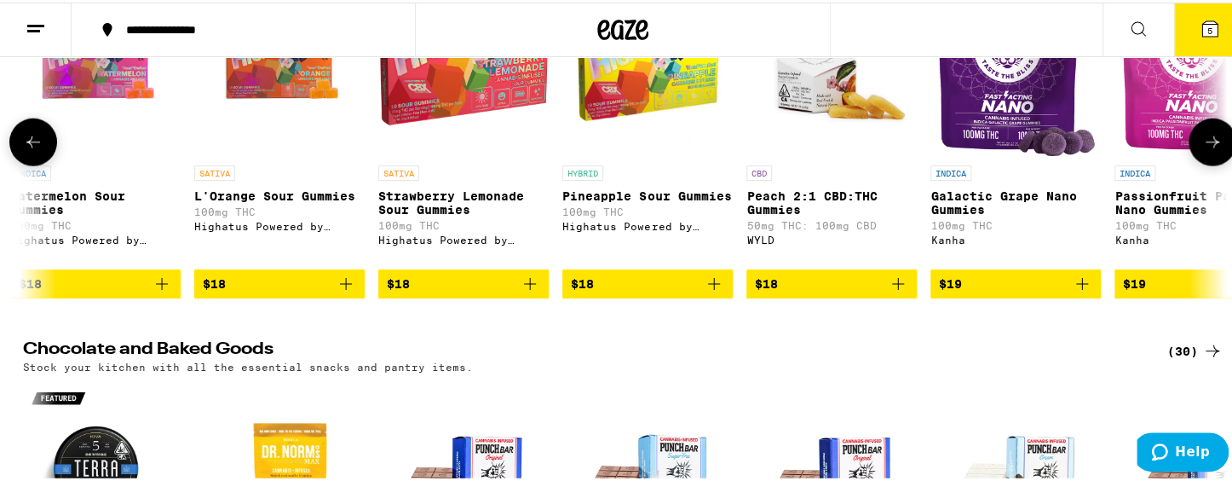
scroll to position [0, 10137]
click at [1133, 150] on icon at bounding box center [1212, 140] width 20 height 20
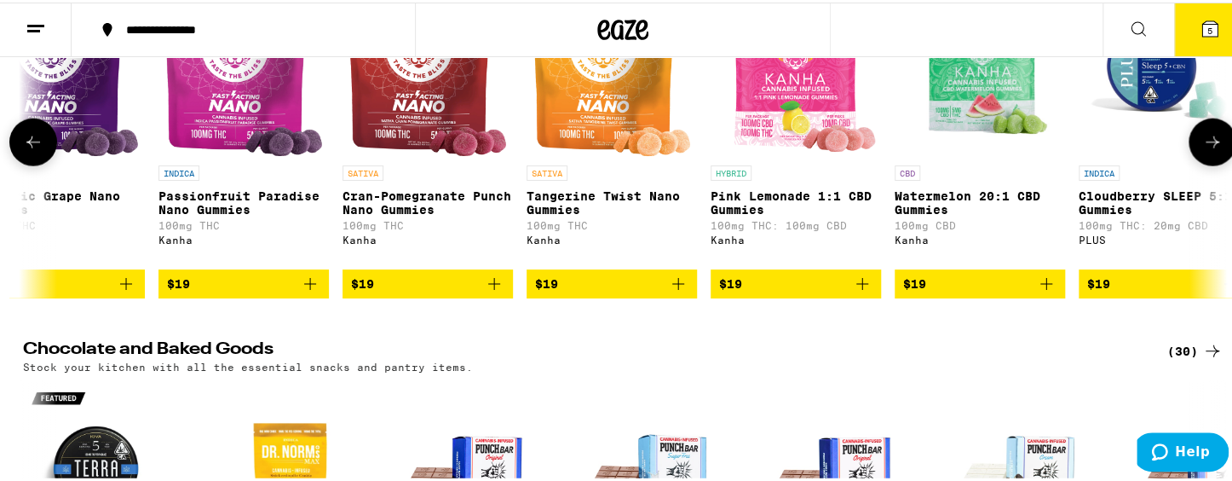
scroll to position [0, 11151]
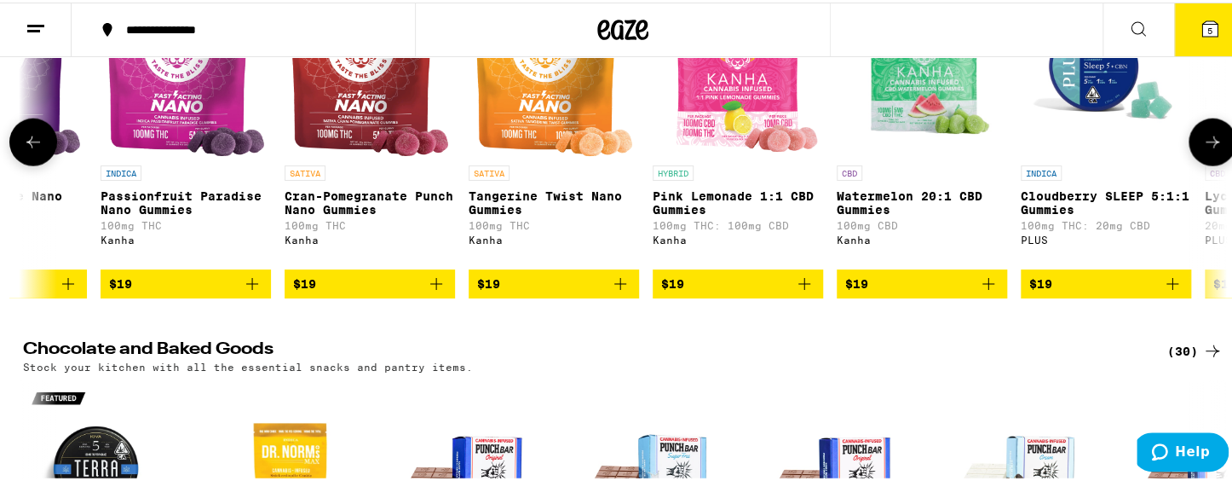
click at [1133, 150] on icon at bounding box center [1212, 140] width 20 height 20
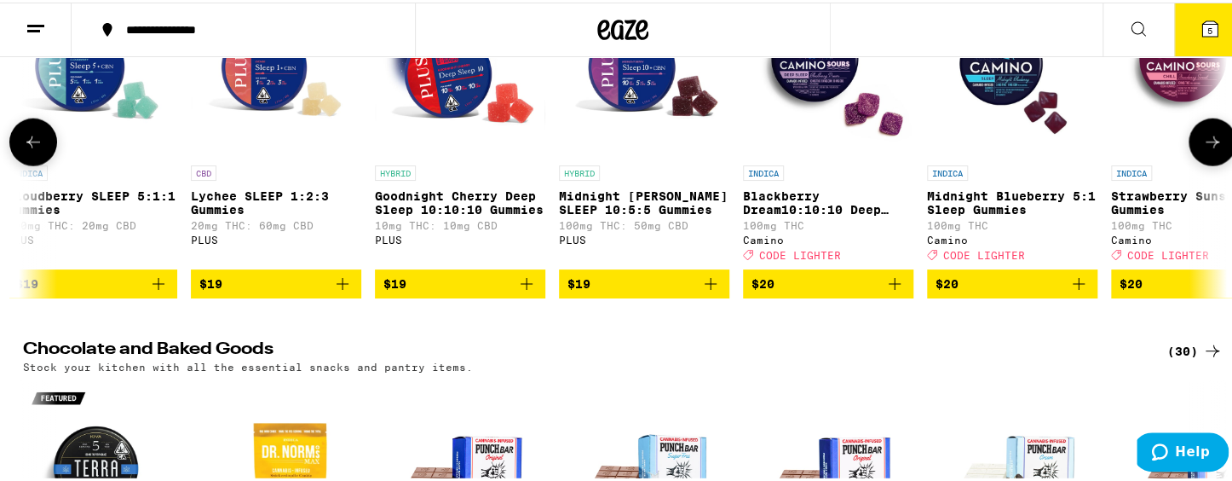
click at [1133, 150] on icon at bounding box center [1212, 140] width 20 height 20
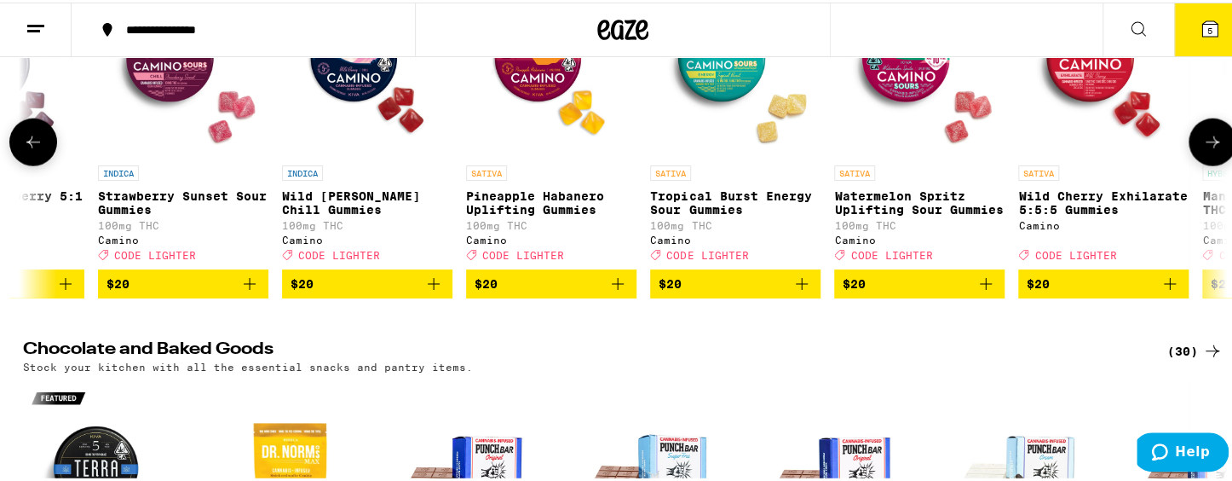
click at [1133, 150] on icon at bounding box center [1212, 140] width 20 height 20
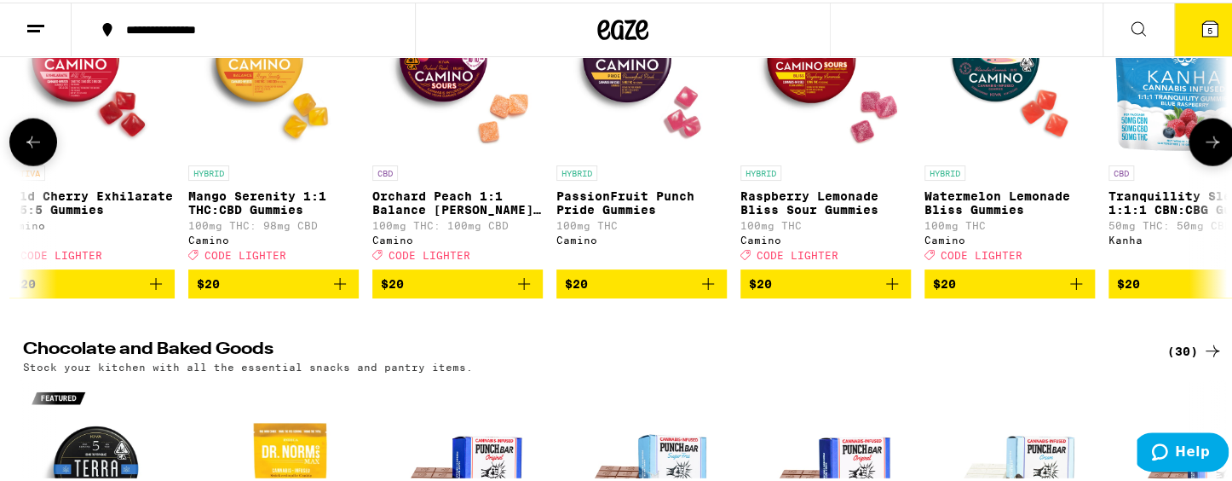
click at [1133, 150] on icon at bounding box center [1212, 140] width 20 height 20
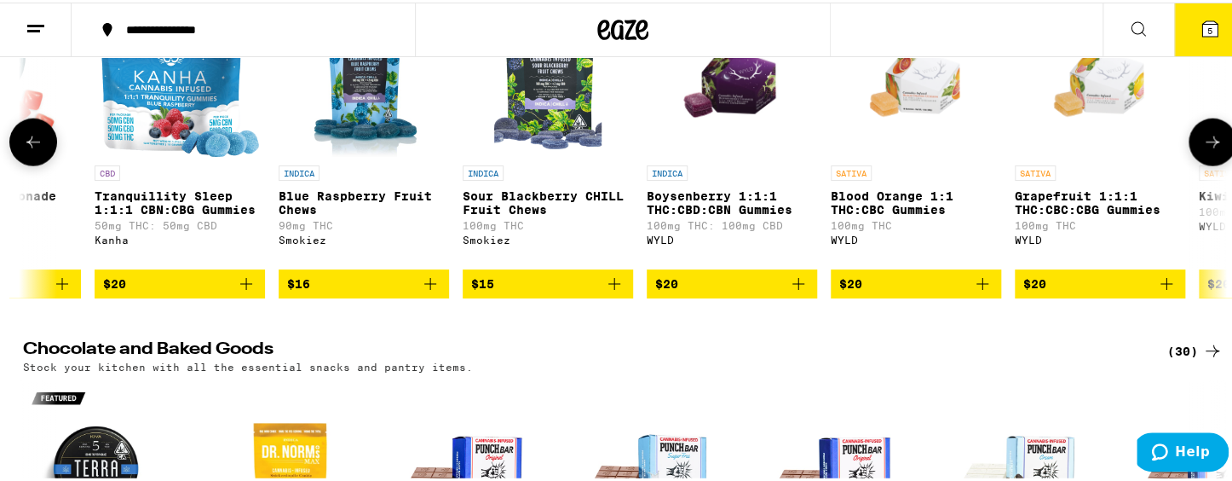
click at [1133, 150] on icon at bounding box center [1212, 140] width 20 height 20
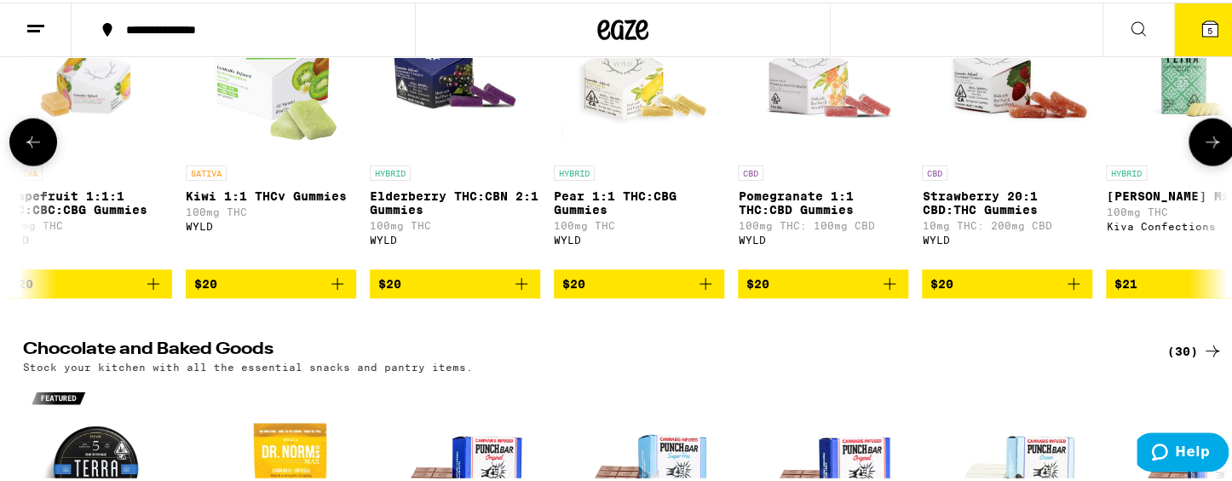
click at [1133, 164] on button at bounding box center [1213, 140] width 48 height 48
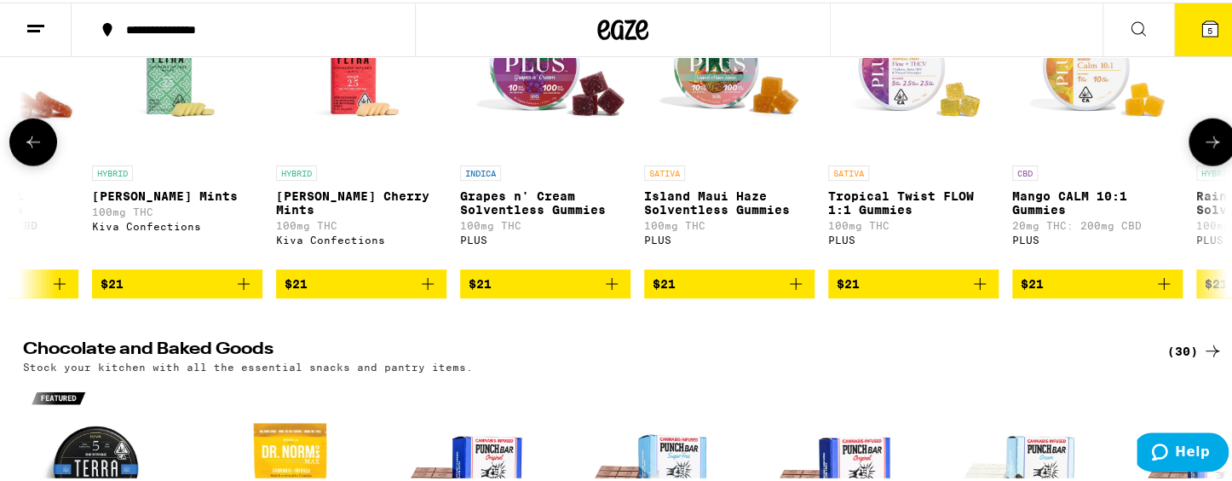
click at [1133, 164] on button at bounding box center [1213, 140] width 48 height 48
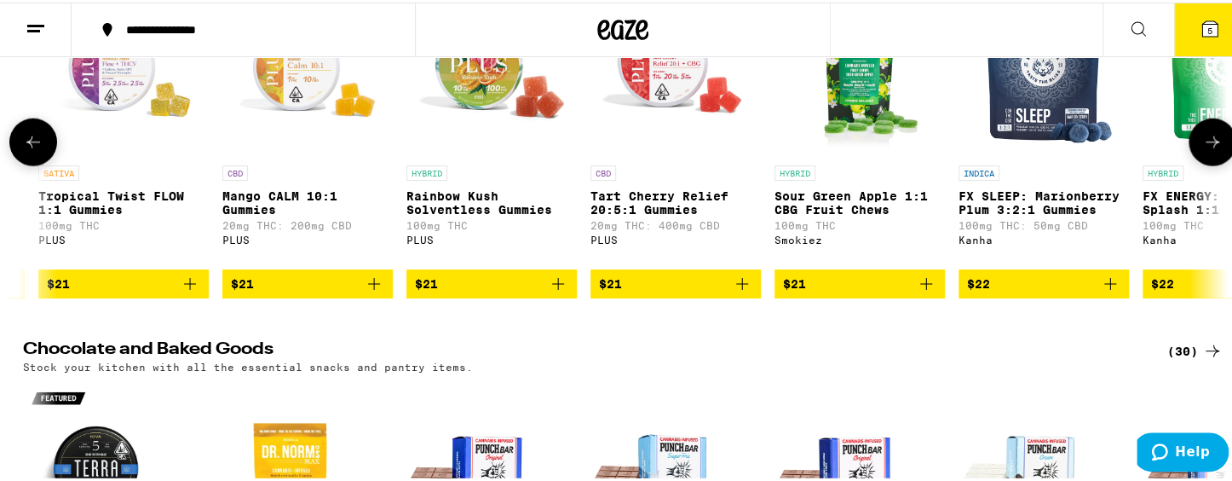
scroll to position [0, 18247]
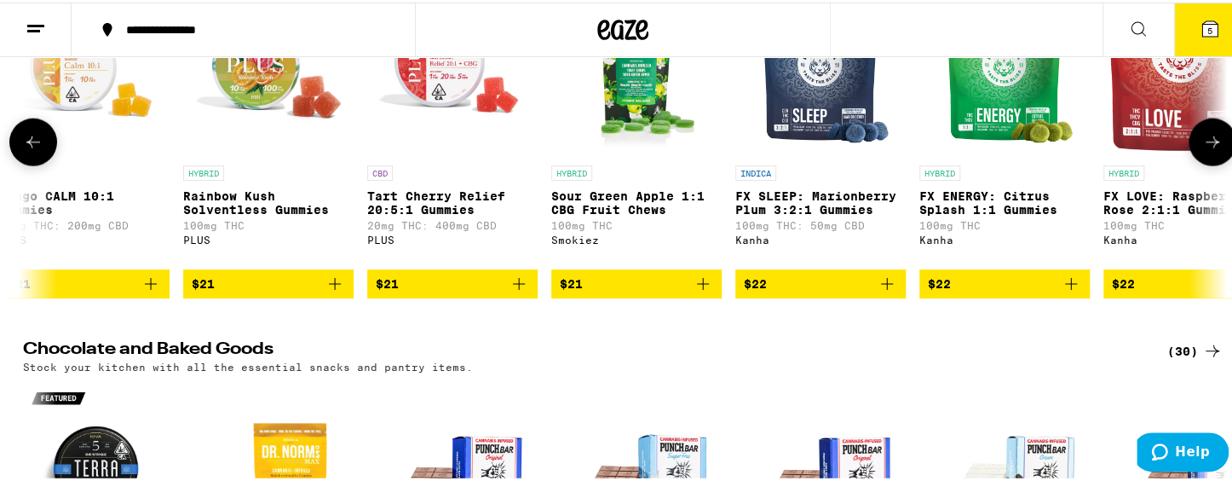
click at [1133, 164] on button at bounding box center [1213, 140] width 48 height 48
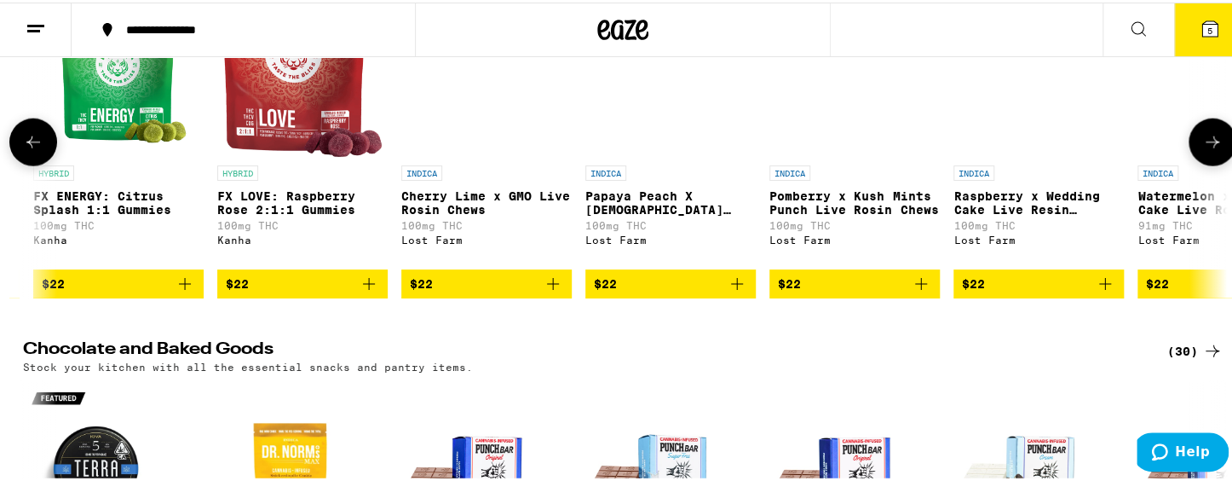
scroll to position [0, 19261]
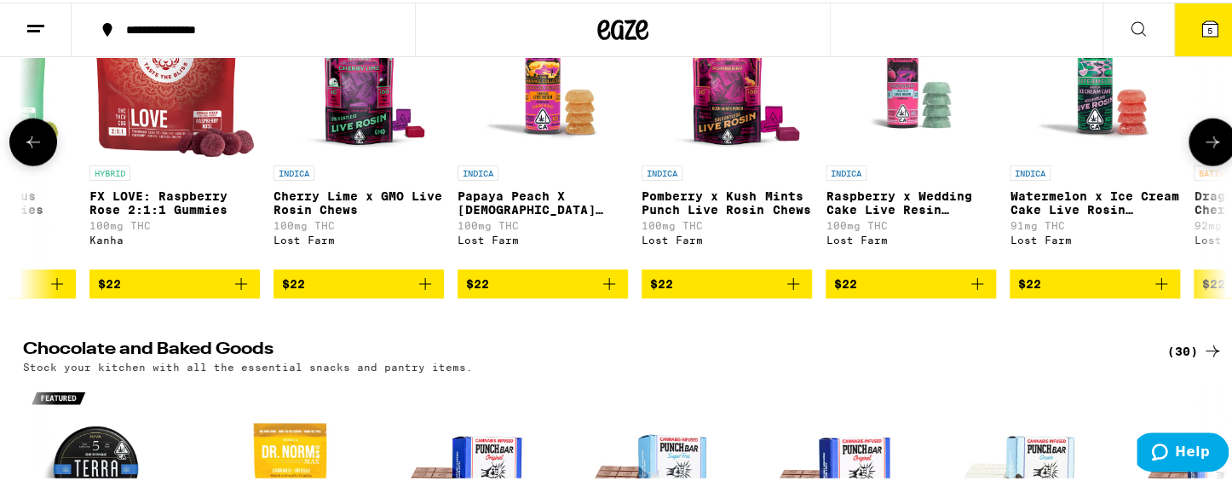
click at [1133, 164] on button at bounding box center [1213, 140] width 48 height 48
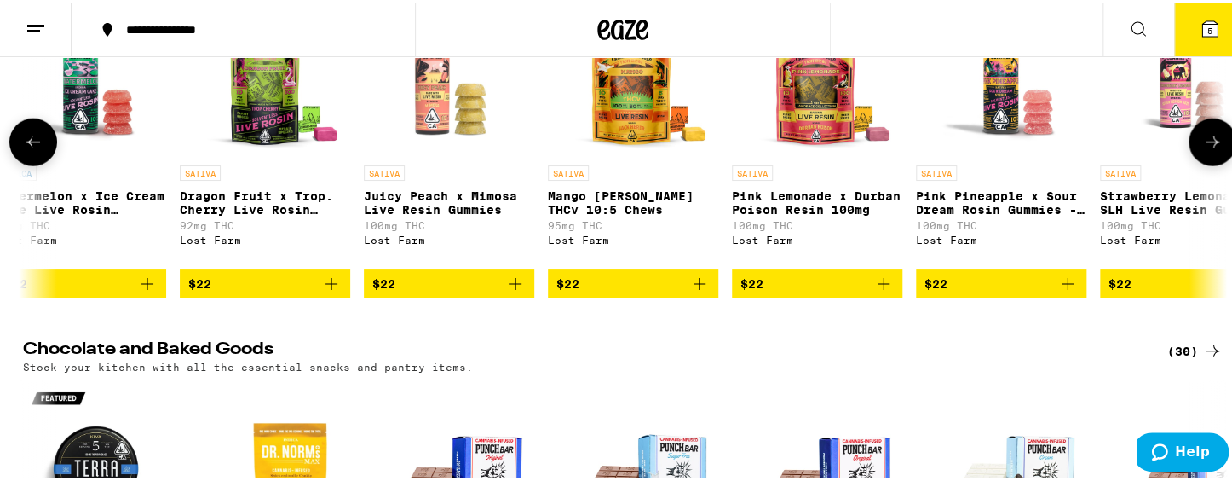
click at [1133, 164] on button at bounding box center [1213, 140] width 48 height 48
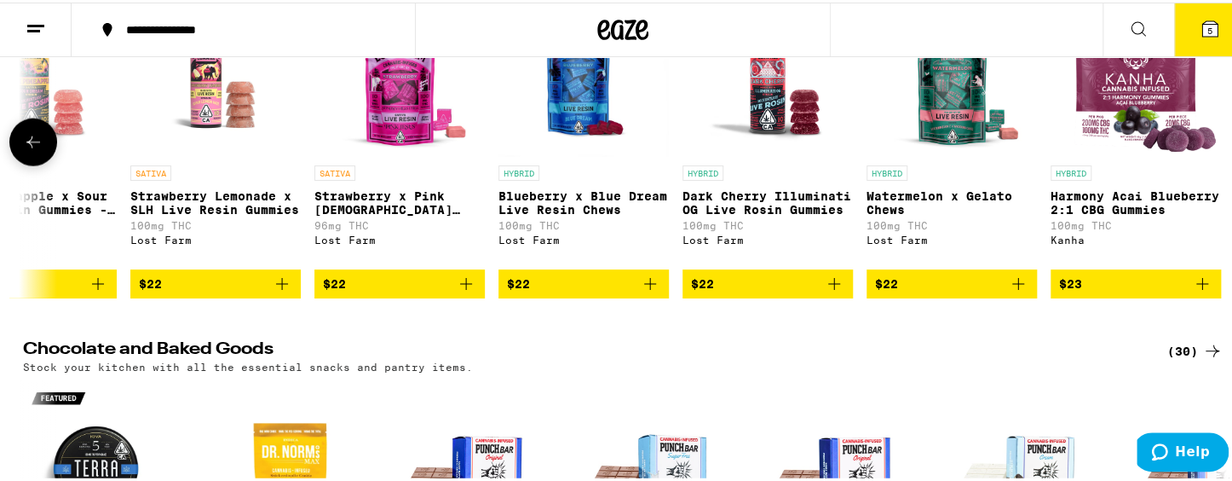
scroll to position [0, 21257]
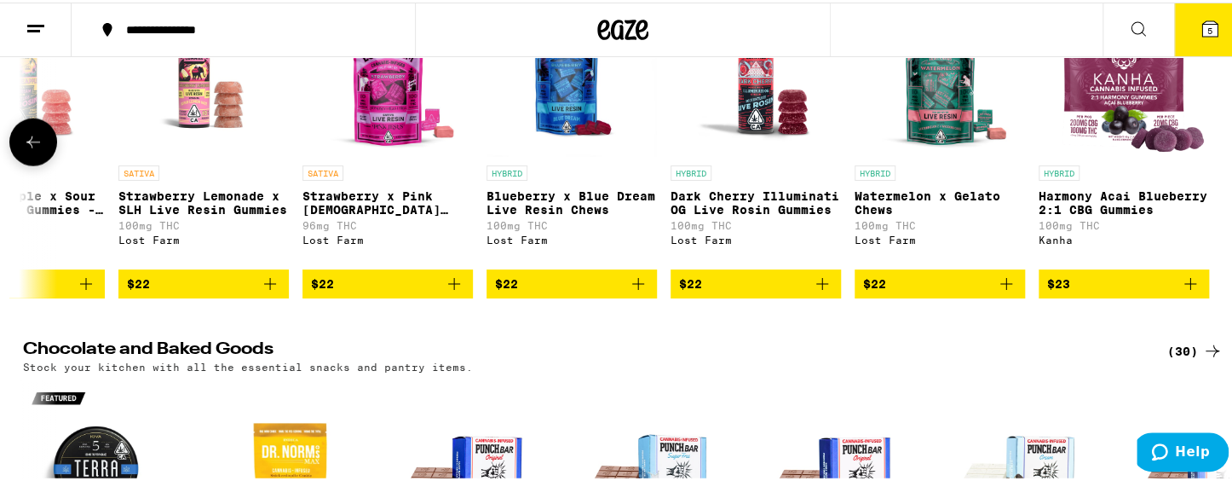
click at [1133, 164] on div at bounding box center [1213, 140] width 48 height 48
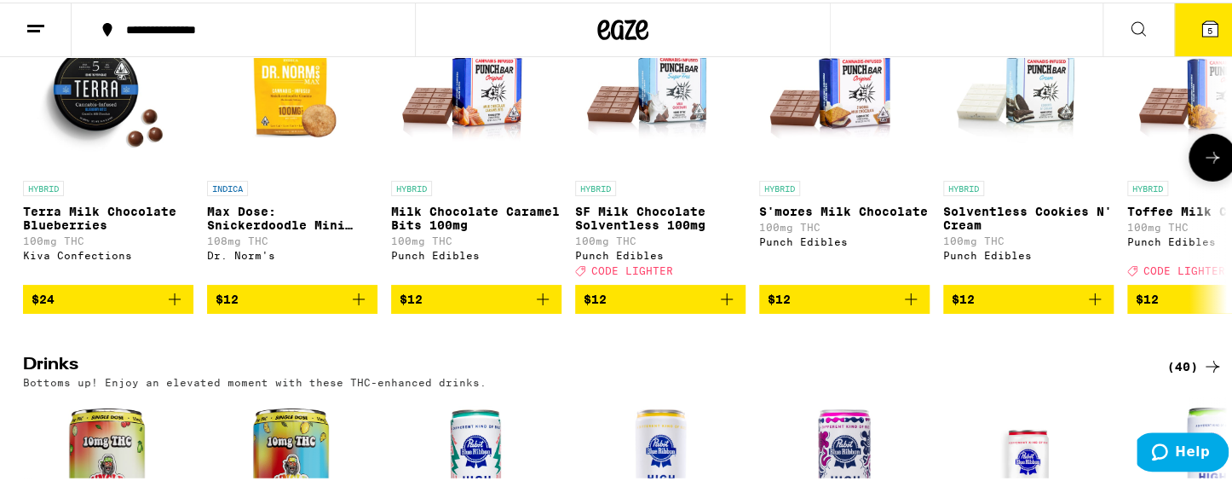
scroll to position [5476, 0]
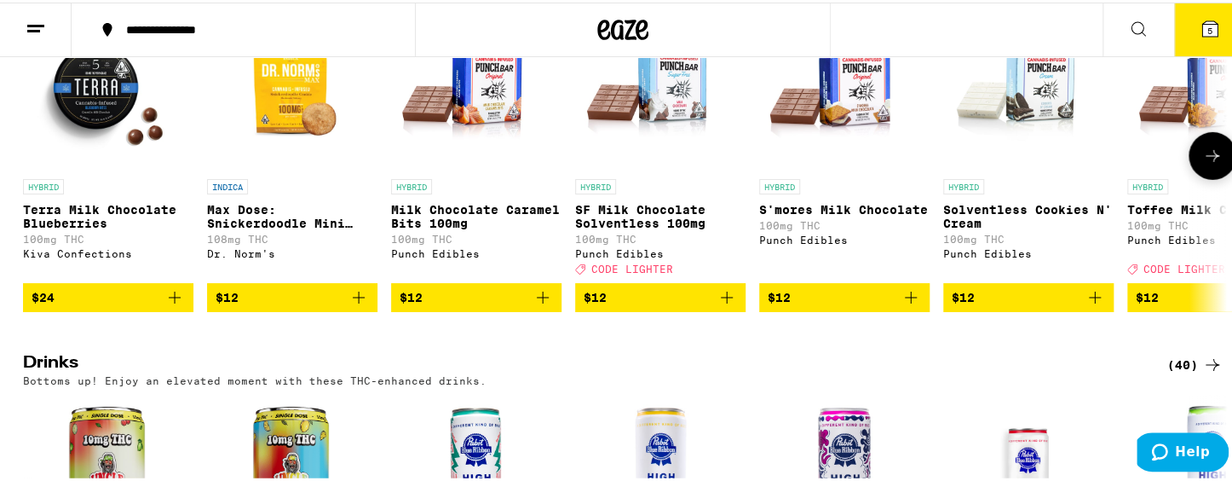
click at [1133, 164] on icon at bounding box center [1212, 153] width 20 height 20
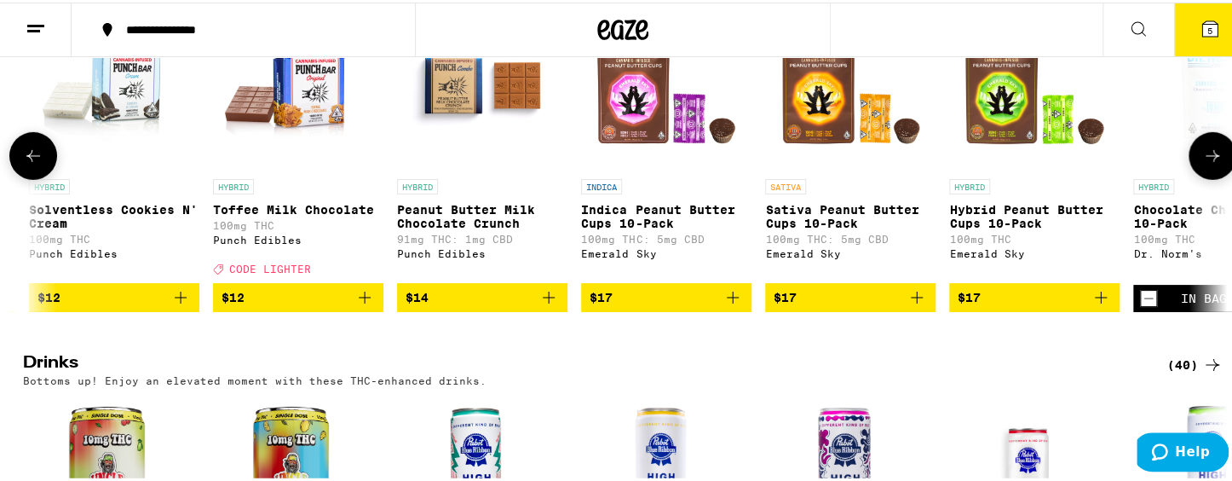
scroll to position [0, 1013]
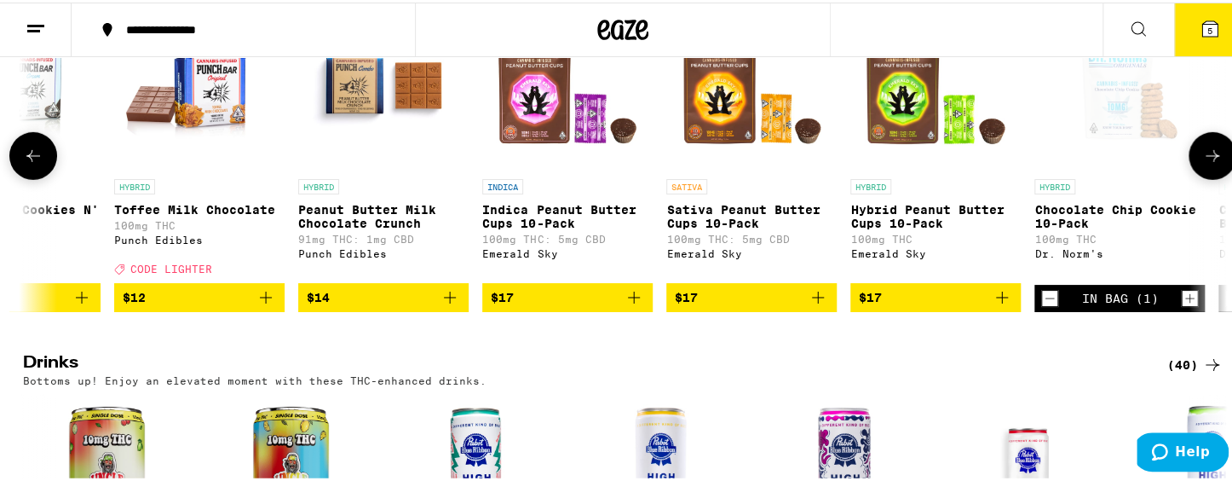
click at [1133, 159] on icon at bounding box center [1213, 153] width 14 height 12
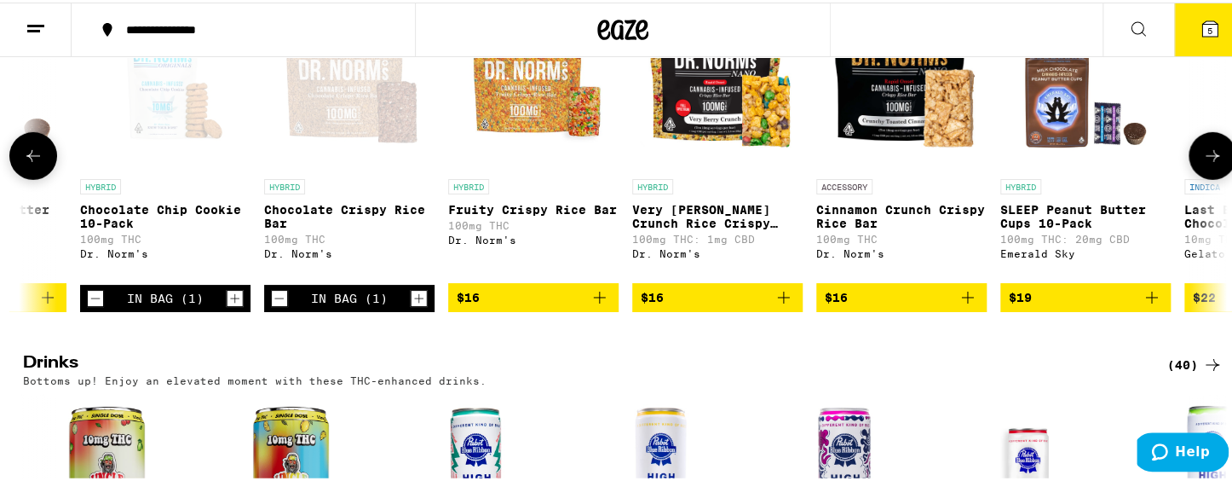
scroll to position [0, 2027]
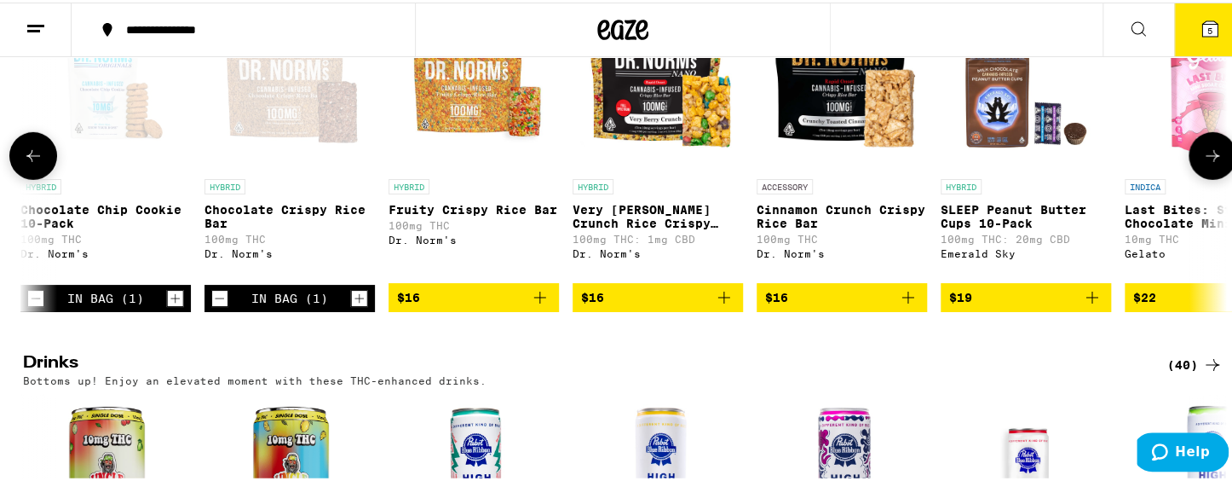
click at [1133, 164] on icon at bounding box center [1212, 153] width 20 height 20
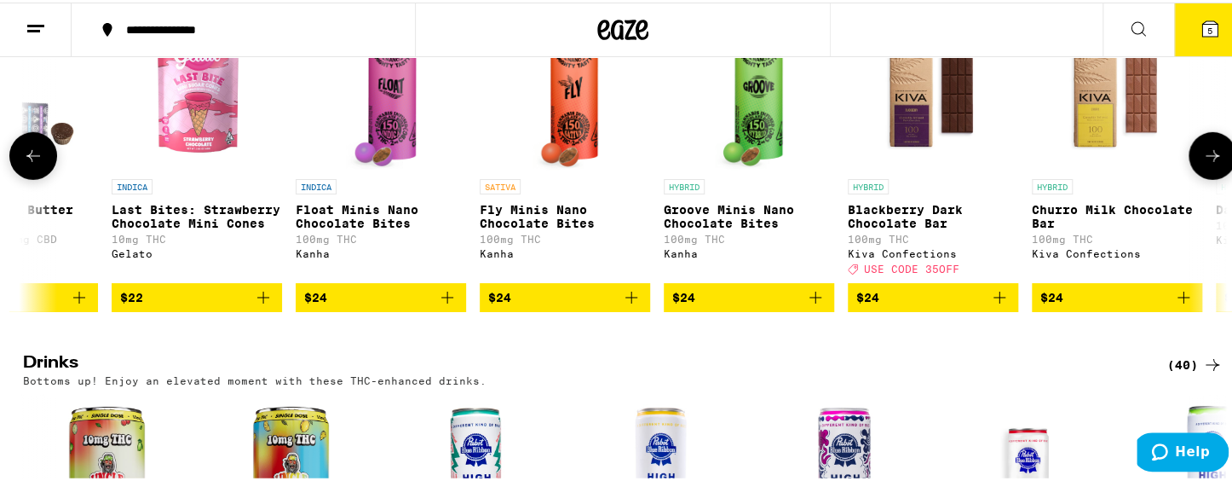
click at [1133, 159] on icon at bounding box center [1213, 153] width 14 height 12
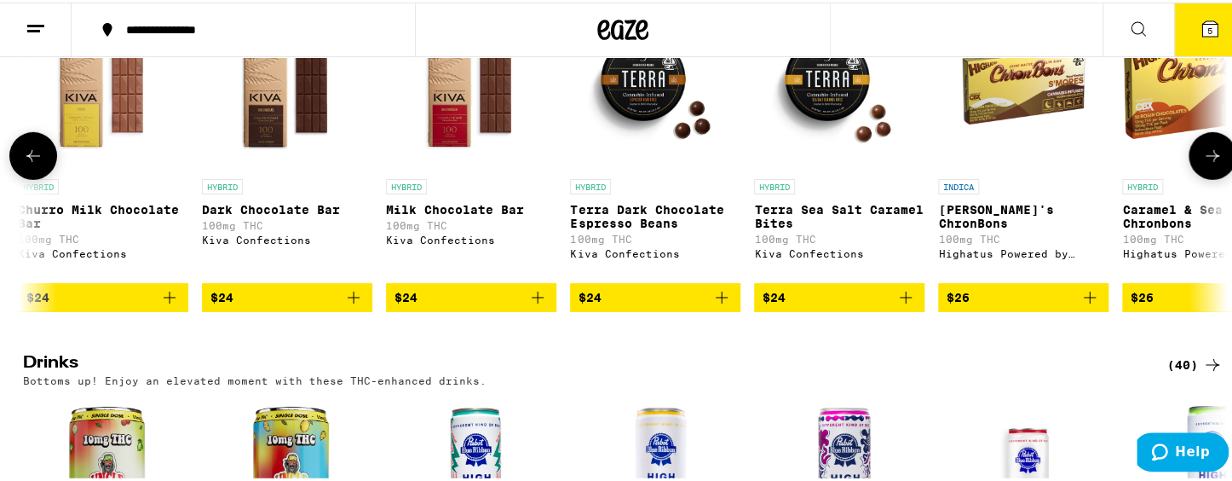
click at [1133, 159] on icon at bounding box center [1213, 153] width 14 height 12
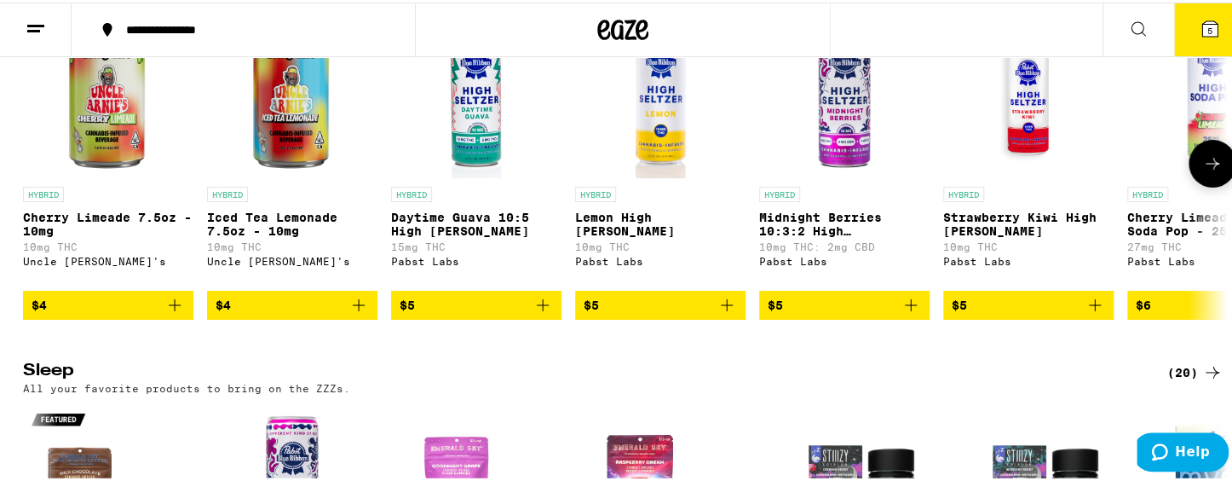
scroll to position [5866, 0]
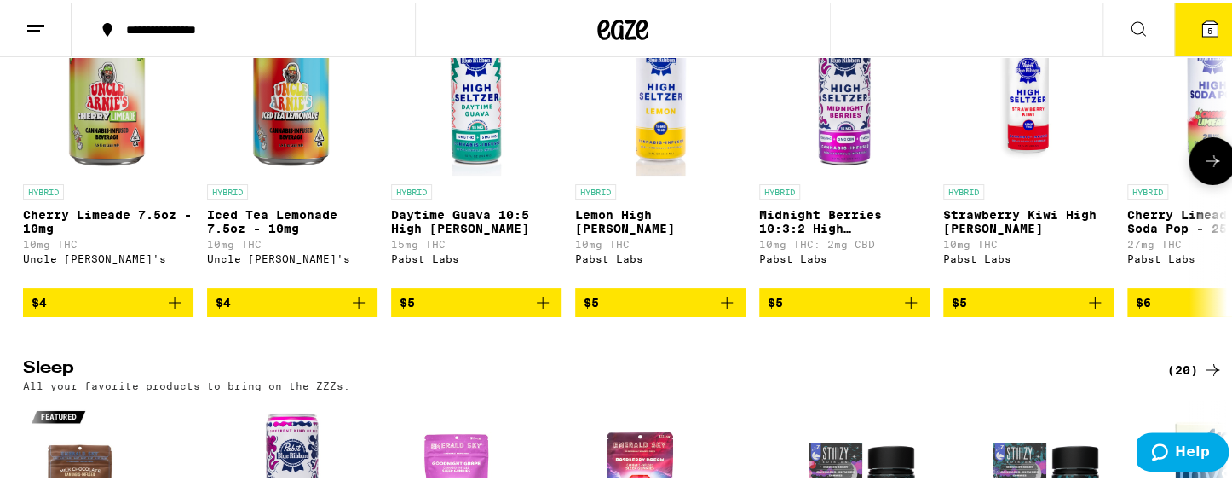
click at [1133, 169] on icon at bounding box center [1212, 158] width 20 height 20
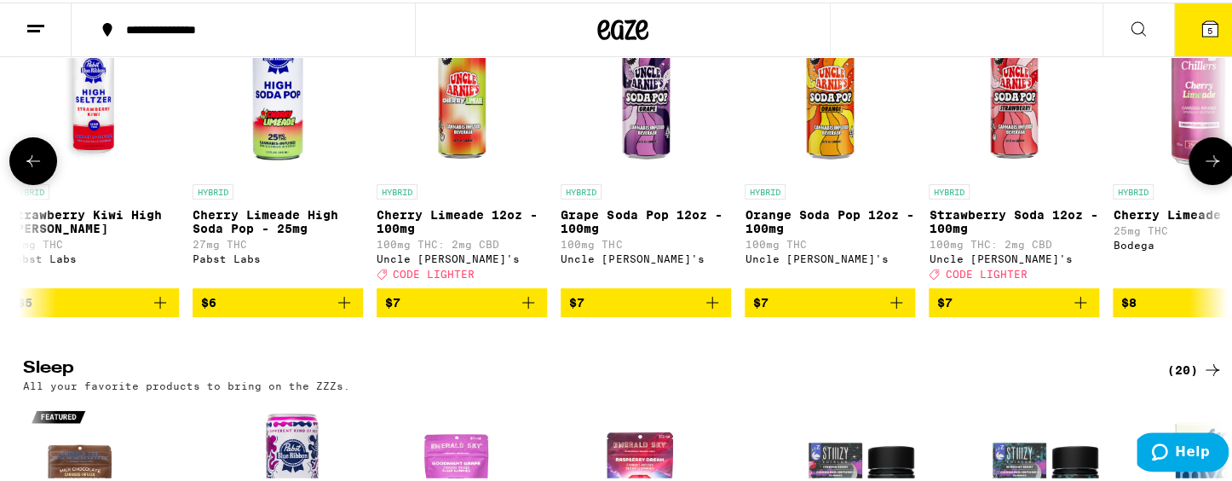
scroll to position [0, 1013]
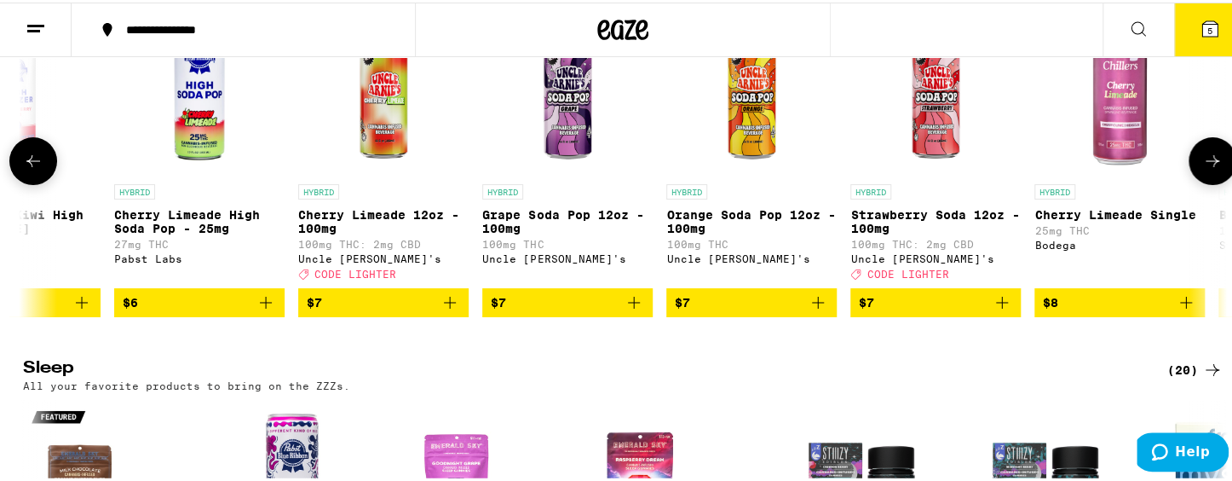
click at [1133, 169] on icon at bounding box center [1212, 158] width 20 height 20
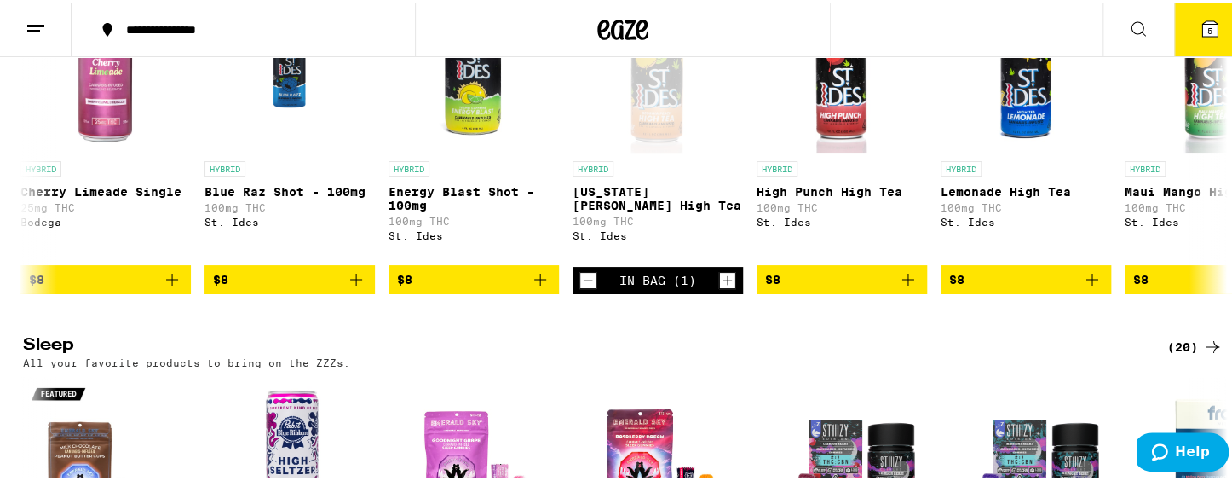
scroll to position [5900, 0]
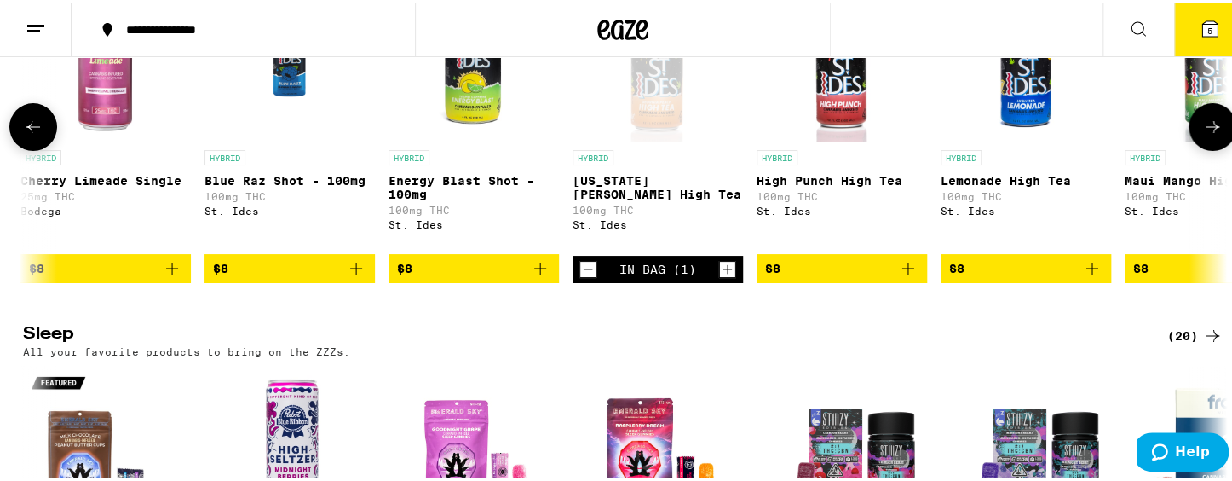
click at [1133, 135] on icon at bounding box center [1212, 124] width 20 height 20
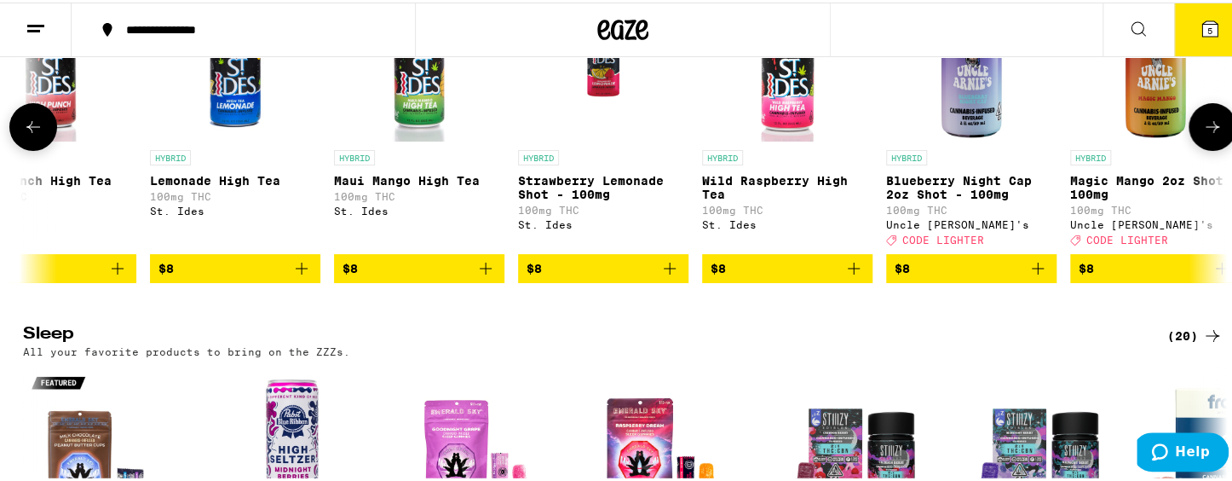
scroll to position [0, 3041]
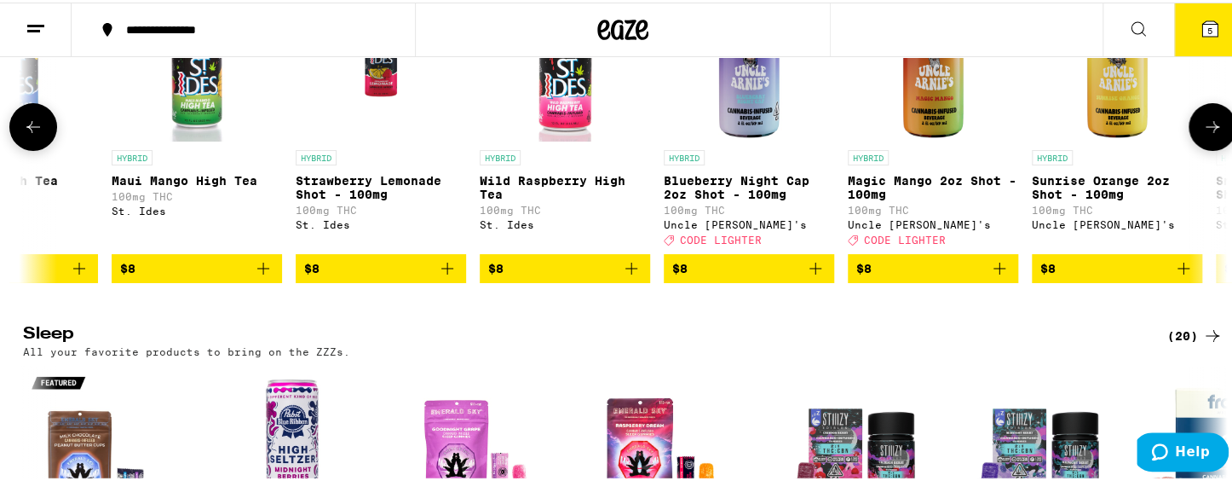
click at [1133, 135] on icon at bounding box center [1212, 124] width 20 height 20
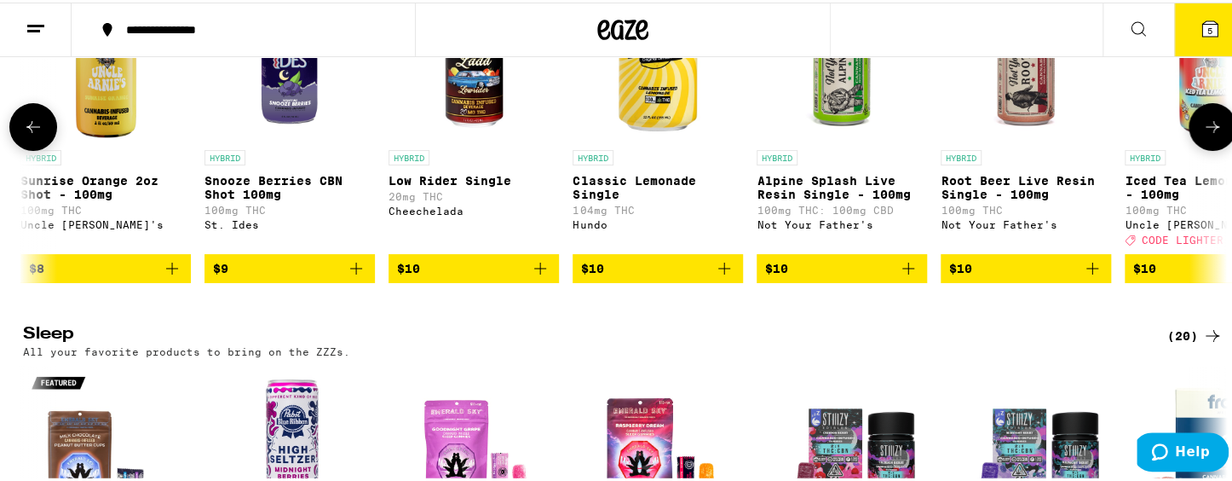
scroll to position [0, 4055]
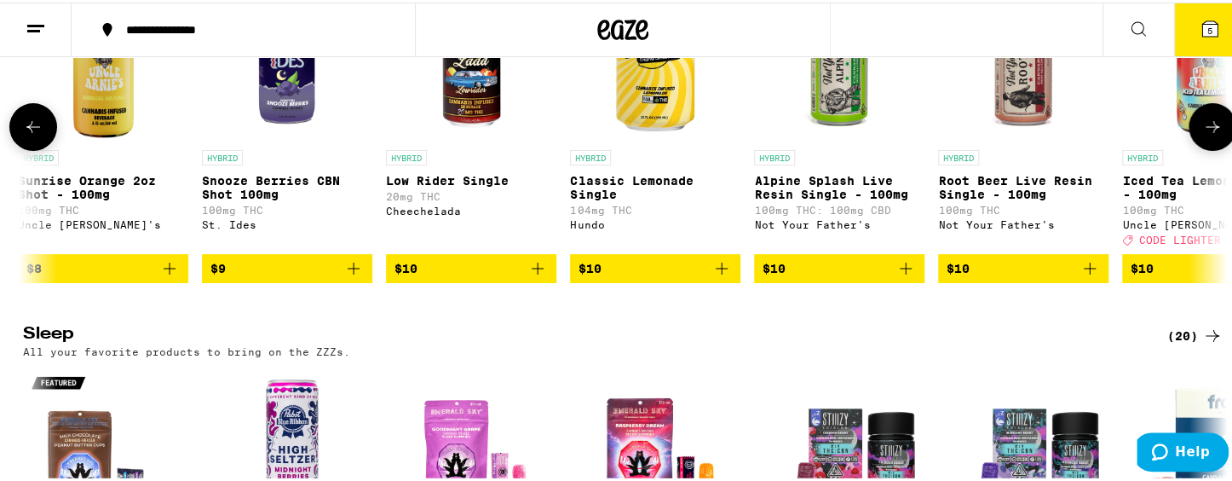
click at [1133, 135] on icon at bounding box center [1212, 124] width 20 height 20
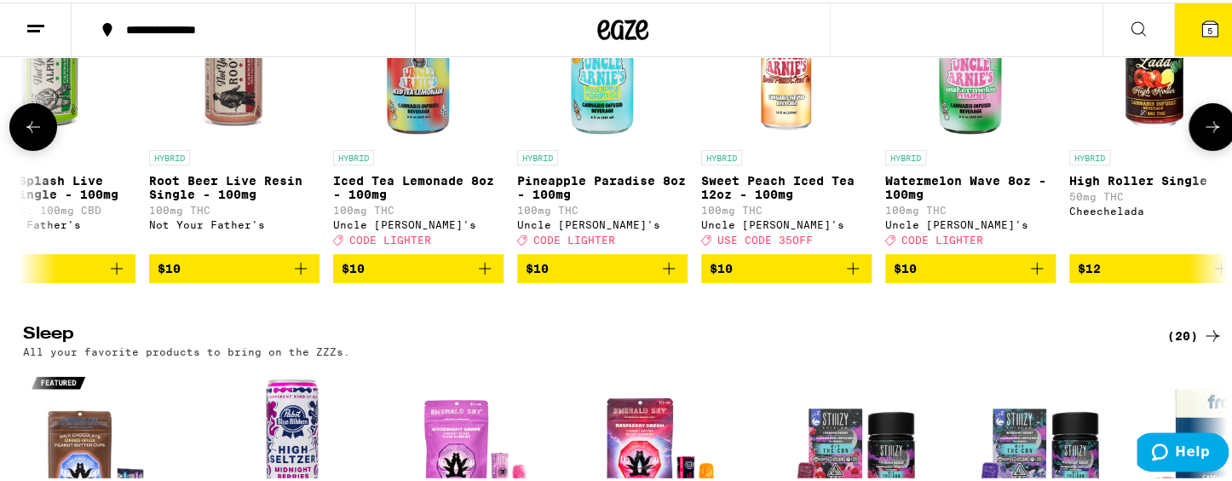
scroll to position [0, 5069]
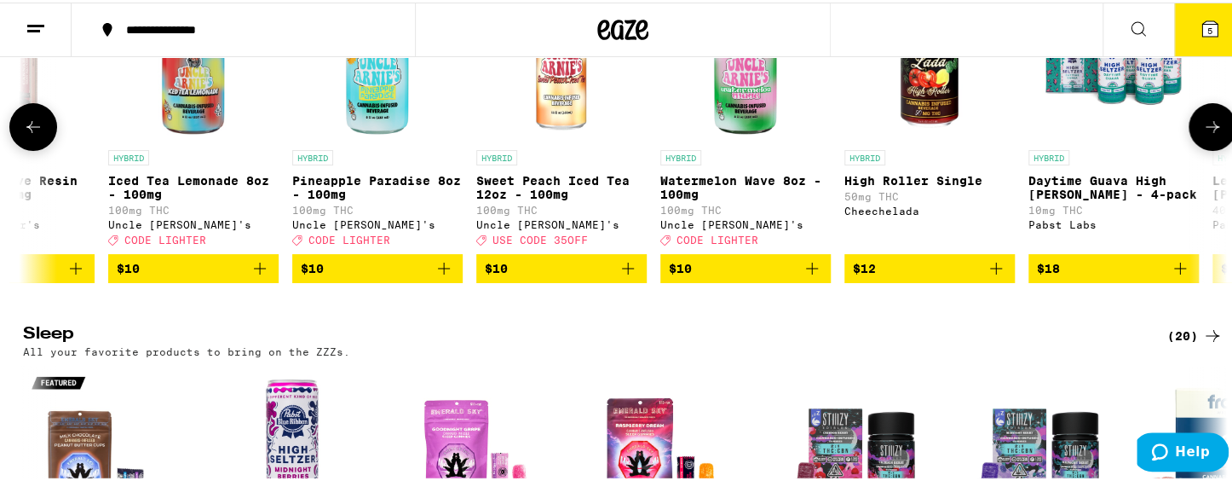
click at [1133, 135] on icon at bounding box center [1212, 124] width 20 height 20
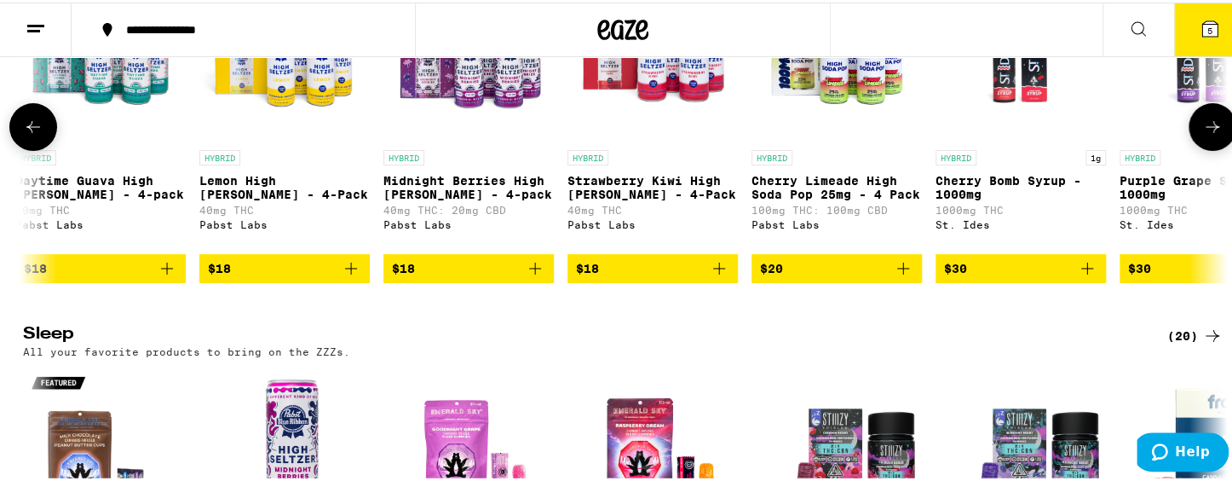
click at [1133, 135] on icon at bounding box center [1212, 124] width 20 height 20
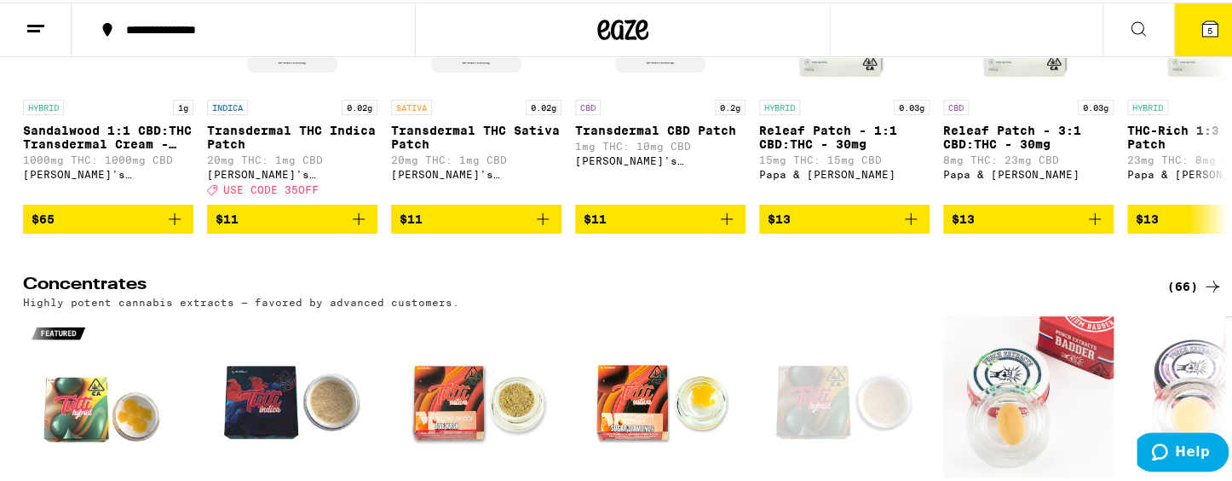
scroll to position [6719, 0]
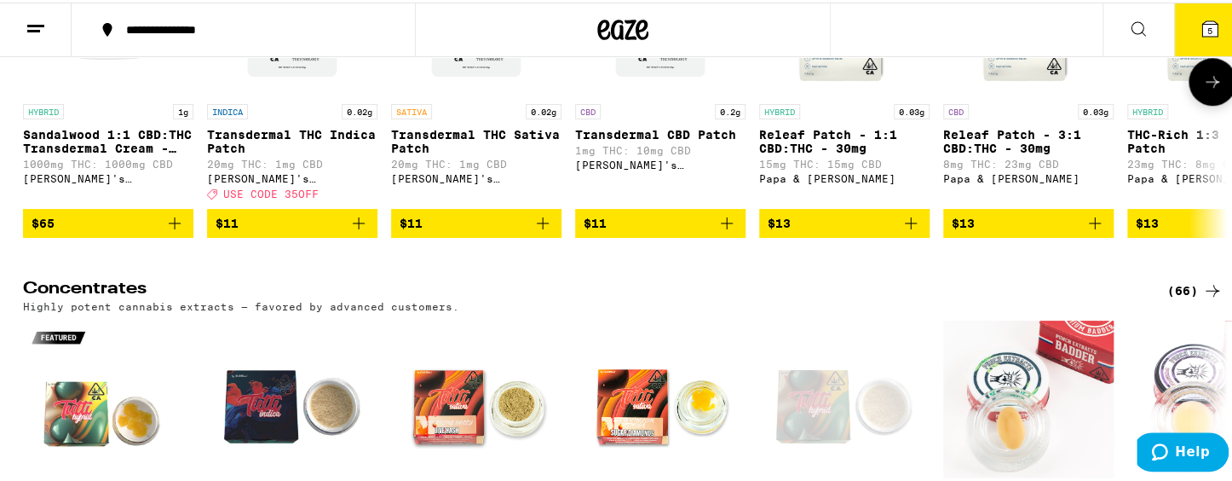
click at [1133, 89] on icon at bounding box center [1212, 79] width 20 height 20
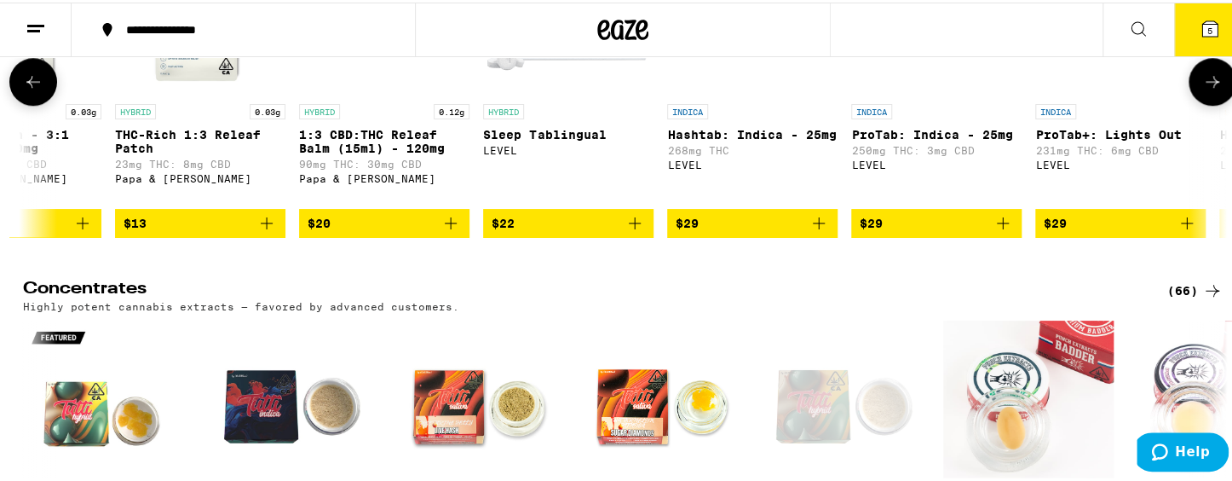
scroll to position [0, 1013]
click at [1133, 89] on icon at bounding box center [1212, 79] width 20 height 20
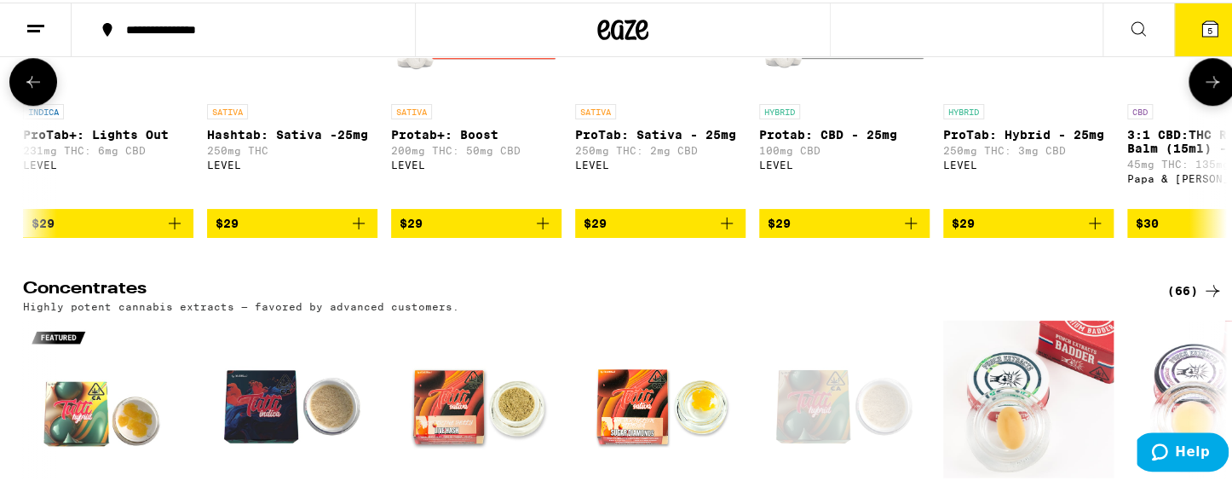
scroll to position [0, 2027]
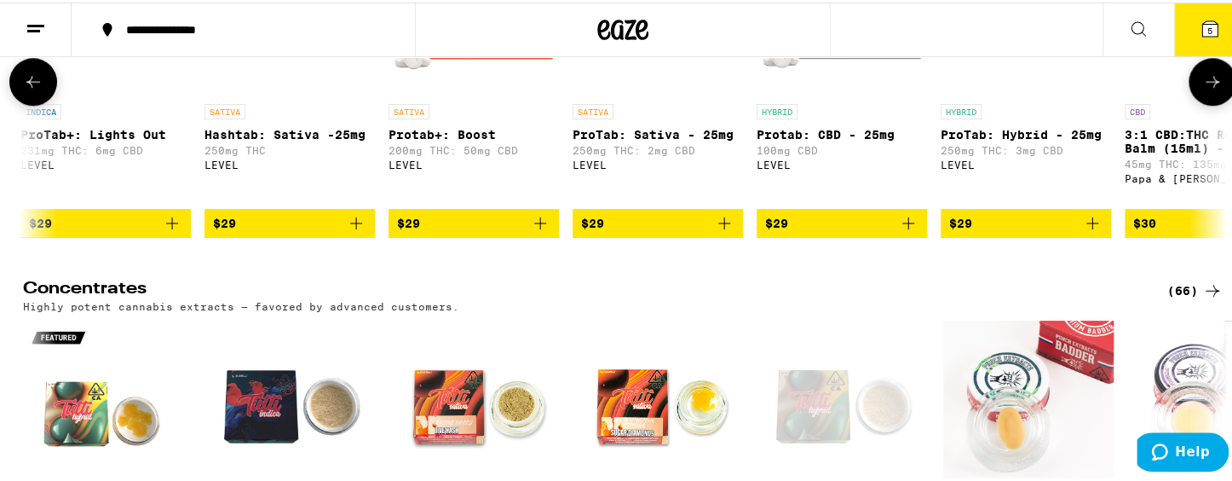
click at [1133, 89] on icon at bounding box center [1212, 79] width 20 height 20
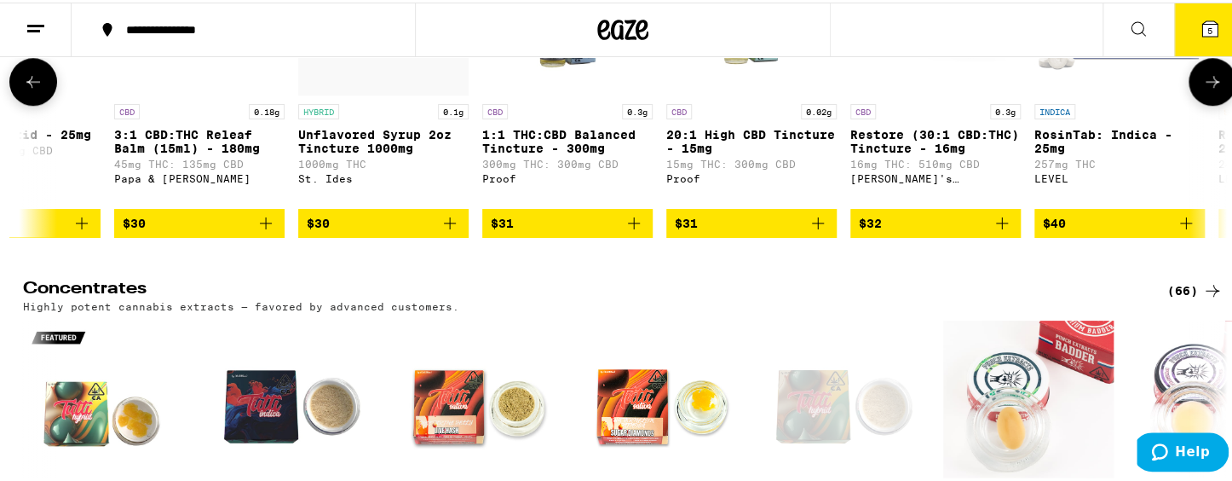
scroll to position [0, 3041]
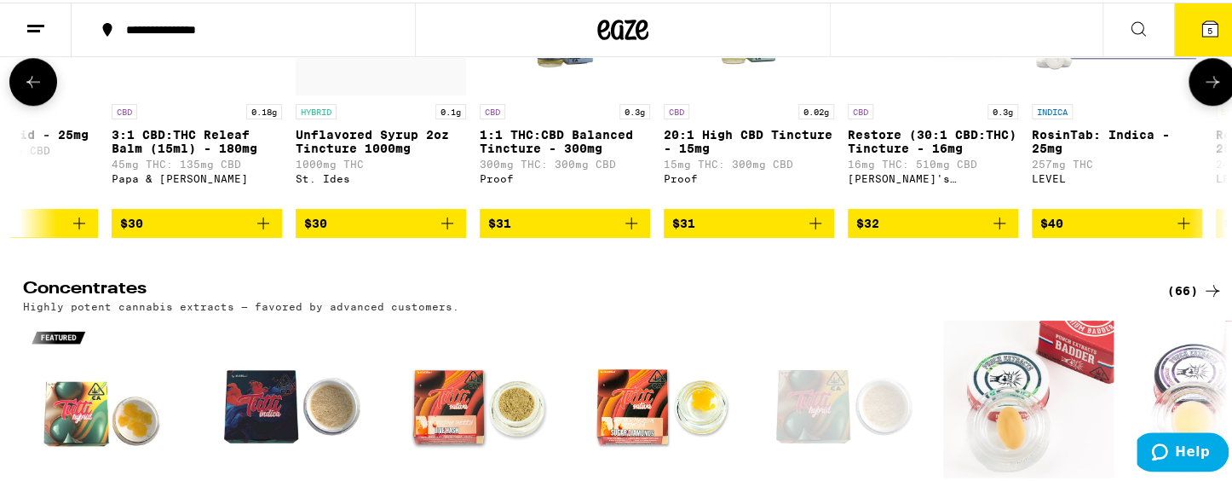
click at [1133, 103] on button at bounding box center [1213, 79] width 48 height 48
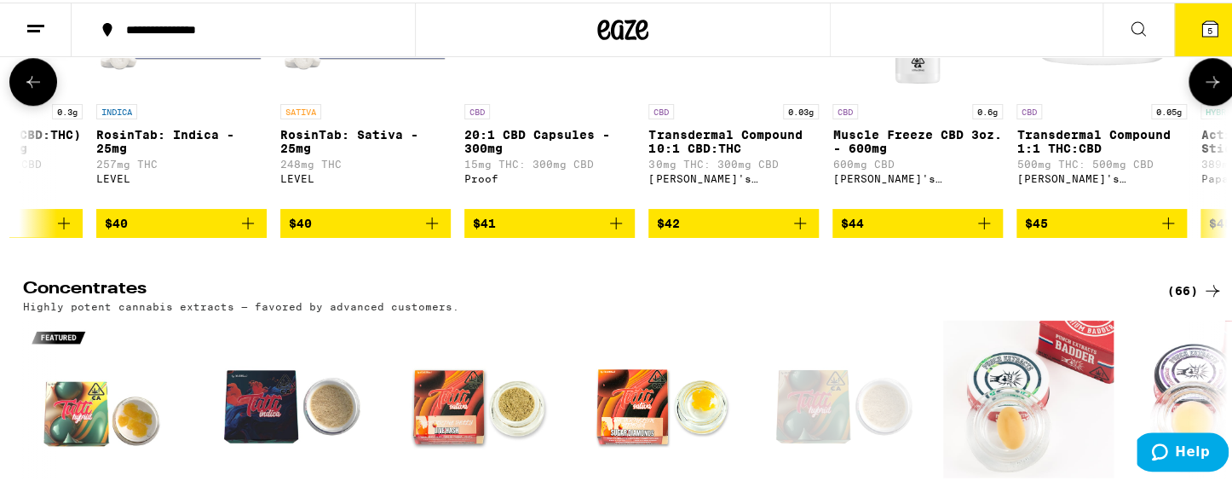
scroll to position [0, 4055]
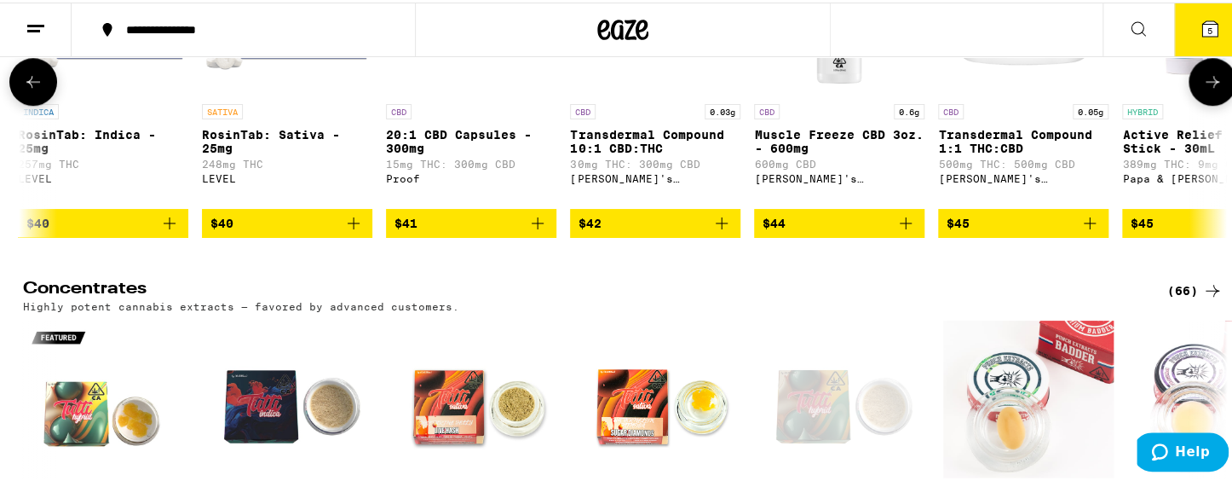
click at [1133, 103] on button at bounding box center [1213, 79] width 48 height 48
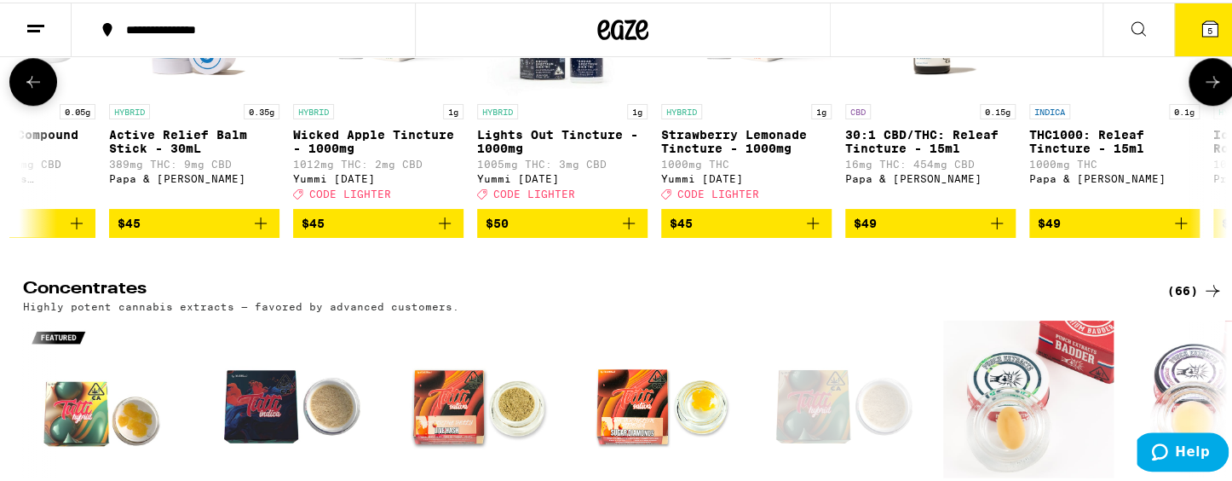
scroll to position [0, 5069]
click at [1133, 89] on icon at bounding box center [1212, 79] width 20 height 20
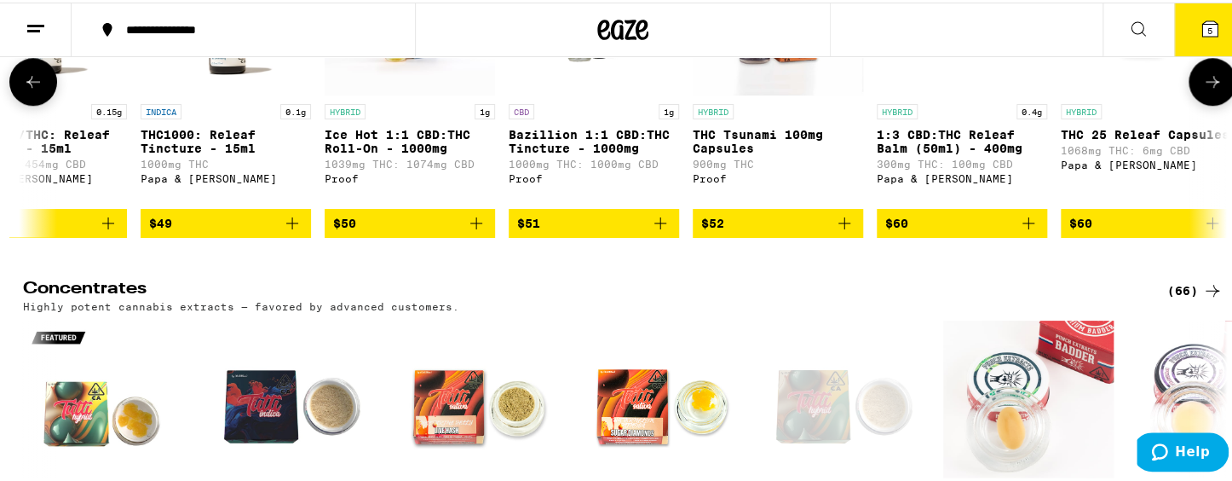
scroll to position [0, 6082]
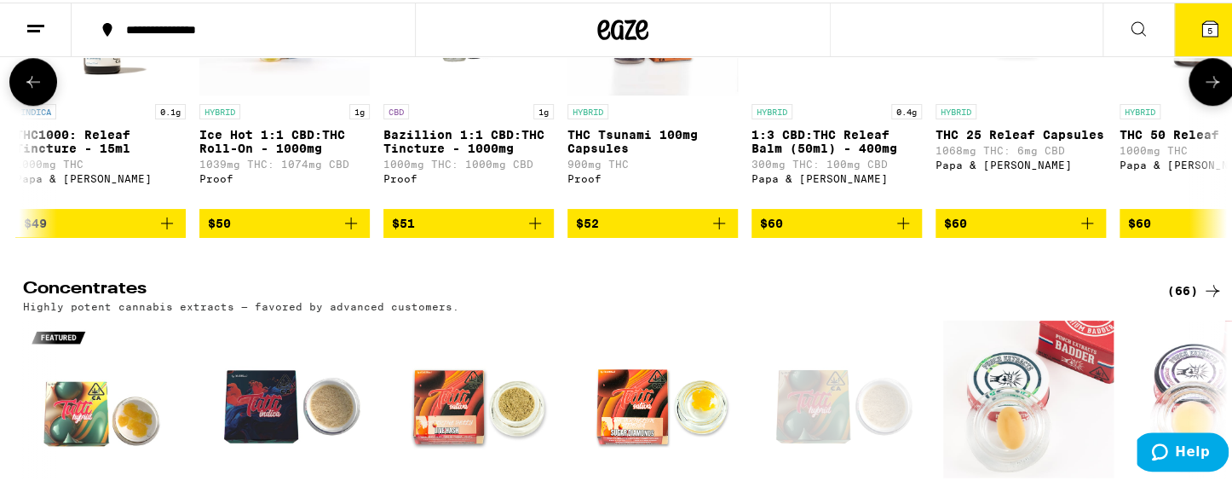
click at [1133, 89] on icon at bounding box center [1212, 79] width 20 height 20
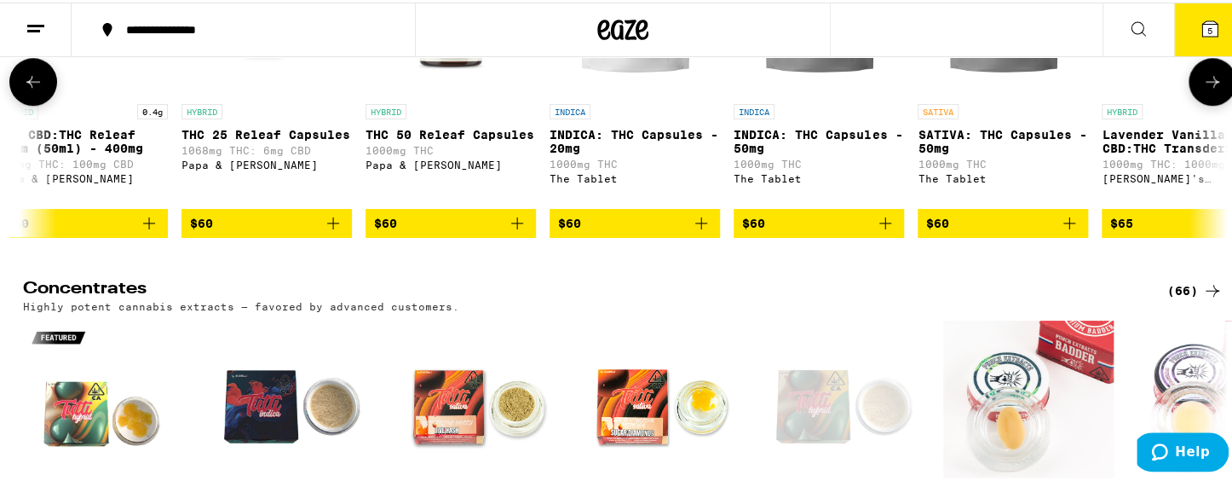
scroll to position [0, 7096]
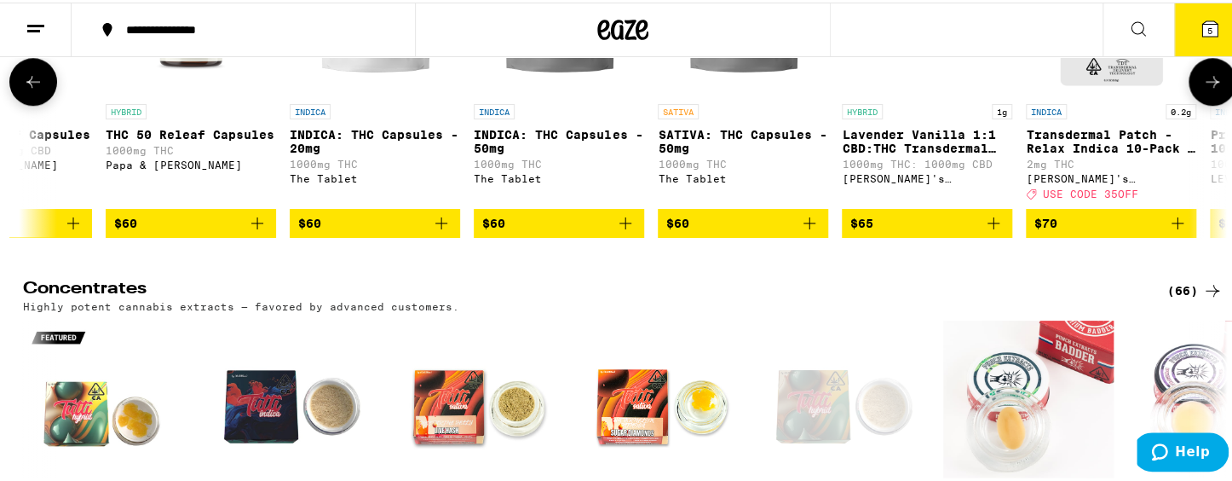
click at [1133, 89] on icon at bounding box center [1212, 79] width 20 height 20
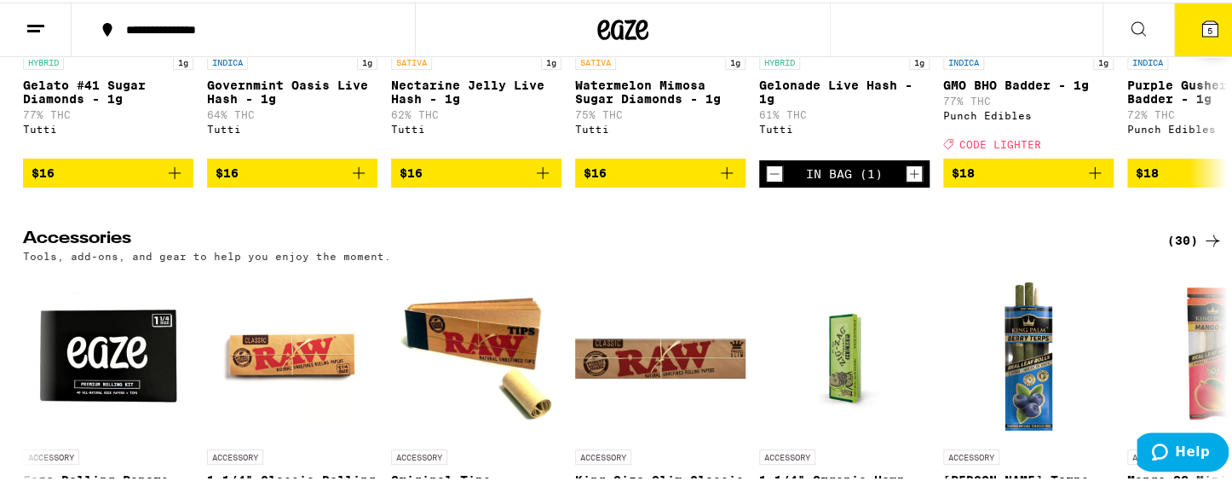
scroll to position [7165, 0]
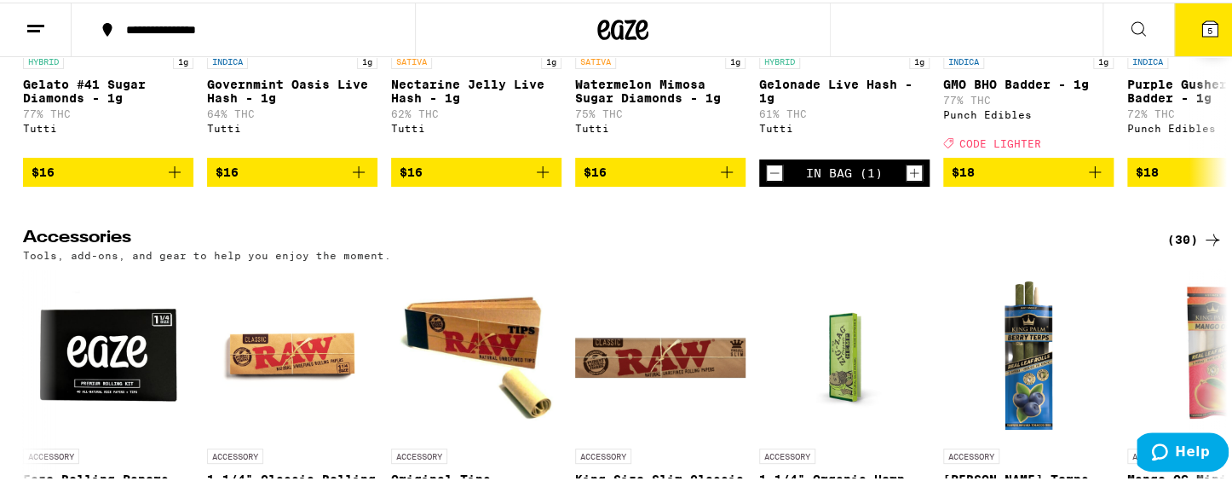
click at [1133, 38] on icon at bounding box center [1212, 28] width 20 height 20
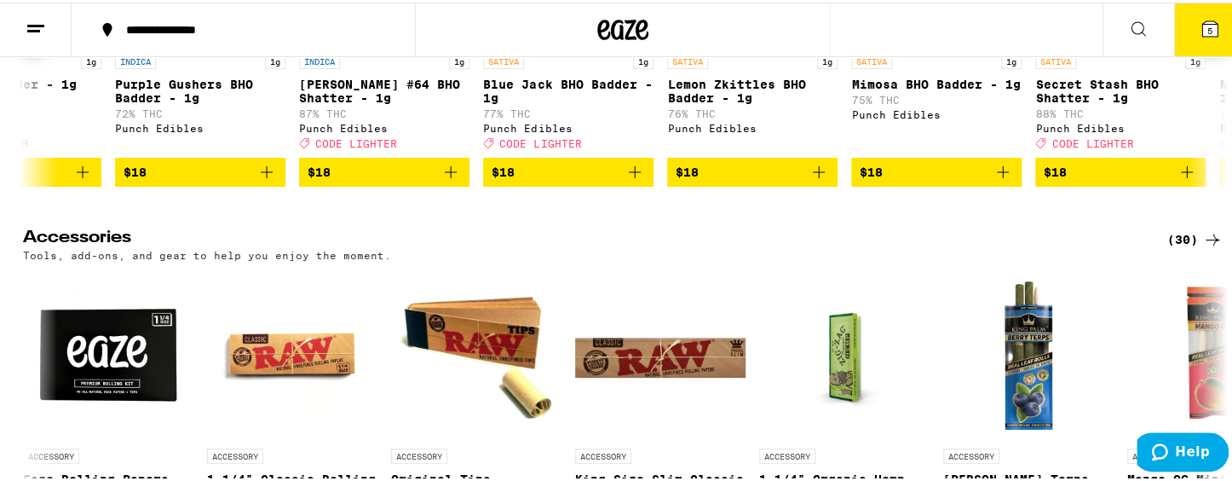
scroll to position [0, 1013]
click at [1133, 38] on icon at bounding box center [1212, 28] width 20 height 20
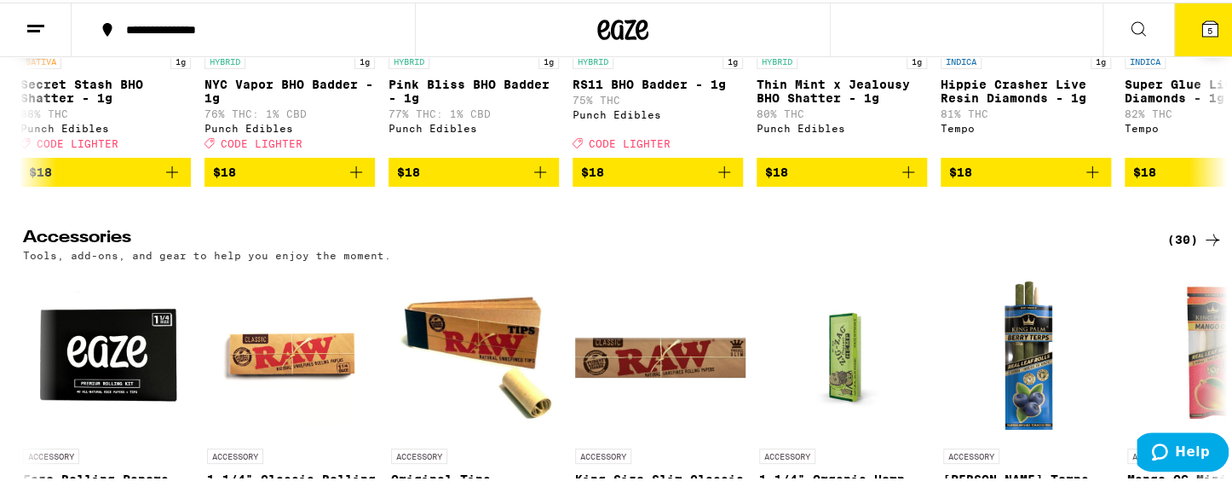
click at [1133, 38] on icon at bounding box center [1212, 28] width 20 height 20
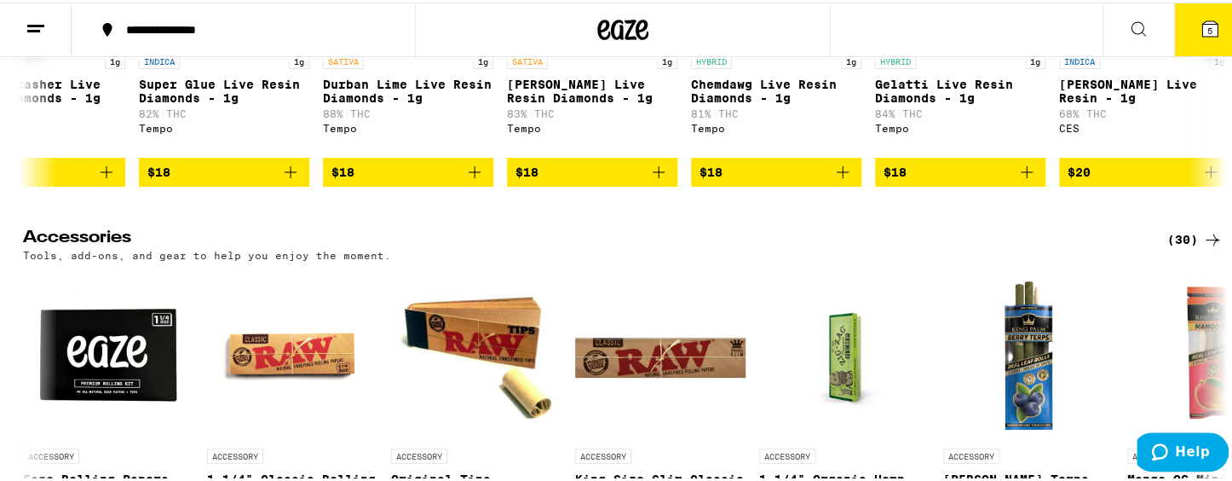
scroll to position [0, 3041]
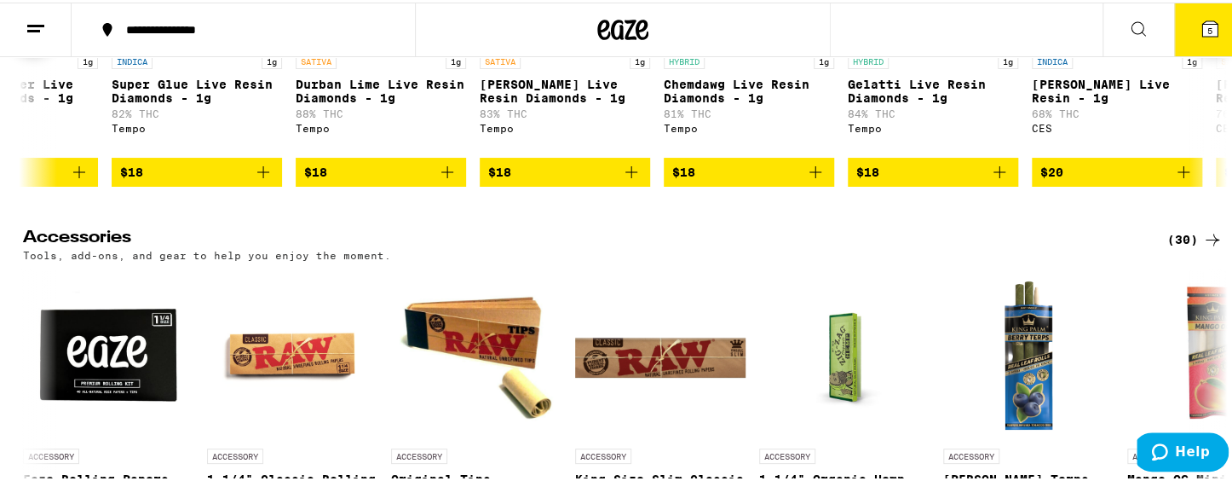
click at [1133, 38] on icon at bounding box center [1212, 28] width 20 height 20
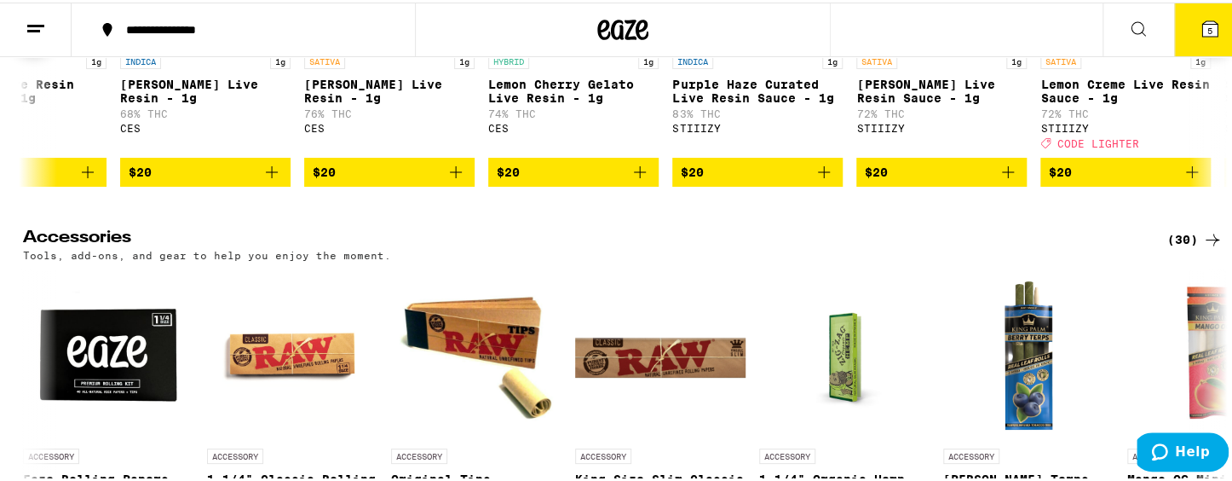
scroll to position [0, 4055]
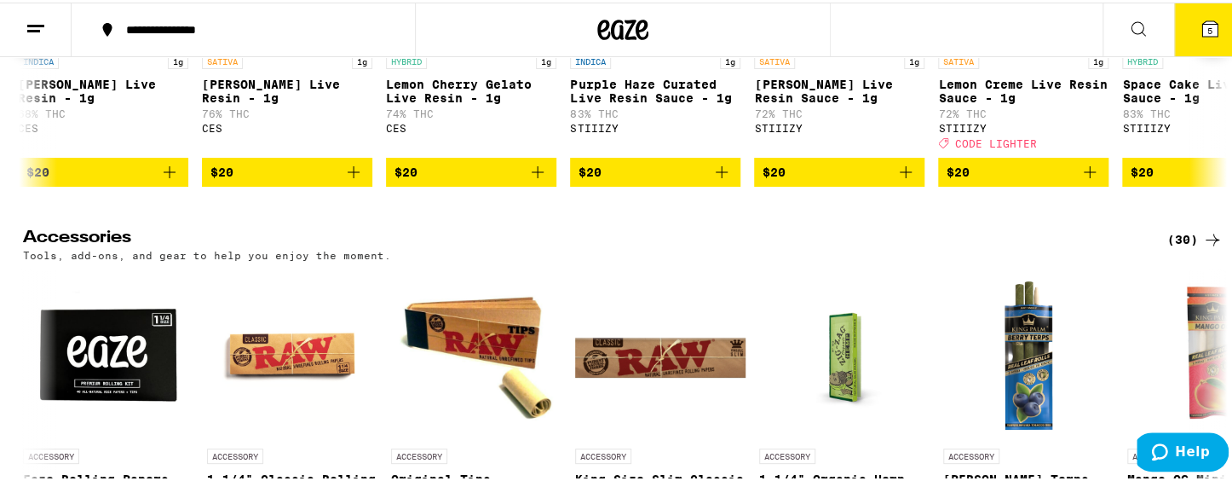
click at [1133, 38] on icon at bounding box center [1212, 28] width 20 height 20
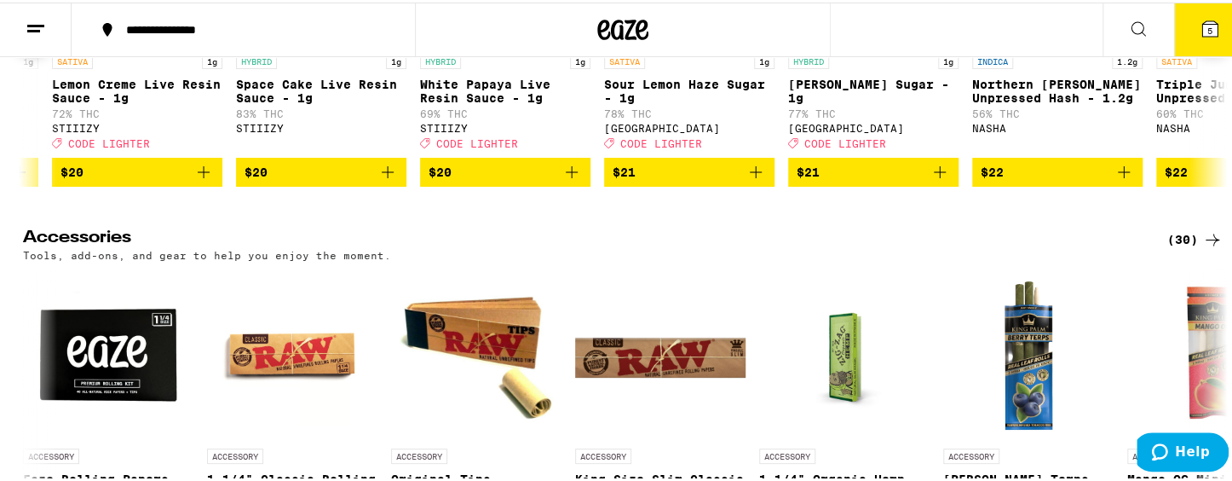
scroll to position [0, 5069]
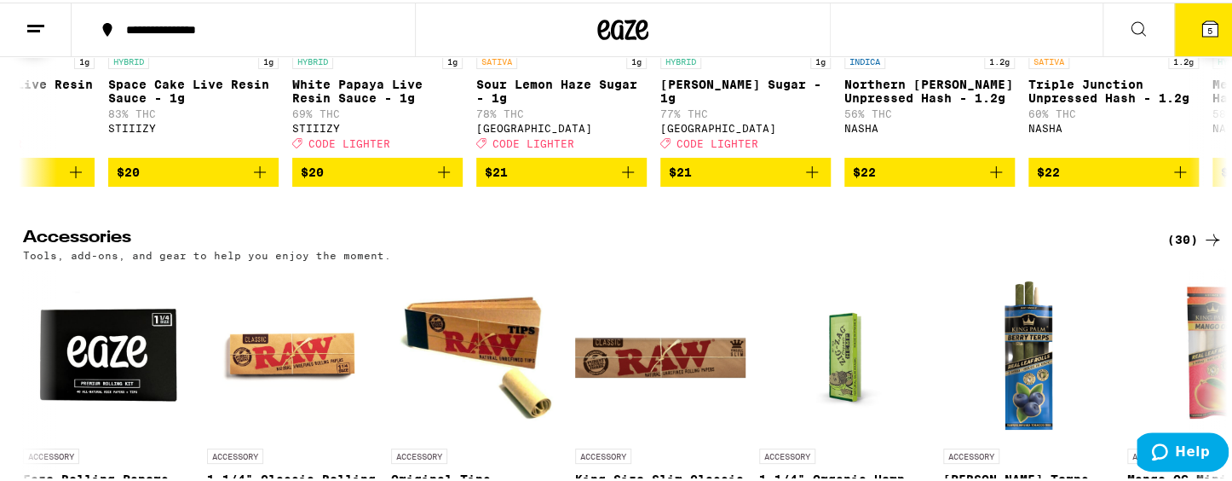
click at [1133, 38] on icon at bounding box center [1212, 28] width 20 height 20
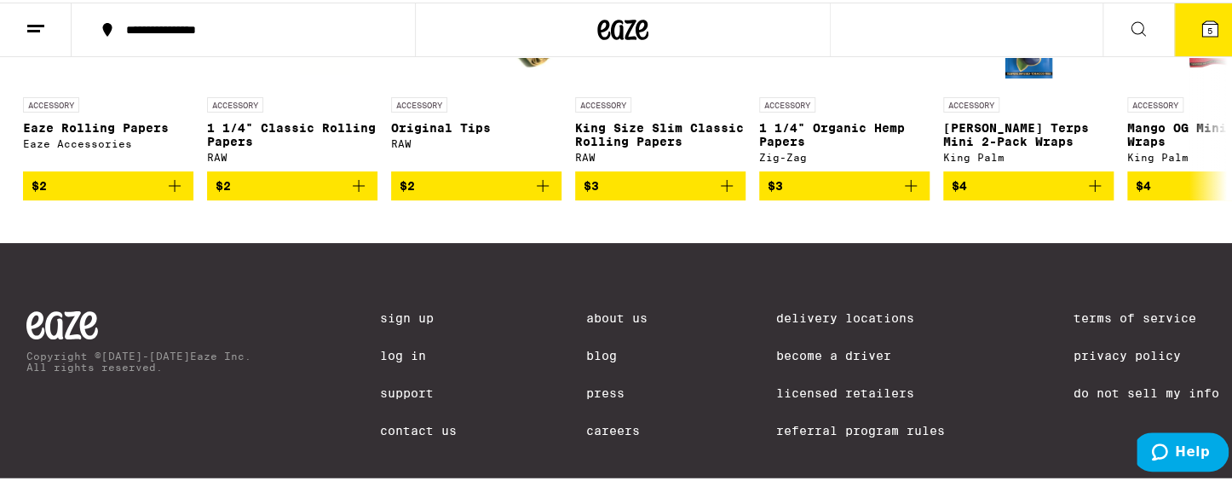
scroll to position [7520, 0]
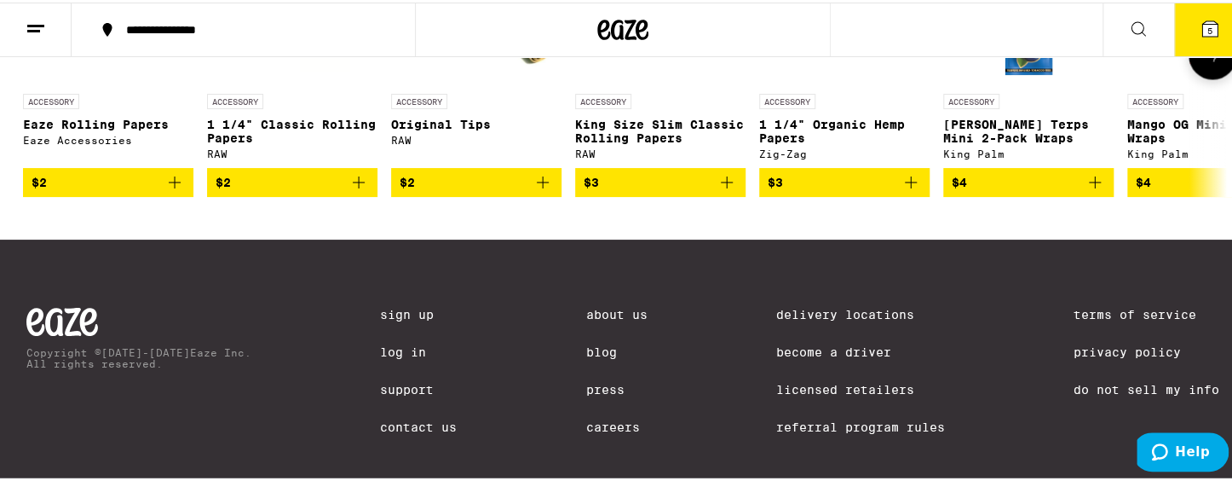
click at [1133, 63] on icon at bounding box center [1212, 53] width 20 height 20
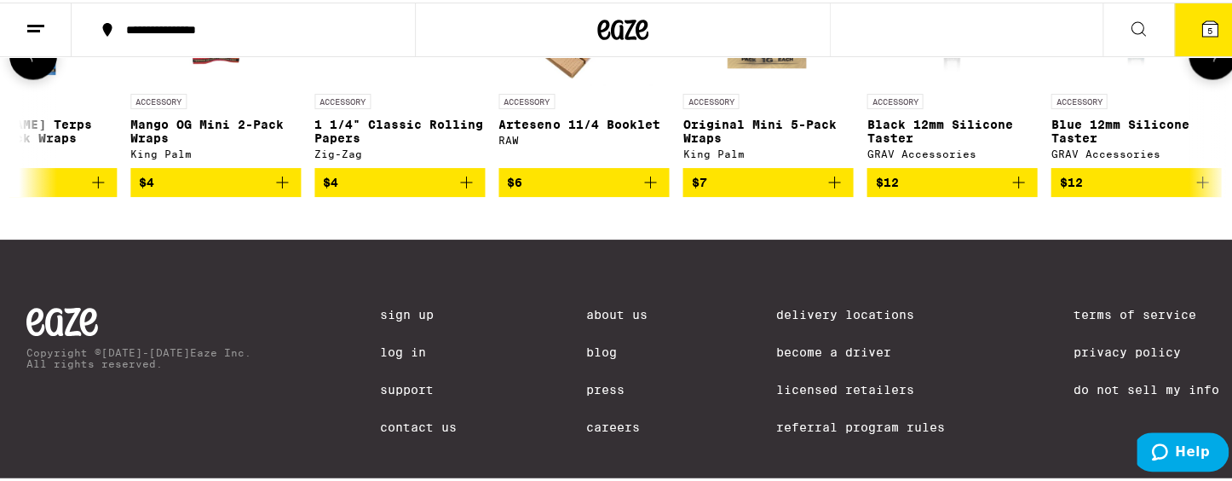
scroll to position [0, 1013]
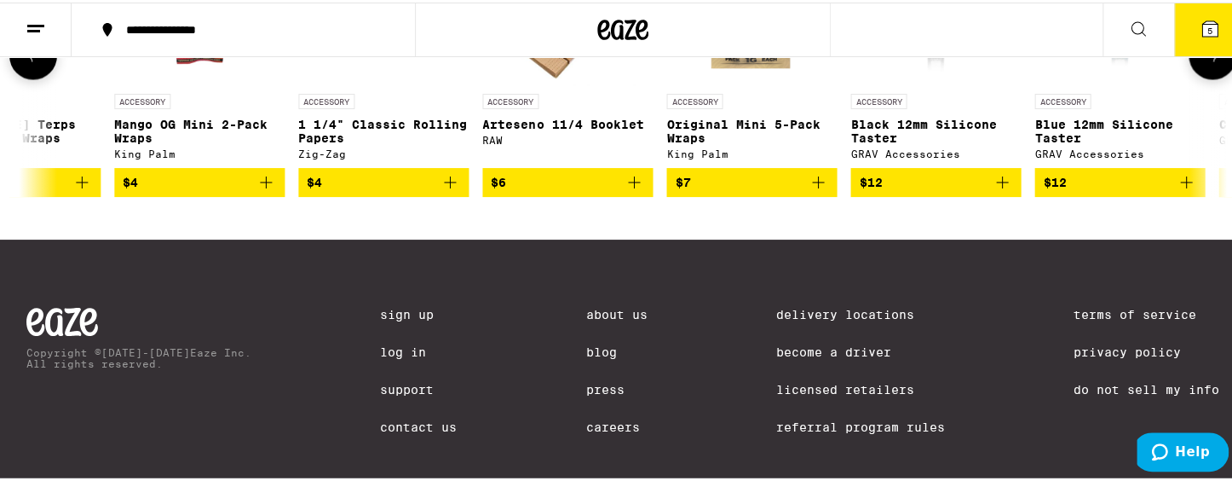
click at [1133, 63] on icon at bounding box center [1212, 53] width 20 height 20
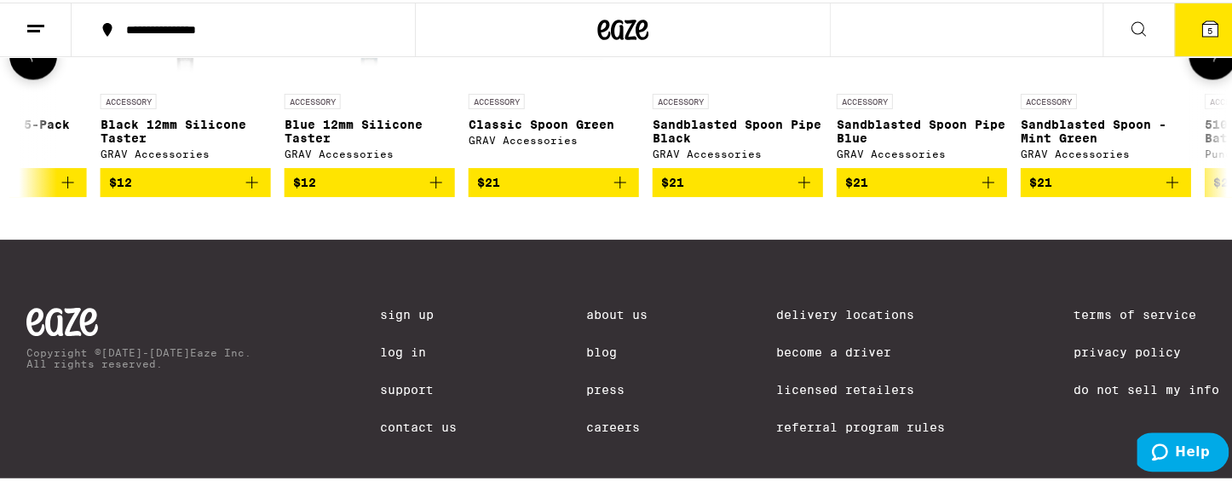
scroll to position [0, 2027]
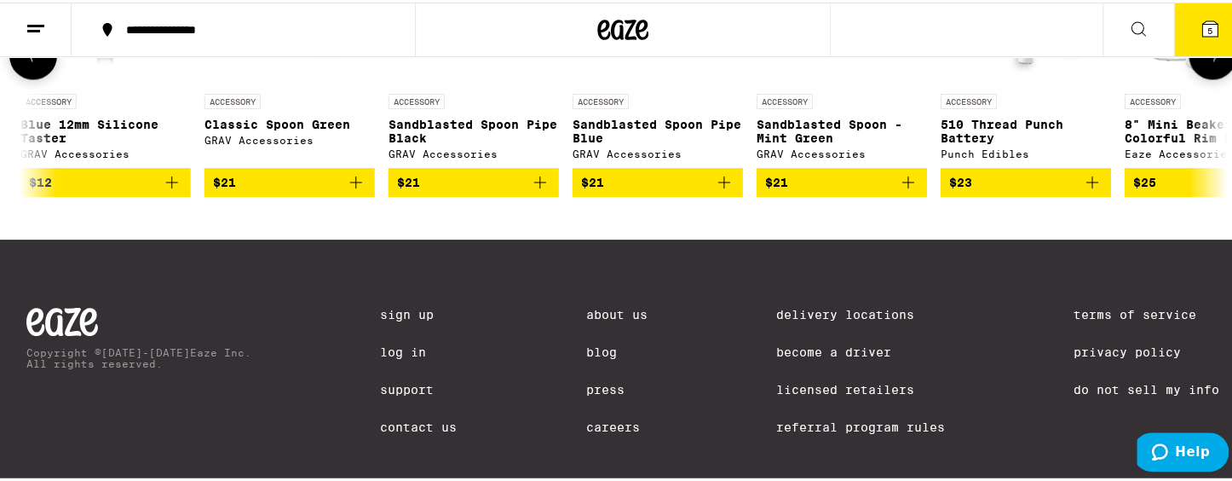
click at [1133, 63] on icon at bounding box center [1212, 53] width 20 height 20
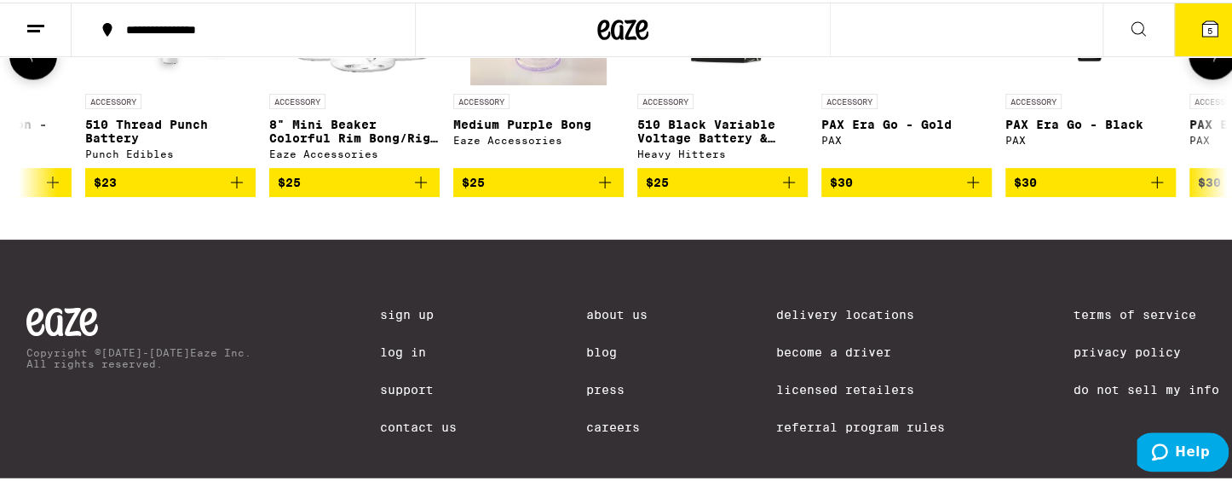
scroll to position [0, 3041]
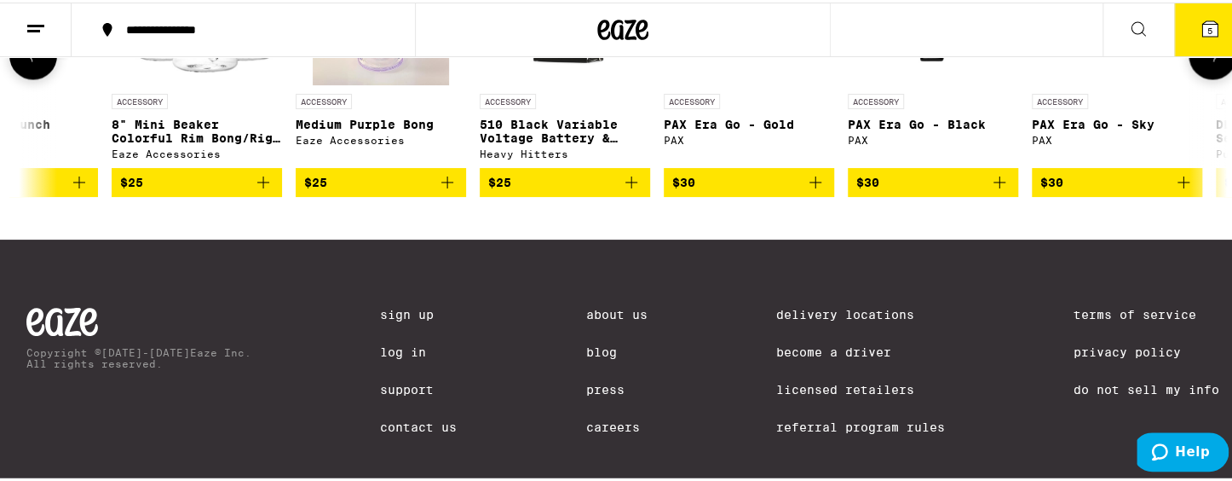
click at [1133, 63] on icon at bounding box center [1212, 53] width 20 height 20
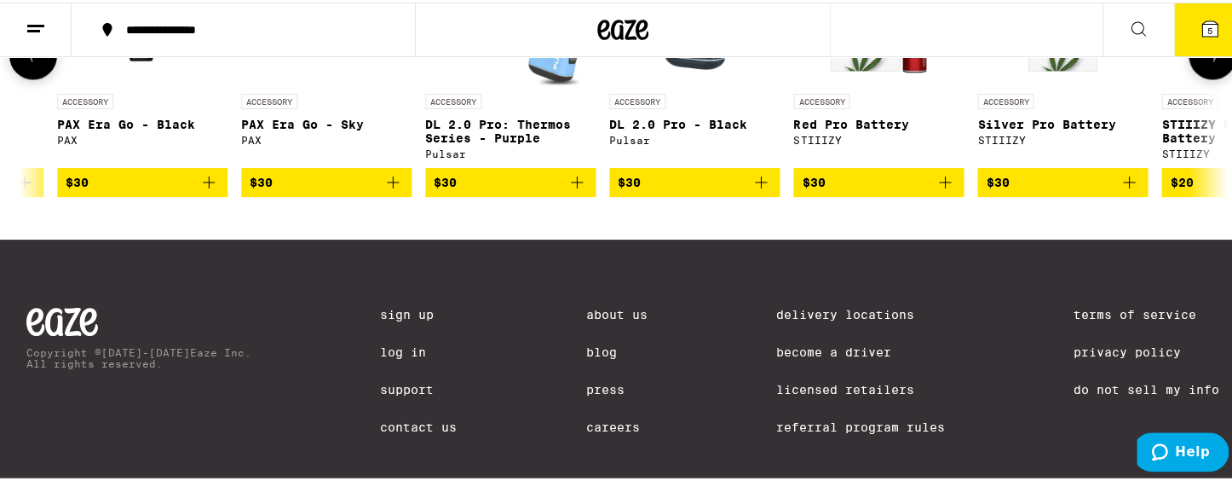
scroll to position [0, 4055]
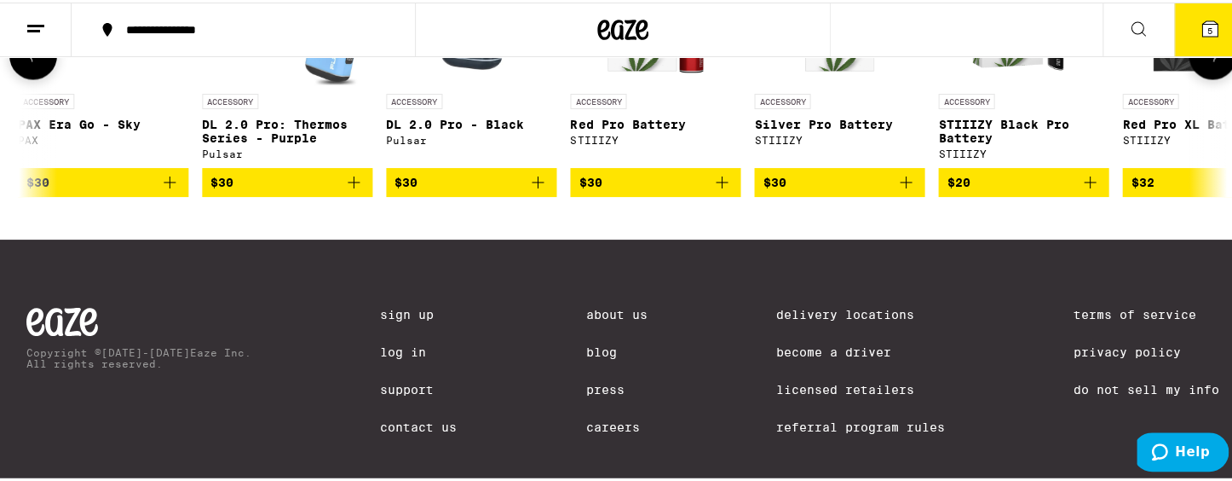
click at [1133, 63] on icon at bounding box center [1212, 53] width 20 height 20
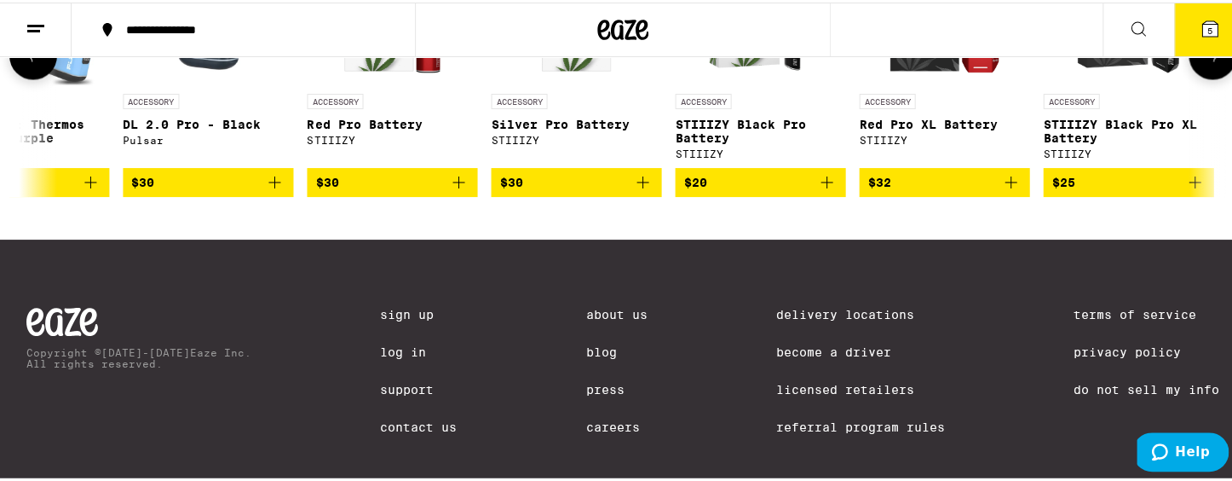
scroll to position [0, 4322]
